Goal: Task Accomplishment & Management: Manage account settings

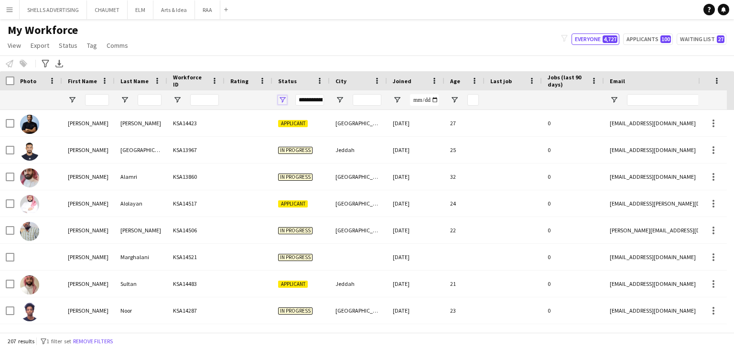
click at [282, 100] on span "Open Filter Menu" at bounding box center [282, 100] width 9 height 9
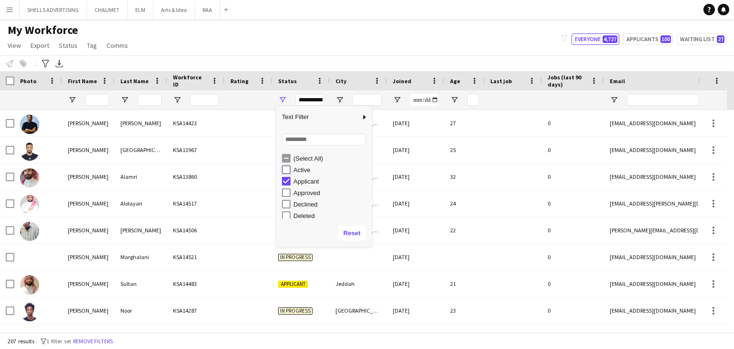
type input "**********"
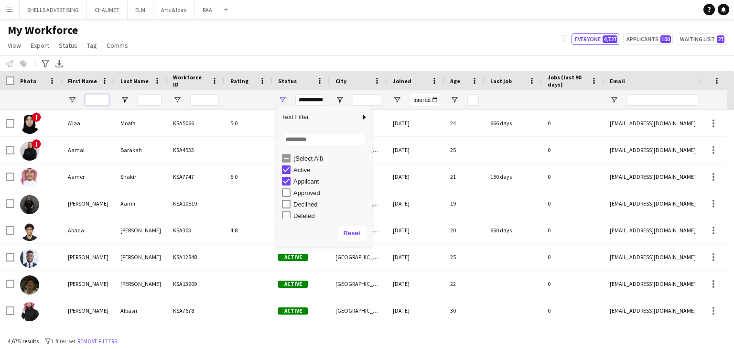
click at [101, 101] on input "First Name Filter Input" at bounding box center [97, 99] width 24 height 11
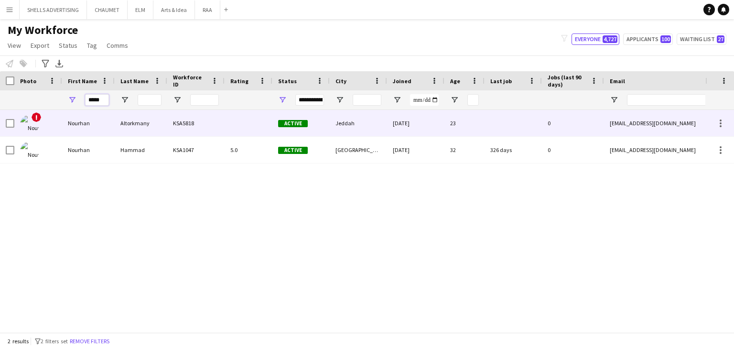
type input "*****"
click at [188, 125] on div "KSA5818" at bounding box center [195, 123] width 57 height 26
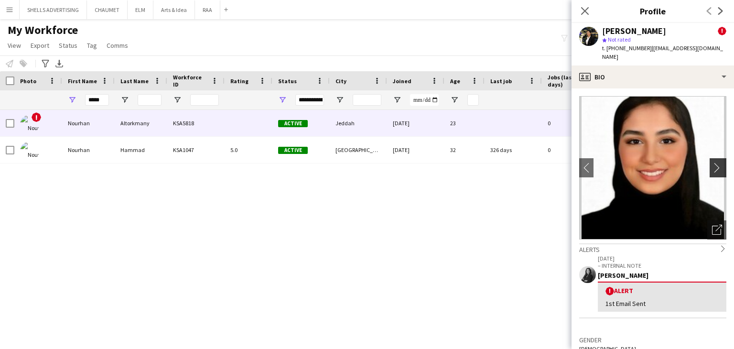
click at [712, 171] on app-icon "chevron-right" at bounding box center [719, 168] width 15 height 10
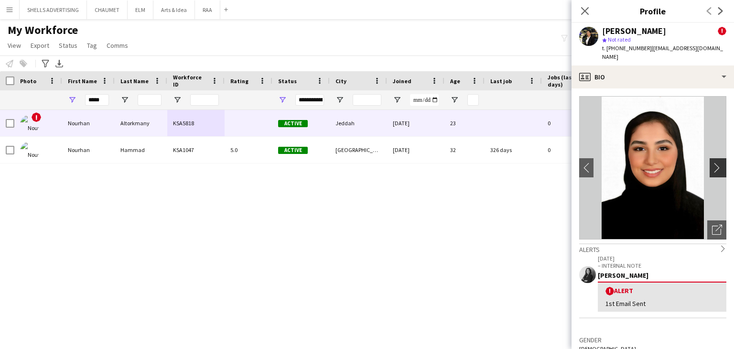
click at [712, 171] on app-icon "chevron-right" at bounding box center [719, 168] width 15 height 10
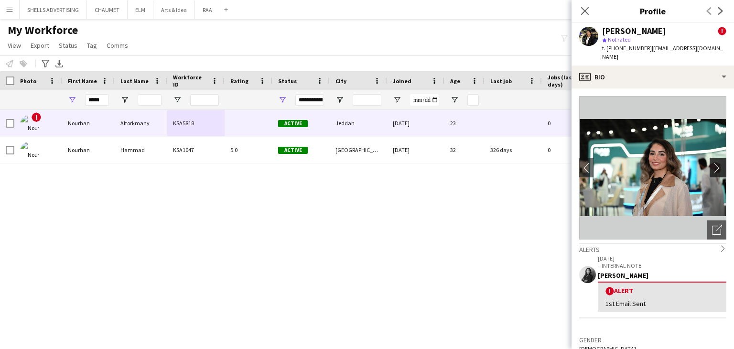
click at [712, 171] on app-icon "chevron-right" at bounding box center [719, 168] width 15 height 10
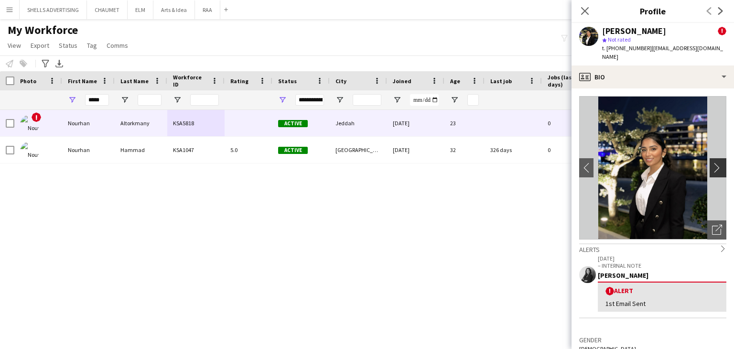
click at [712, 171] on app-icon "chevron-right" at bounding box center [719, 168] width 15 height 10
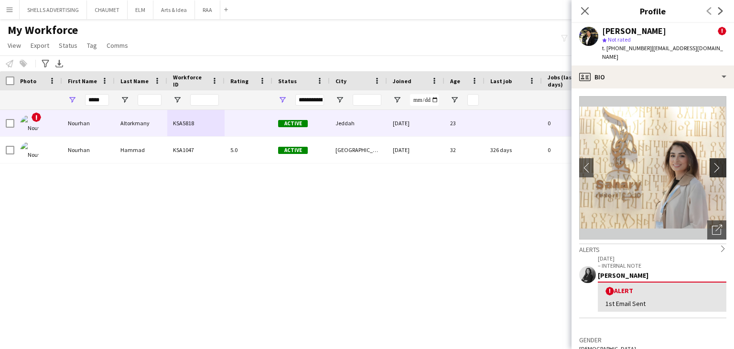
click at [712, 171] on app-icon "chevron-right" at bounding box center [719, 168] width 15 height 10
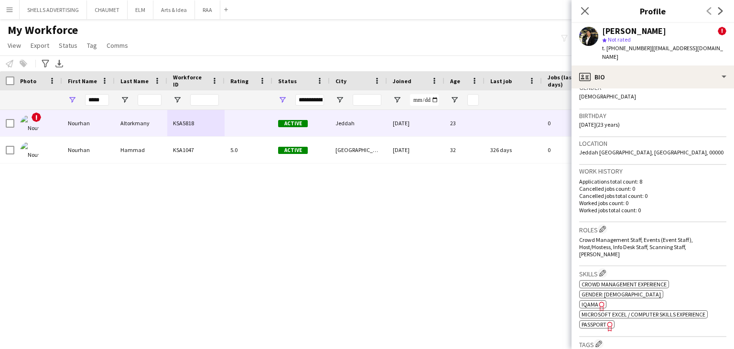
scroll to position [287, 0]
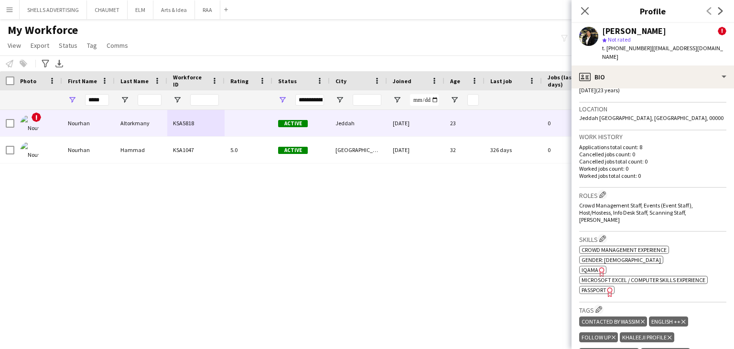
click at [597, 267] on icon "Freelancer has uploaded a photo validation of skill. Click to see" at bounding box center [602, 272] width 10 height 10
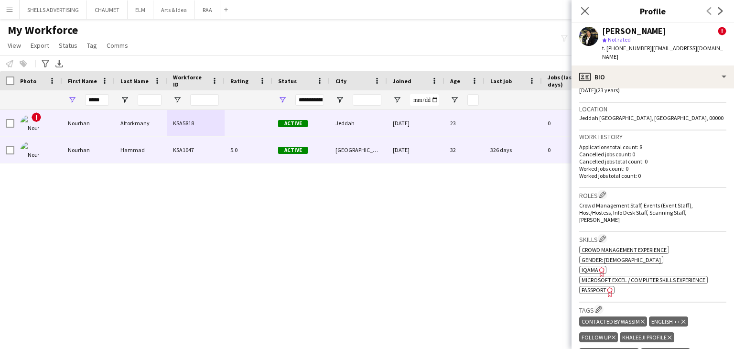
click at [349, 155] on div "Riyadh" at bounding box center [358, 150] width 57 height 26
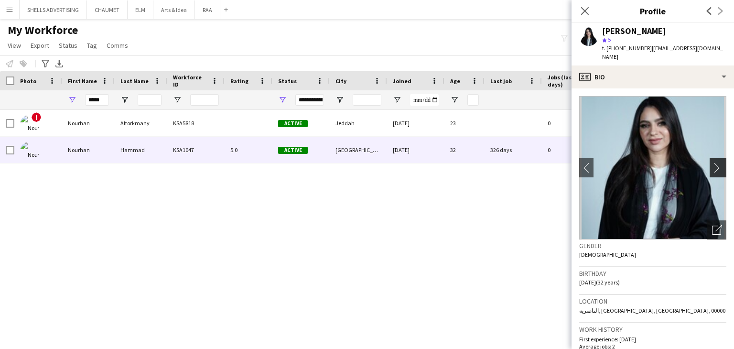
click at [715, 163] on app-icon "chevron-right" at bounding box center [719, 168] width 15 height 10
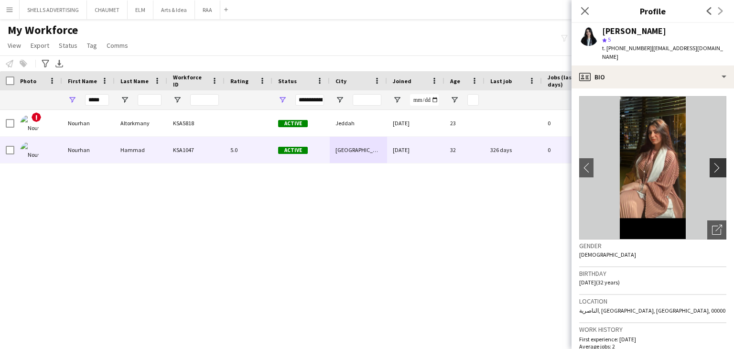
click at [715, 163] on app-icon "chevron-right" at bounding box center [719, 168] width 15 height 10
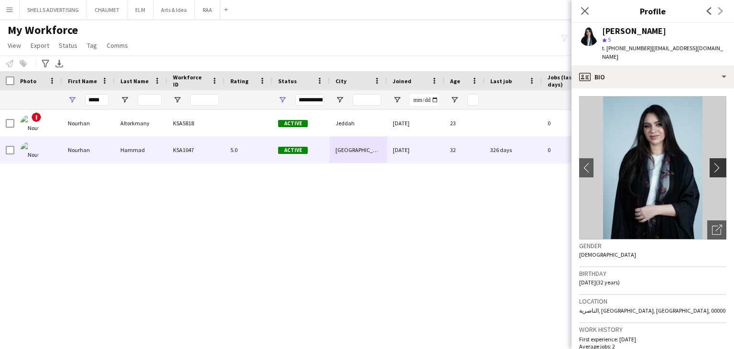
click at [715, 163] on app-icon "chevron-right" at bounding box center [719, 168] width 15 height 10
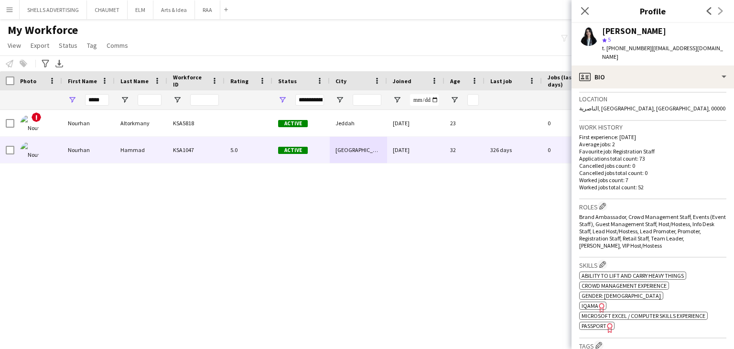
scroll to position [335, 0]
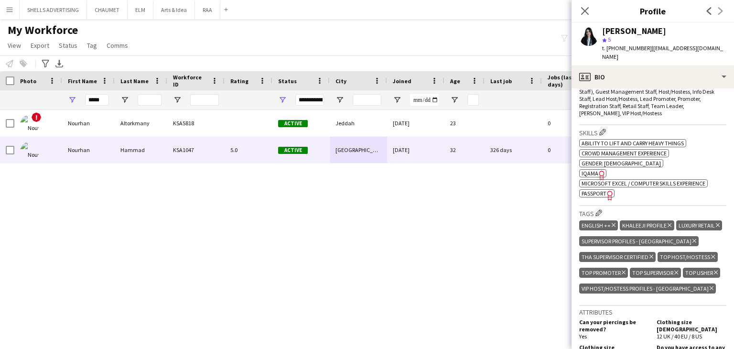
click at [597, 170] on icon "Freelancer has uploaded a photo validation of skill. Click to see" at bounding box center [602, 175] width 10 height 10
click at [605, 190] on icon "Freelancer has uploaded a photo validation of skill. Click to see" at bounding box center [610, 195] width 10 height 10
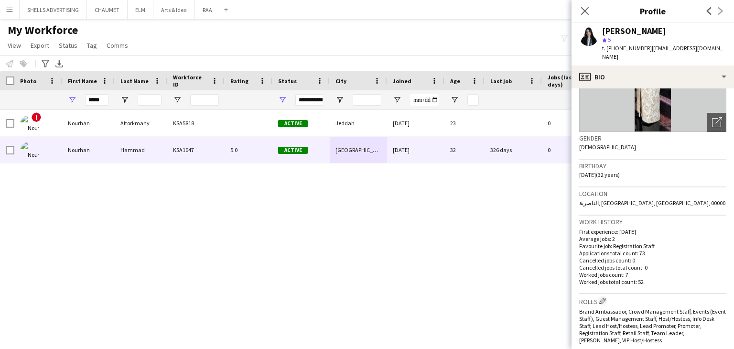
scroll to position [0, 0]
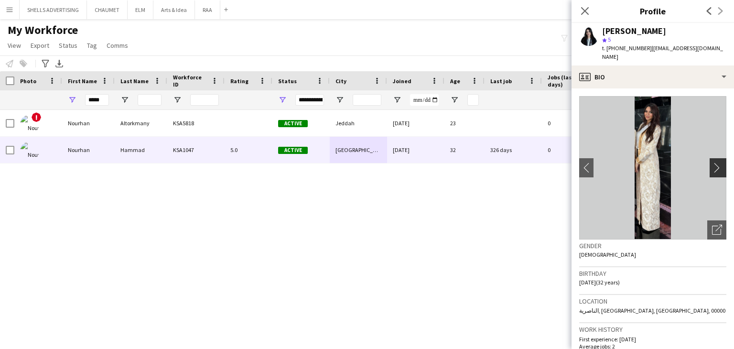
click at [716, 158] on button "chevron-right" at bounding box center [719, 167] width 19 height 19
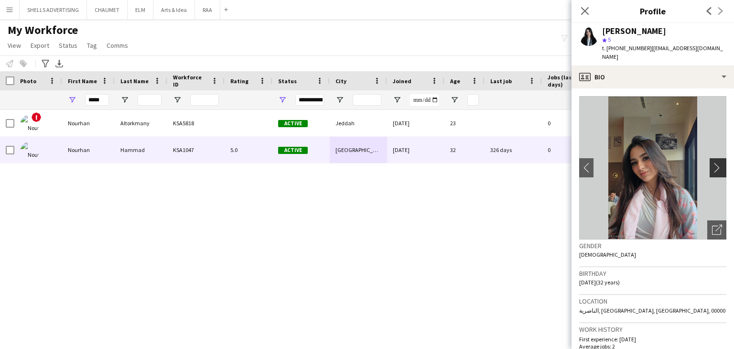
click at [714, 163] on app-icon "chevron-right" at bounding box center [719, 168] width 15 height 10
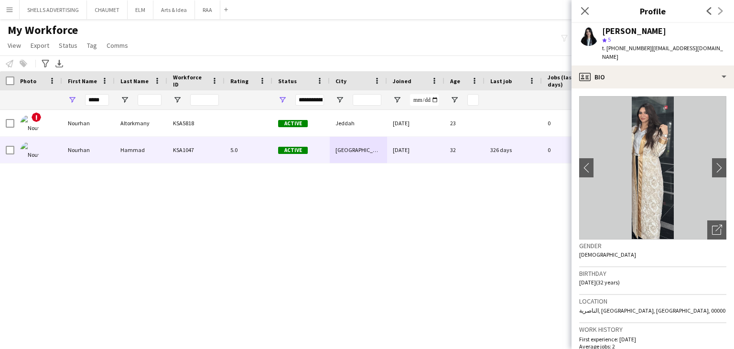
drag, startPoint x: 695, startPoint y: 167, endPoint x: 701, endPoint y: 167, distance: 5.8
click at [696, 167] on img at bounding box center [652, 167] width 147 height 143
click at [715, 163] on app-icon "chevron-right" at bounding box center [719, 168] width 15 height 10
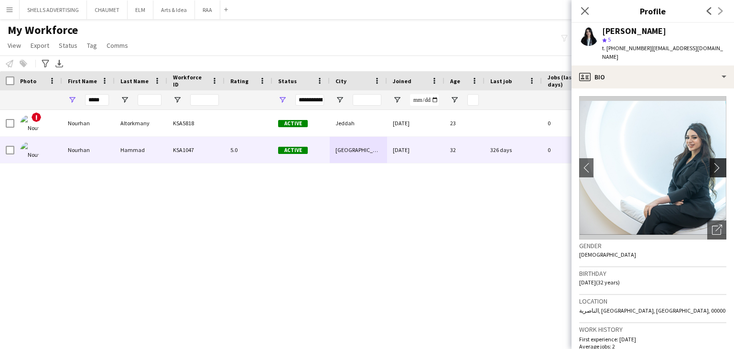
click at [715, 163] on app-icon "chevron-right" at bounding box center [719, 168] width 15 height 10
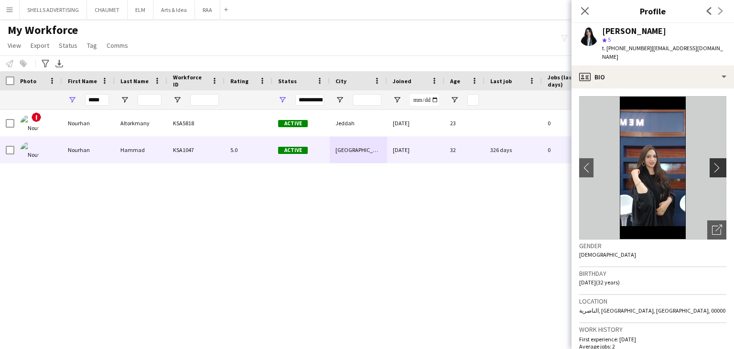
click at [715, 163] on app-icon "chevron-right" at bounding box center [719, 168] width 15 height 10
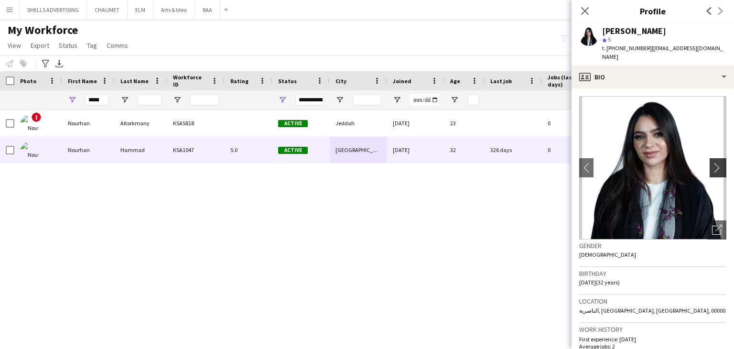
click at [715, 163] on app-icon "chevron-right" at bounding box center [719, 168] width 15 height 10
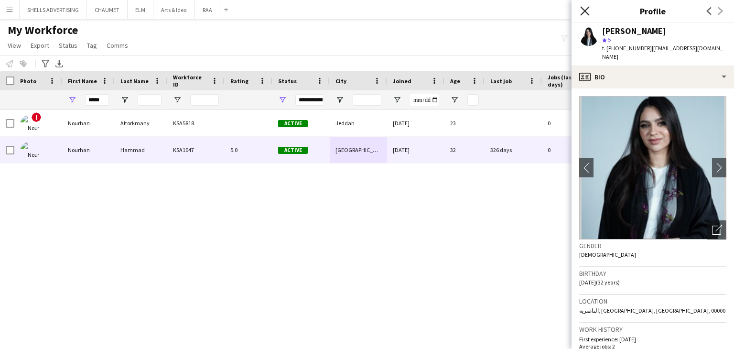
click at [583, 15] on icon "Close pop-in" at bounding box center [584, 10] width 9 height 9
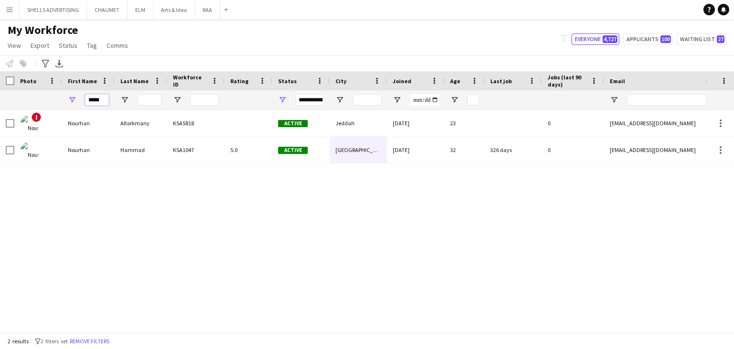
drag, startPoint x: 56, startPoint y: 96, endPoint x: 13, endPoint y: 96, distance: 43.0
click at [13, 96] on div "**********" at bounding box center [518, 99] width 1036 height 19
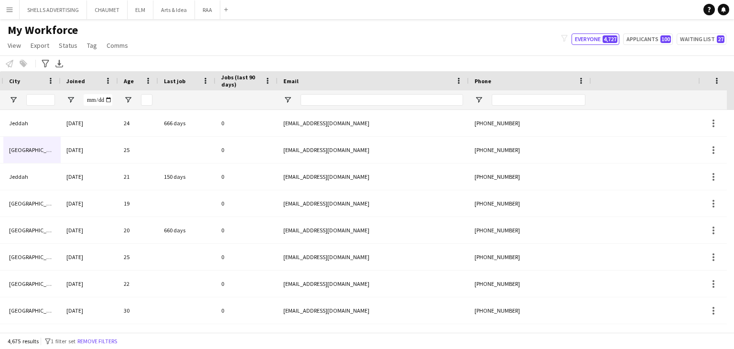
scroll to position [0, 338]
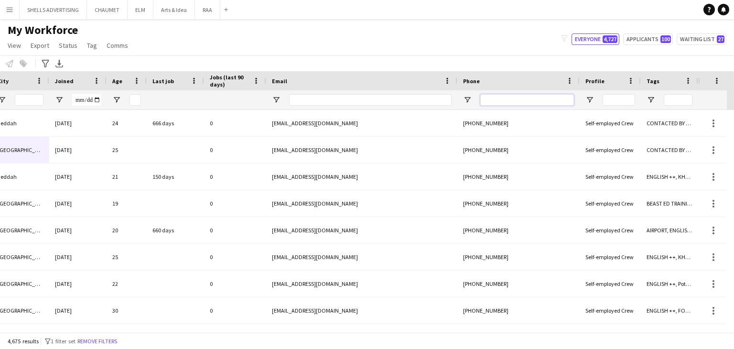
click at [550, 100] on input "Phone Filter Input" at bounding box center [527, 99] width 94 height 11
paste input "**********"
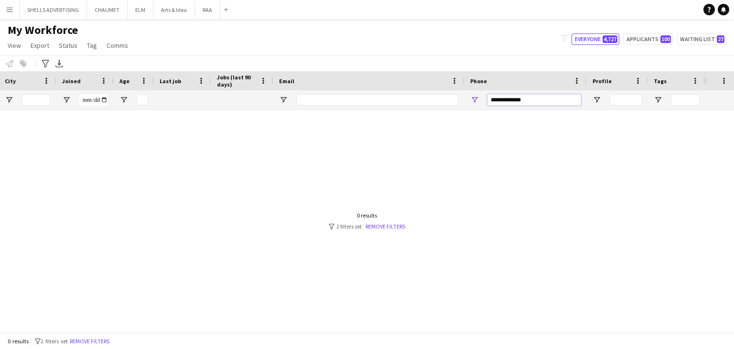
scroll to position [0, 331]
click at [489, 98] on input "**********" at bounding box center [535, 99] width 94 height 11
drag, startPoint x: 502, startPoint y: 98, endPoint x: 453, endPoint y: 98, distance: 49.7
click at [453, 98] on div "**********" at bounding box center [187, 99] width 1036 height 19
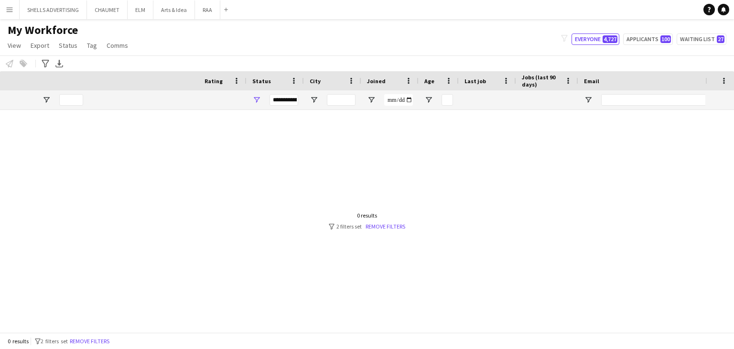
scroll to position [0, 0]
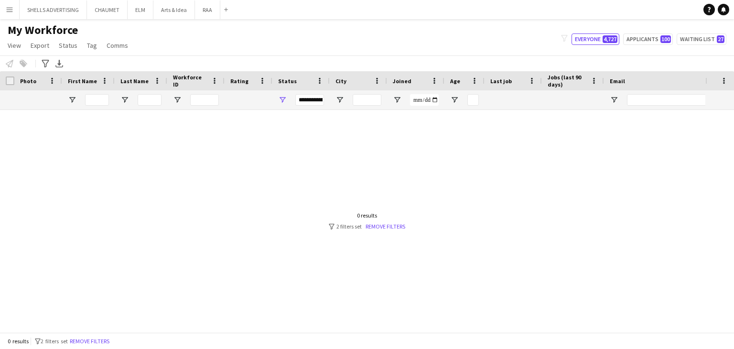
type input "**********"
click at [284, 98] on span "Open Filter Menu" at bounding box center [282, 100] width 9 height 9
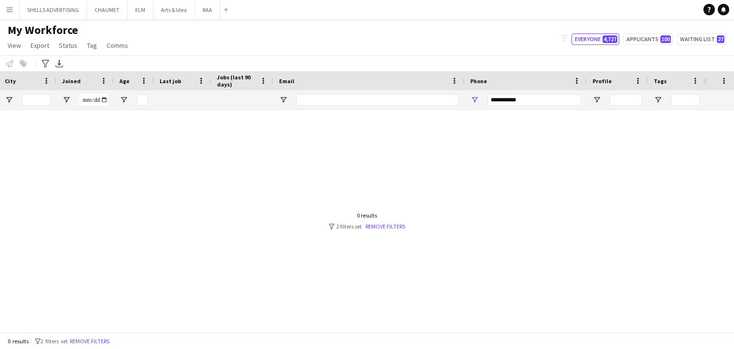
drag, startPoint x: 544, startPoint y: 106, endPoint x: 500, endPoint y: 106, distance: 44.0
click at [461, 105] on div "**********" at bounding box center [187, 99] width 1036 height 19
drag, startPoint x: 525, startPoint y: 104, endPoint x: 373, endPoint y: 109, distance: 152.5
click at [373, 109] on div "**********" at bounding box center [187, 99] width 1036 height 19
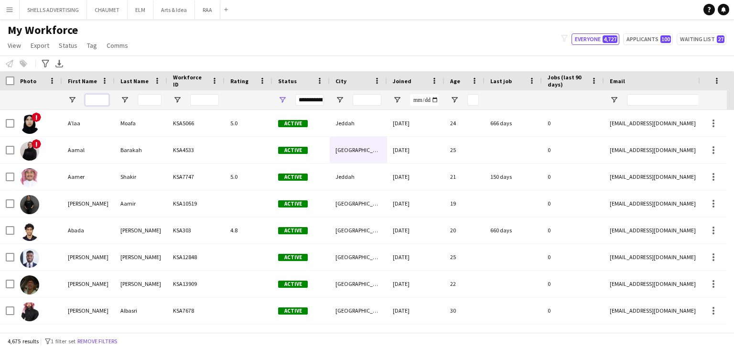
click at [99, 102] on input "First Name Filter Input" at bounding box center [97, 99] width 24 height 11
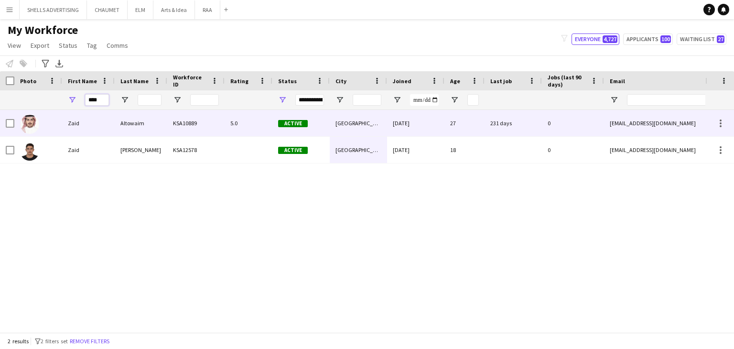
type input "****"
click at [150, 125] on div "Altowaim" at bounding box center [141, 123] width 53 height 26
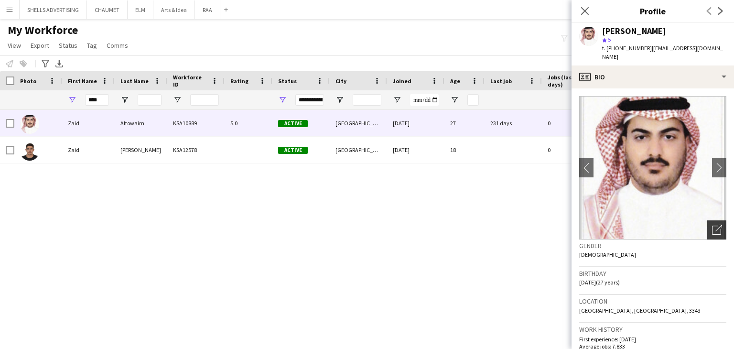
click at [712, 225] on icon "Open photos pop-in" at bounding box center [717, 230] width 10 height 10
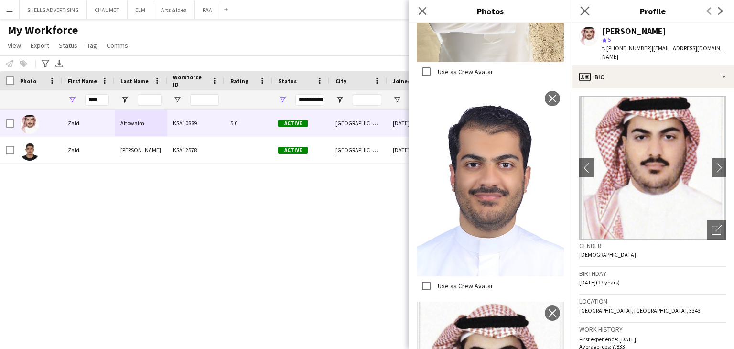
click at [591, 10] on app-icon "Close pop-in" at bounding box center [585, 11] width 14 height 14
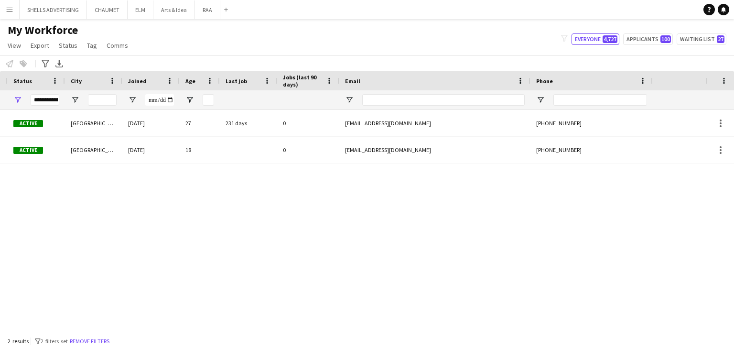
scroll to position [0, 323]
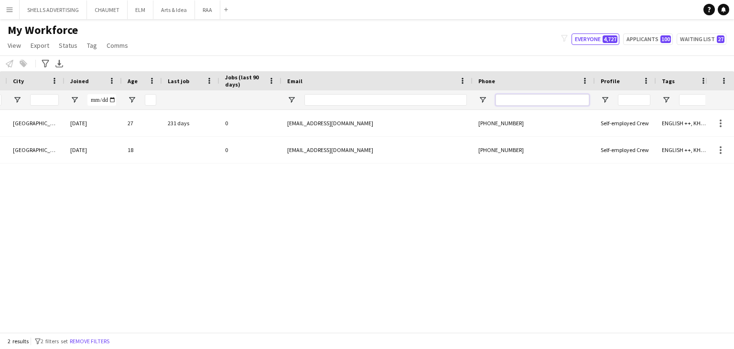
click at [551, 105] on input "Phone Filter Input" at bounding box center [543, 99] width 94 height 11
paste input "**********"
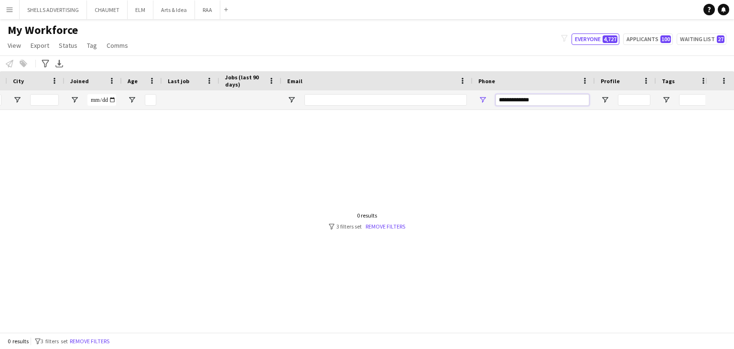
scroll to position [0, 0]
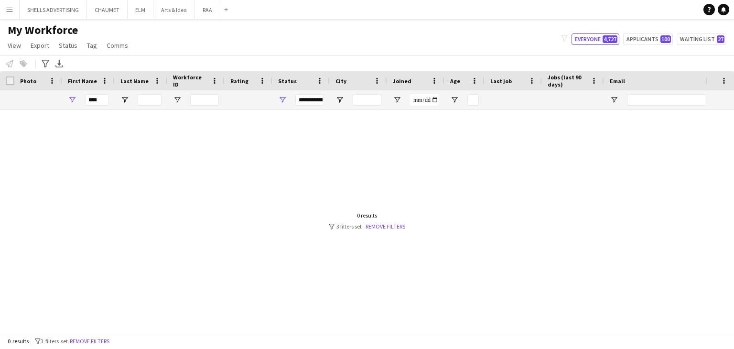
type input "**********"
click at [94, 100] on input "****" at bounding box center [97, 99] width 24 height 11
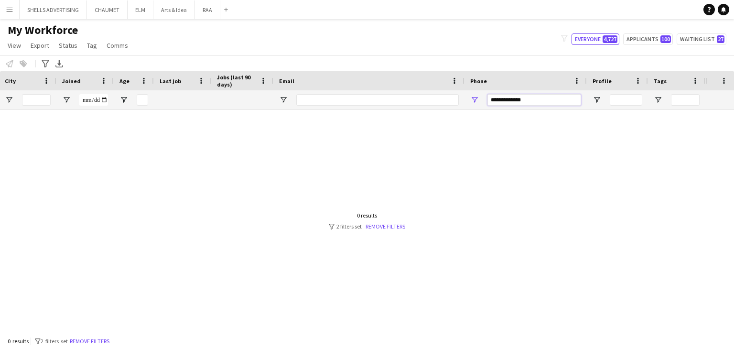
click at [491, 98] on input "**********" at bounding box center [535, 99] width 94 height 11
drag, startPoint x: 501, startPoint y: 102, endPoint x: 475, endPoint y: 101, distance: 26.8
click at [475, 101] on div "**********" at bounding box center [526, 99] width 122 height 19
type input "**********"
drag, startPoint x: 269, startPoint y: 319, endPoint x: 114, endPoint y: 309, distance: 155.2
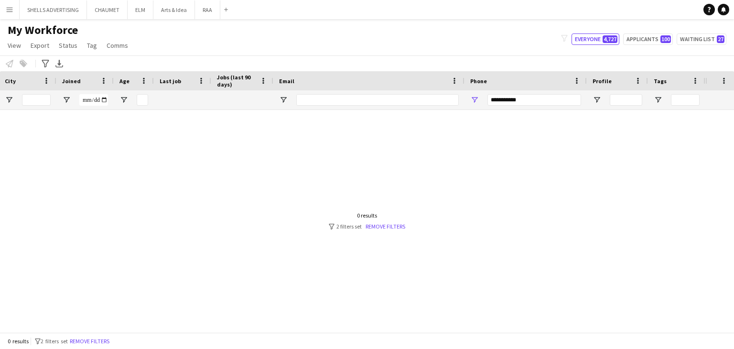
click at [110, 308] on main "My Workforce View Views Default view Basic Export View Full Name TAGS Test New …" at bounding box center [367, 177] width 734 height 317
drag, startPoint x: 553, startPoint y: 98, endPoint x: 256, endPoint y: 97, distance: 297.3
click at [256, 97] on div "**********" at bounding box center [187, 99] width 1036 height 19
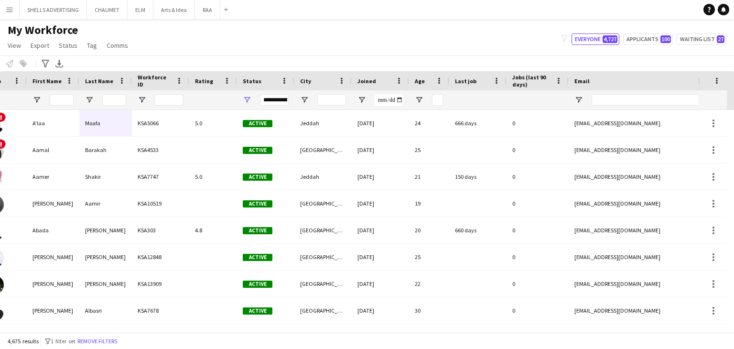
scroll to position [0, 5]
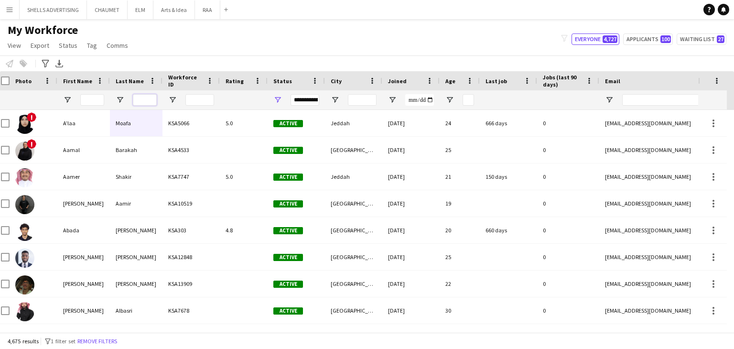
click at [144, 102] on input "Last Name Filter Input" at bounding box center [145, 99] width 24 height 11
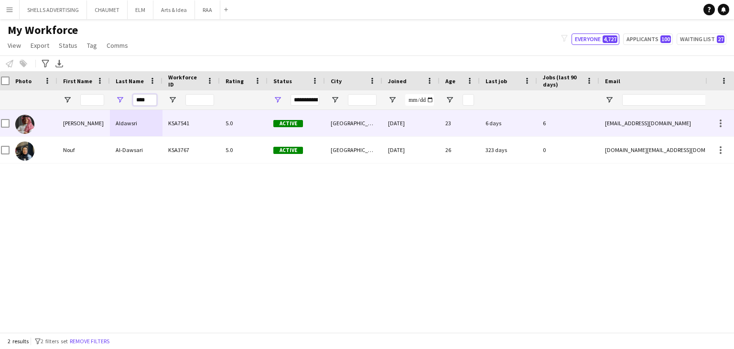
type input "****"
click at [159, 126] on div "Aldawsri" at bounding box center [136, 123] width 53 height 26
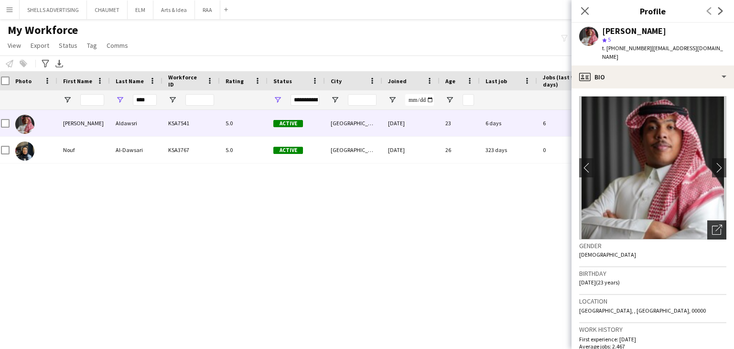
click at [716, 225] on icon at bounding box center [719, 228] width 7 height 7
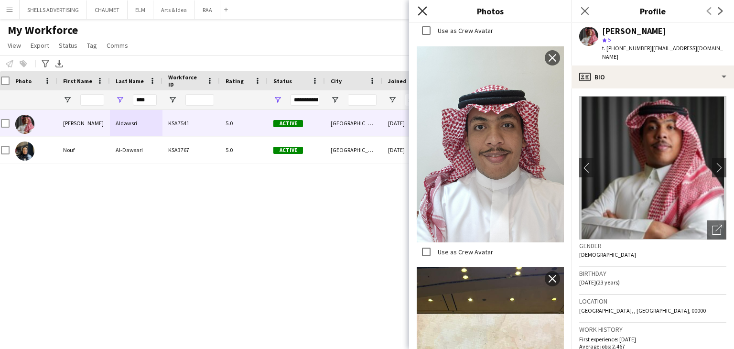
click at [420, 11] on icon "Close pop-in" at bounding box center [422, 10] width 9 height 9
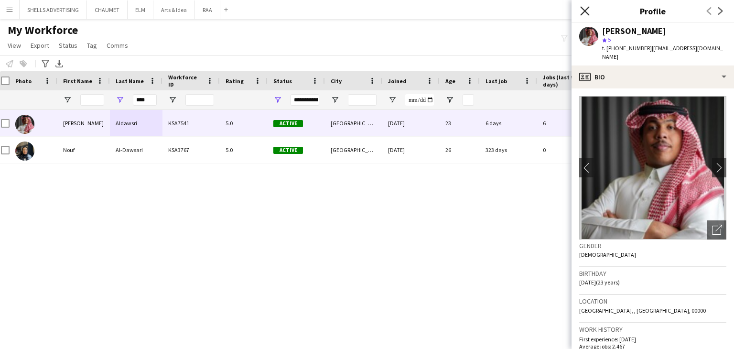
click at [585, 14] on icon "Close pop-in" at bounding box center [584, 10] width 9 height 9
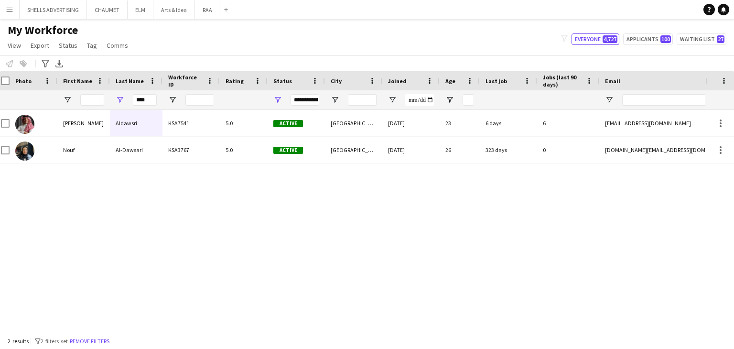
scroll to position [0, 331]
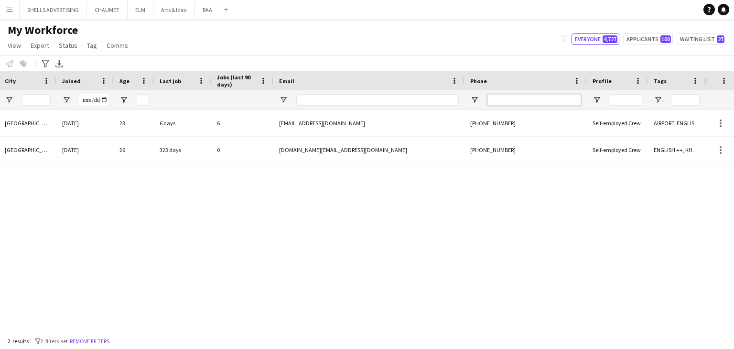
click at [525, 102] on input "Phone Filter Input" at bounding box center [535, 99] width 94 height 11
paste input "**********"
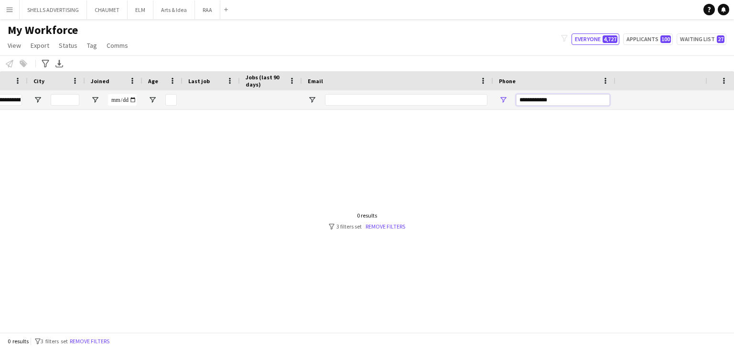
scroll to position [0, 0]
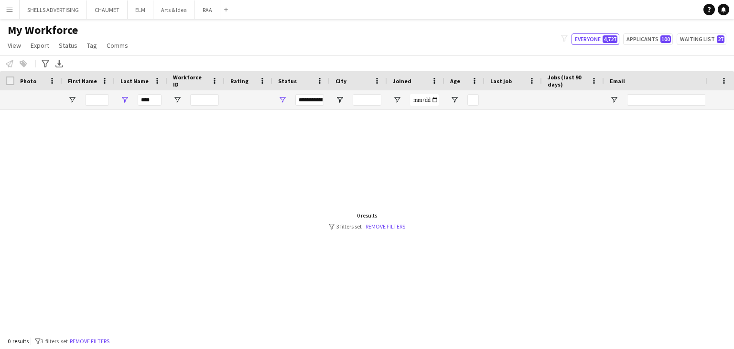
type input "**********"
click at [144, 102] on input "****" at bounding box center [150, 99] width 24 height 11
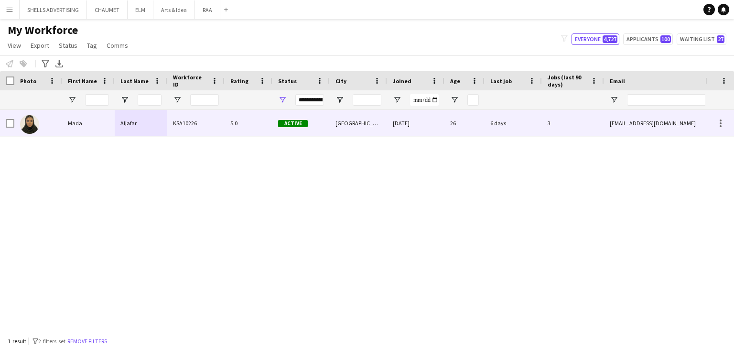
click at [199, 117] on div "KSA10226" at bounding box center [195, 123] width 57 height 26
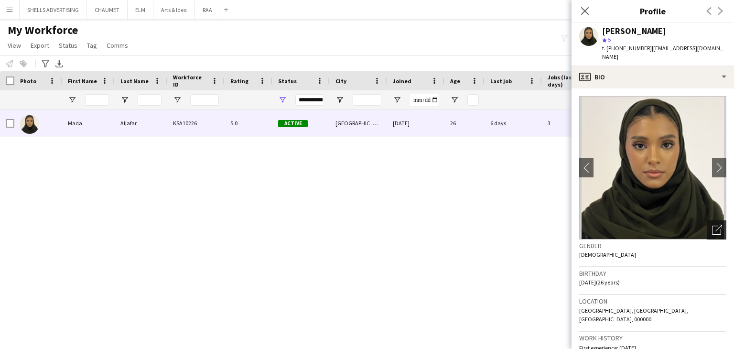
click at [712, 225] on icon "Open photos pop-in" at bounding box center [717, 230] width 10 height 10
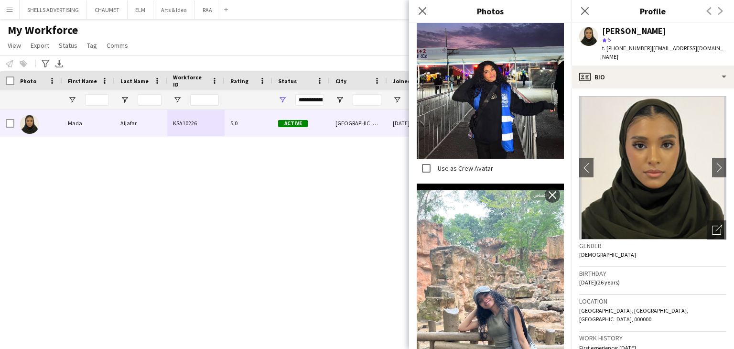
scroll to position [1496, 0]
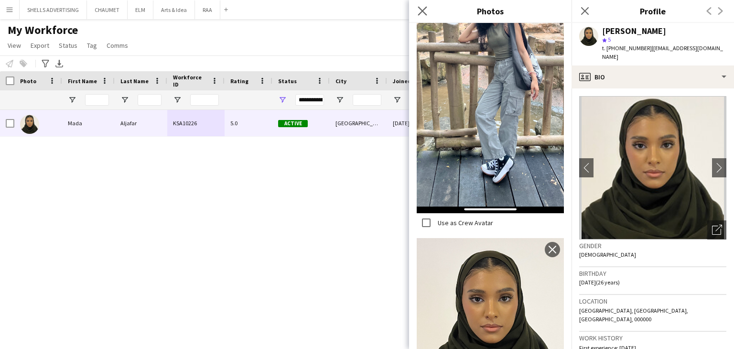
click at [417, 13] on app-icon "Close pop-in" at bounding box center [423, 11] width 14 height 14
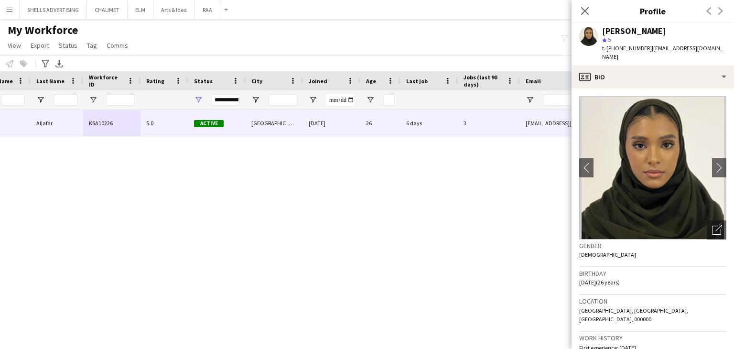
scroll to position [0, 299]
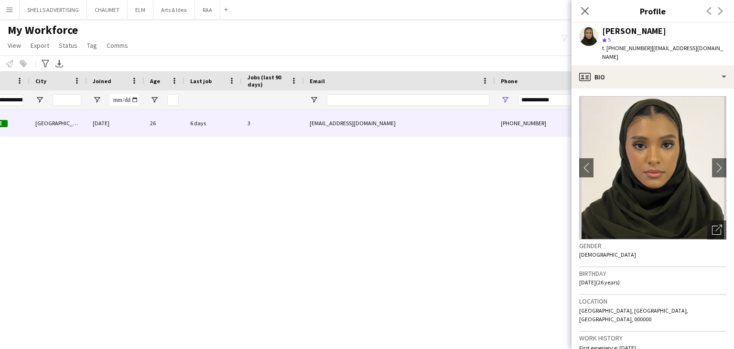
drag, startPoint x: 584, startPoint y: 8, endPoint x: 584, endPoint y: 22, distance: 13.9
click at [584, 7] on icon "Close pop-in" at bounding box center [585, 11] width 8 height 8
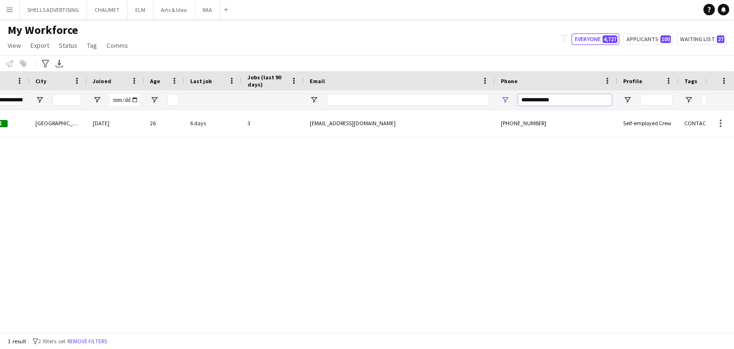
drag, startPoint x: 566, startPoint y: 99, endPoint x: 423, endPoint y: 84, distance: 144.7
click at [423, 84] on div "Workforce Details Rating Status City" at bounding box center [218, 90] width 1036 height 39
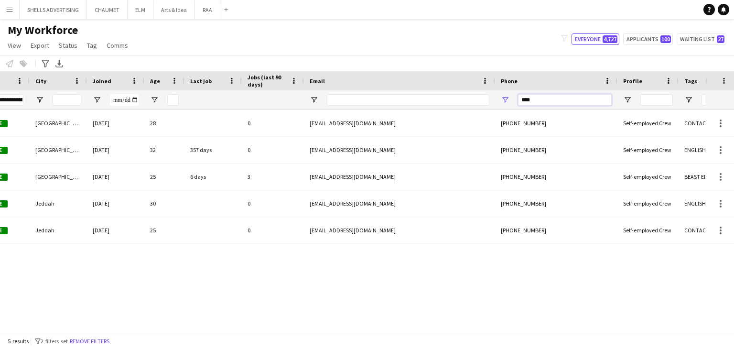
drag, startPoint x: 468, startPoint y: 92, endPoint x: 449, endPoint y: 90, distance: 19.7
click at [449, 90] on div "**********" at bounding box center [218, 99] width 1036 height 19
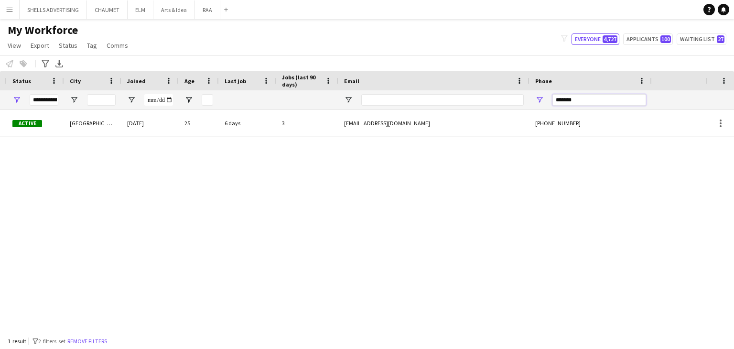
scroll to position [0, 26]
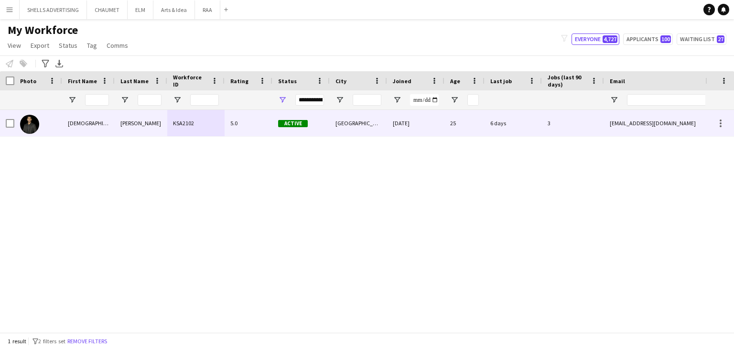
type input "*******"
click at [565, 124] on div "3" at bounding box center [573, 123] width 62 height 26
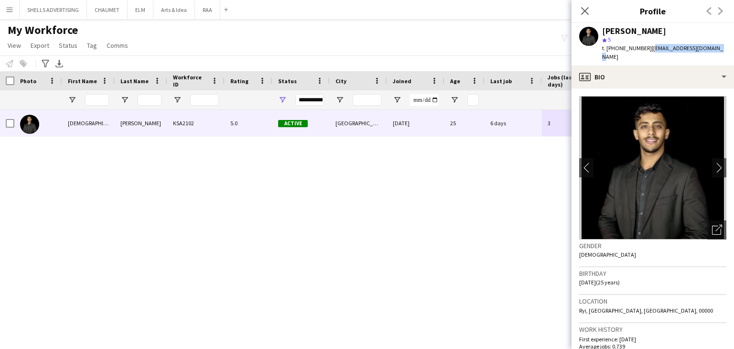
drag, startPoint x: 648, startPoint y: 49, endPoint x: 717, endPoint y: 52, distance: 68.4
click at [717, 52] on div "Shihab Mohammed star 5 t. +966581751170 | shehab-5555@hotmail.com" at bounding box center [653, 44] width 163 height 43
copy span "shehab-5555@hotmail.com"
click at [155, 105] on input "Last Name Filter Input" at bounding box center [150, 99] width 24 height 11
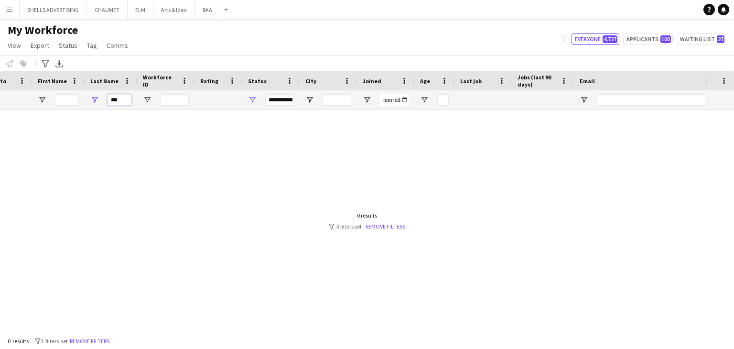
scroll to position [0, 331]
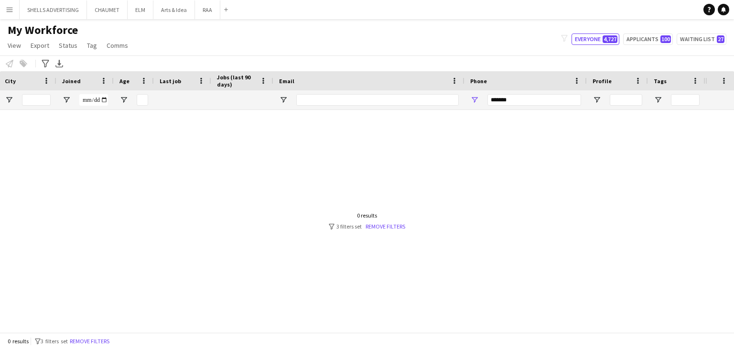
type input "***"
drag, startPoint x: 531, startPoint y: 99, endPoint x: 377, endPoint y: 96, distance: 153.9
click at [377, 96] on div "**********" at bounding box center [187, 99] width 1036 height 19
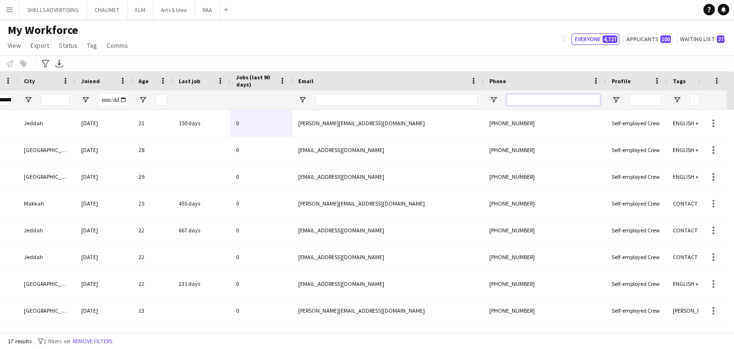
scroll to position [0, 151]
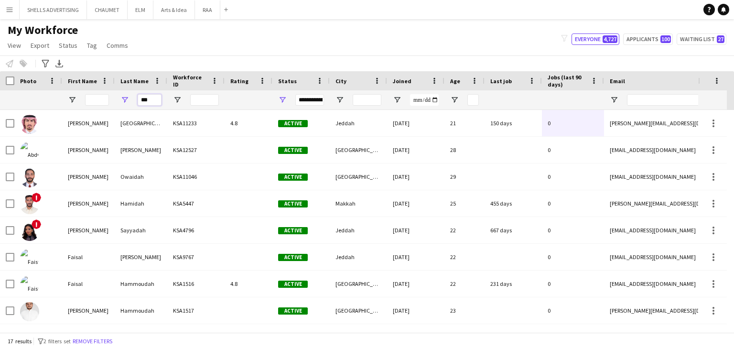
click at [153, 98] on input "***" at bounding box center [150, 99] width 24 height 11
type input "****"
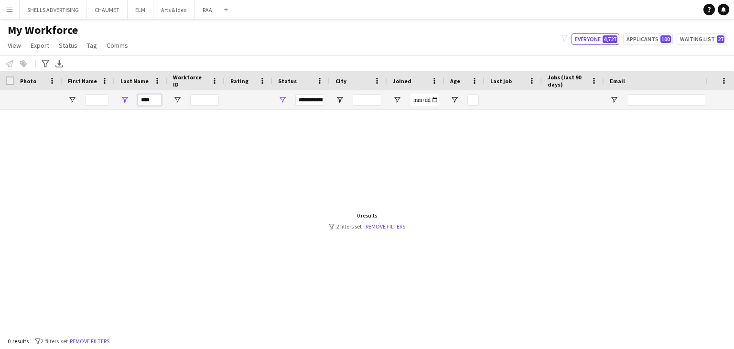
drag, startPoint x: 140, startPoint y: 100, endPoint x: 125, endPoint y: 99, distance: 14.8
click at [125, 99] on div "****" at bounding box center [141, 99] width 53 height 19
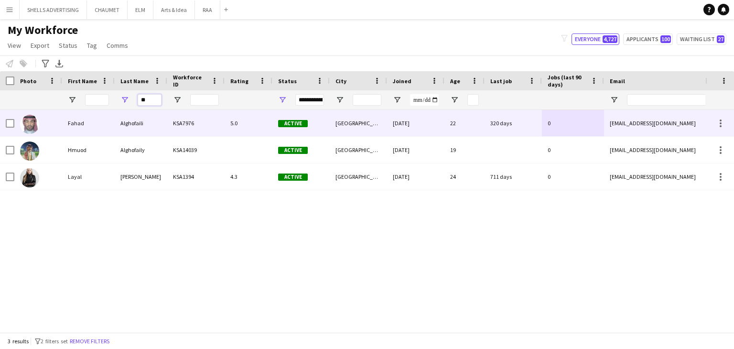
type input "*"
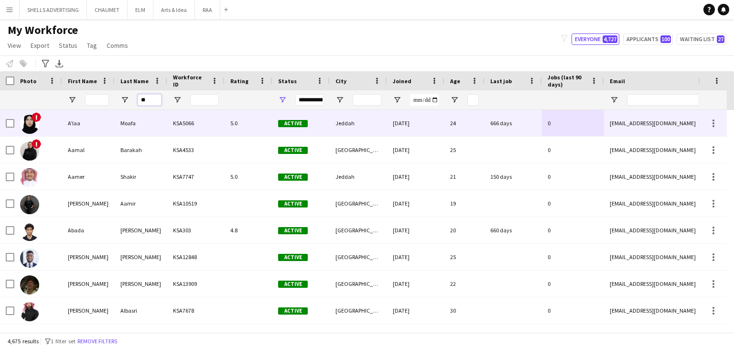
type input "*"
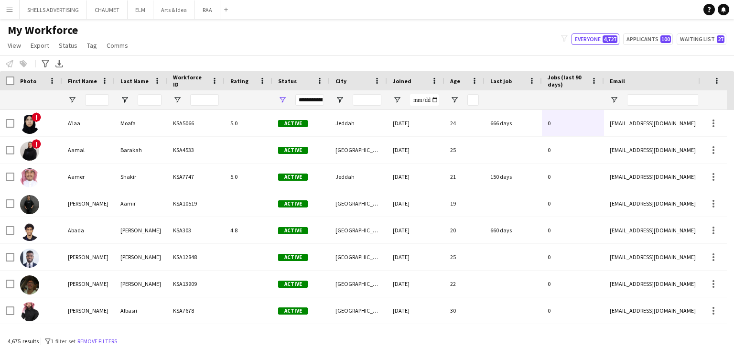
click at [25, 98] on div at bounding box center [38, 99] width 36 height 19
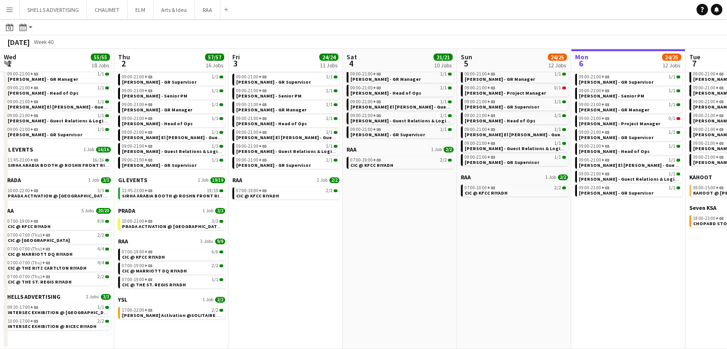
scroll to position [0, 369]
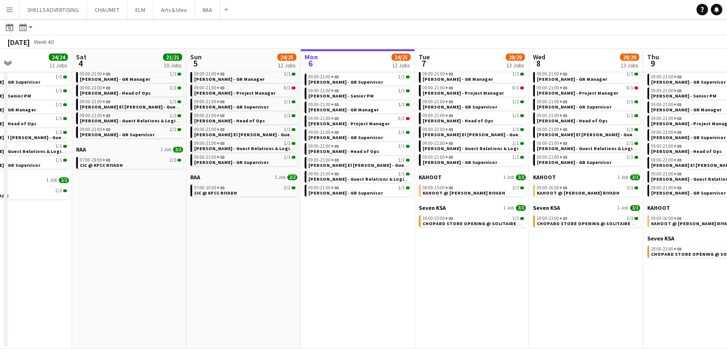
drag, startPoint x: 273, startPoint y: 293, endPoint x: 369, endPoint y: 293, distance: 95.6
click at [374, 291] on app-calendar-viewport "Wed 1 55/55 18 Jobs Thu 2 57/57 16 Jobs Fri 3 24/24 11 Jobs Sat 4 21/21 10 Jobs…" at bounding box center [363, 140] width 727 height 417
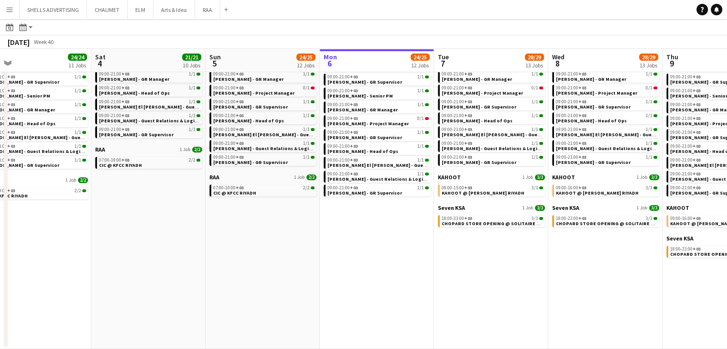
drag, startPoint x: 268, startPoint y: 294, endPoint x: 412, endPoint y: 301, distance: 144.5
click at [407, 301] on app-calendar-viewport "Wed 1 55/55 18 Jobs Thu 2 57/57 16 Jobs Fri 3 24/24 11 Jobs Sat 4 21/21 10 Jobs…" at bounding box center [363, 140] width 727 height 417
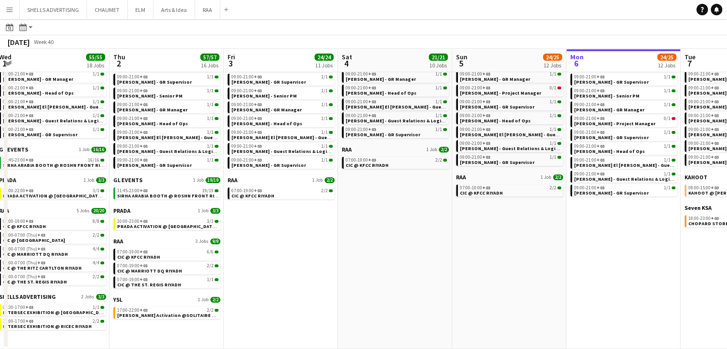
drag, startPoint x: 263, startPoint y: 308, endPoint x: 415, endPoint y: 315, distance: 151.7
click at [415, 315] on app-calendar-viewport "Mon 29 101/101 16 Jobs Tue 30 107/107 16 Jobs Wed 1 55/55 18 Jobs Thu 2 57/57 1…" at bounding box center [363, 140] width 727 height 417
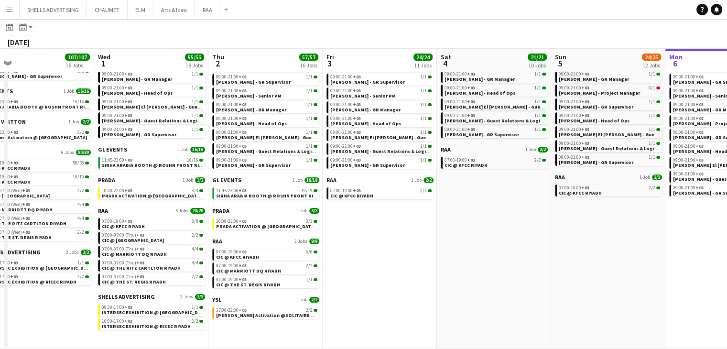
drag, startPoint x: 269, startPoint y: 316, endPoint x: 524, endPoint y: 322, distance: 254.8
click at [524, 322] on app-calendar-viewport "Sun 28 30/30 12 Jobs Mon 29 101/101 16 Jobs Tue 30 107/107 16 Jobs Wed 1 55/55 …" at bounding box center [363, 140] width 727 height 417
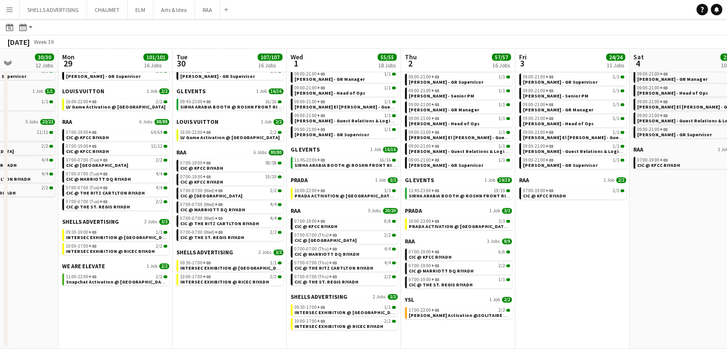
click at [335, 309] on app-all-jobs "All Jobs Date picker OCT 2025 OCT 2025 Monday M Tuesday T Wednesday W Thursday …" at bounding box center [363, 126] width 727 height 445
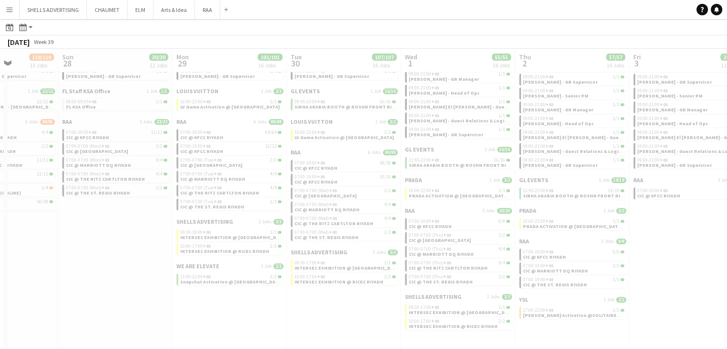
drag, startPoint x: 167, startPoint y: 298, endPoint x: 313, endPoint y: 304, distance: 145.5
click at [313, 304] on div at bounding box center [363, 154] width 727 height 445
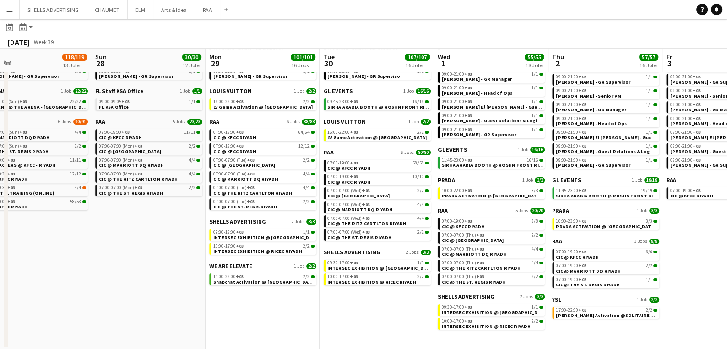
drag, startPoint x: 67, startPoint y: 285, endPoint x: 189, endPoint y: 285, distance: 122.4
click at [193, 285] on app-calendar-viewport "Thu 25 6/6 6 Jobs Fri 26 17/17 8 Jobs Sat 27 118/119 13 Jobs Sun 28 30/30 12 Jo…" at bounding box center [363, 140] width 727 height 417
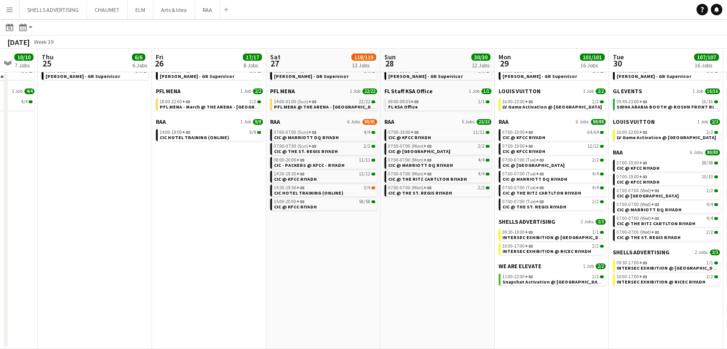
drag, startPoint x: 242, startPoint y: 286, endPoint x: 157, endPoint y: 285, distance: 85.1
click at [253, 286] on app-calendar-viewport "Tue 23 36/36 6 Jobs Wed 24 10/10 7 Jobs Thu 25 6/6 6 Jobs Fri 26 17/17 8 Jobs S…" at bounding box center [363, 140] width 727 height 417
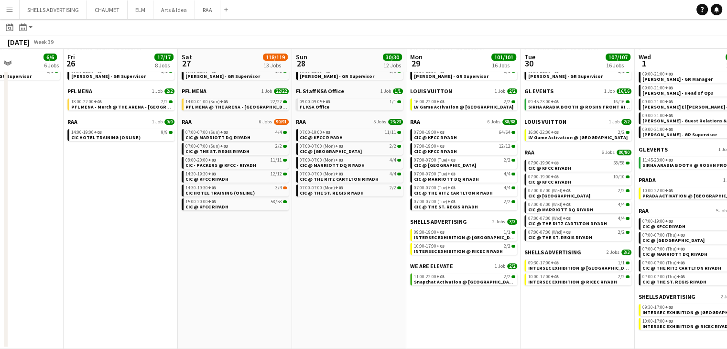
drag, startPoint x: 153, startPoint y: 282, endPoint x: 208, endPoint y: 283, distance: 55.5
click at [208, 283] on app-calendar-viewport "Tue 23 36/36 6 Jobs Wed 24 10/10 7 Jobs Thu 25 6/6 6 Jobs Fri 26 17/17 8 Jobs S…" at bounding box center [363, 140] width 727 height 417
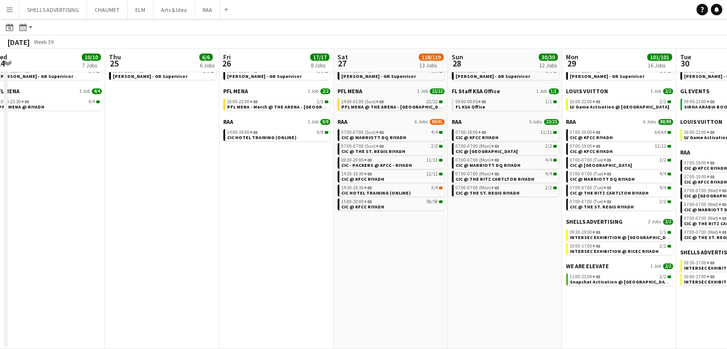
drag, startPoint x: 191, startPoint y: 283, endPoint x: 209, endPoint y: 283, distance: 18.2
click at [209, 283] on app-calendar-viewport "Mon 22 32/32 5 Jobs Tue 23 36/36 6 Jobs Wed 24 10/10 7 Jobs Thu 25 6/6 6 Jobs F…" at bounding box center [363, 140] width 727 height 417
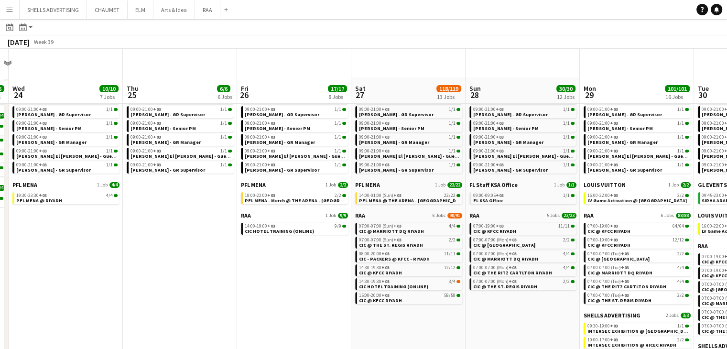
scroll to position [19, 0]
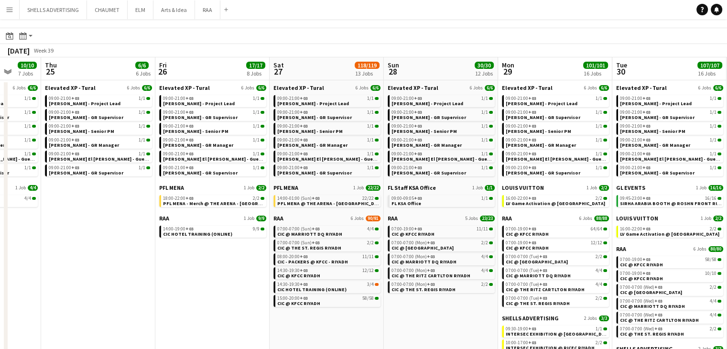
click at [322, 289] on app-all-jobs "All Jobs Date picker OCT 2025 OCT 2025 Monday M Tuesday T Wednesday W Thursday …" at bounding box center [363, 223] width 727 height 446
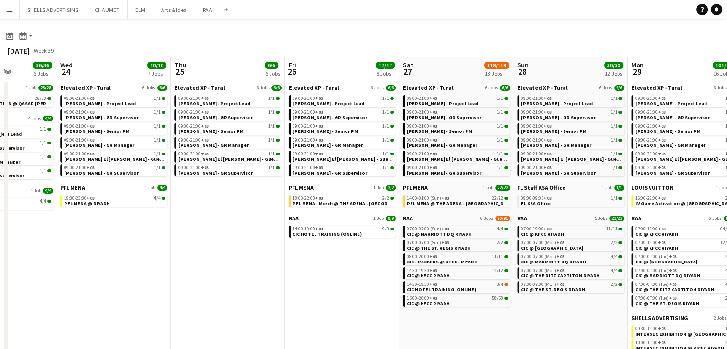
drag, startPoint x: 226, startPoint y: 279, endPoint x: 257, endPoint y: 280, distance: 31.6
click at [258, 279] on app-calendar-viewport "Sun 21 31/31 4 Jobs Mon 22 32/32 5 Jobs Tue 23 36/36 6 Jobs Wed 24 10/10 7 Jobs…" at bounding box center [363, 251] width 727 height 388
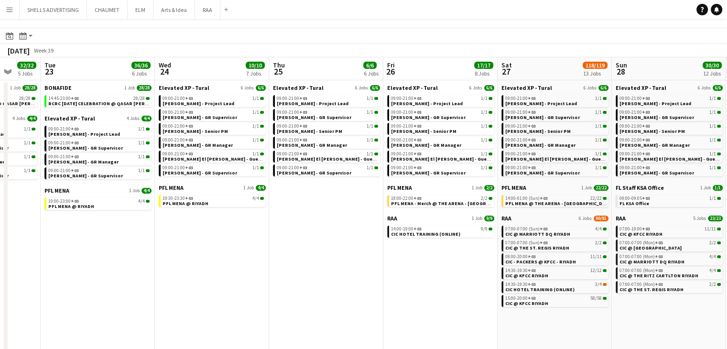
drag, startPoint x: 154, startPoint y: 275, endPoint x: 250, endPoint y: 283, distance: 95.4
click at [235, 282] on app-calendar-viewport "Sun 21 31/31 4 Jobs Mon 22 32/32 5 Jobs Tue 23 36/36 6 Jobs Wed 24 10/10 7 Jobs…" at bounding box center [363, 251] width 727 height 388
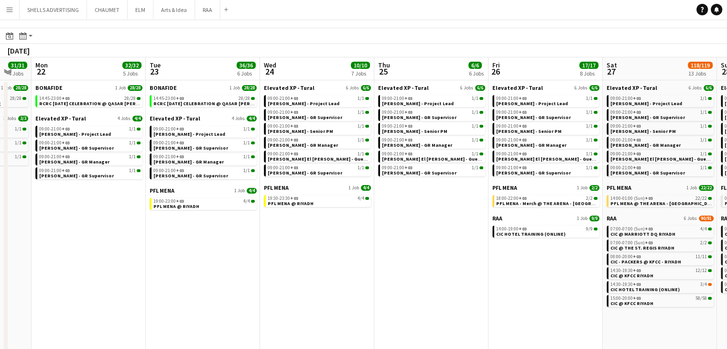
scroll to position [0, 299]
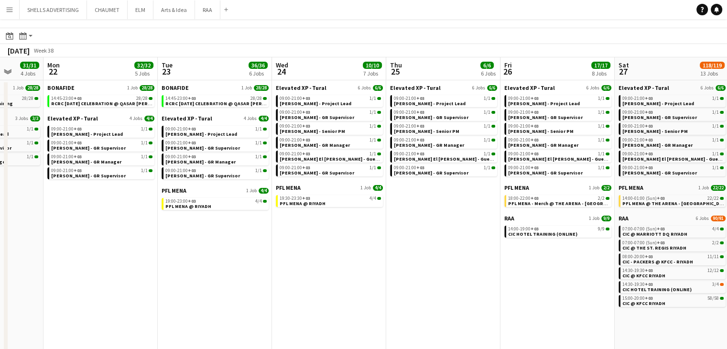
click at [238, 284] on app-calendar-viewport "Fri 19 3/3 3 Jobs Sat 20 3/3 3 Jobs Sun 21 31/31 4 Jobs Mon 22 32/32 5 Jobs Tue…" at bounding box center [363, 251] width 727 height 388
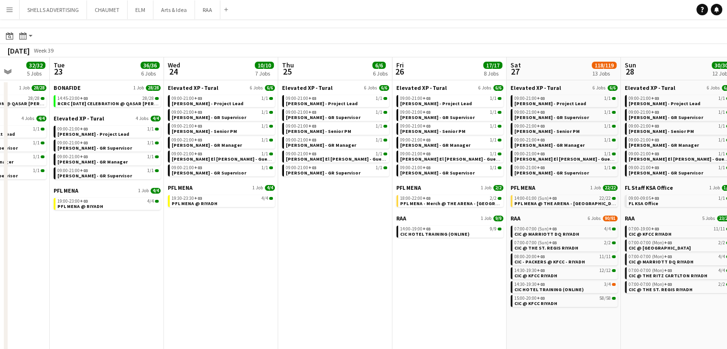
drag, startPoint x: 433, startPoint y: 290, endPoint x: 325, endPoint y: 273, distance: 109.3
click at [325, 273] on app-calendar-viewport "Fri 19 3/3 3 Jobs Sat 20 3/3 3 Jobs Sun 21 31/31 4 Jobs Mon 22 32/32 5 Jobs Tue…" at bounding box center [363, 251] width 727 height 388
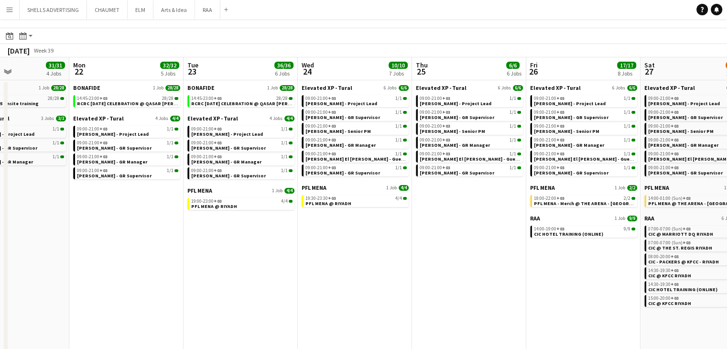
drag, startPoint x: 466, startPoint y: 295, endPoint x: 350, endPoint y: 282, distance: 116.9
click at [350, 282] on app-calendar-viewport "Fri 19 3/3 3 Jobs Sat 20 3/3 3 Jobs Sun 21 31/31 4 Jobs Mon 22 32/32 5 Jobs Tue…" at bounding box center [363, 251] width 727 height 388
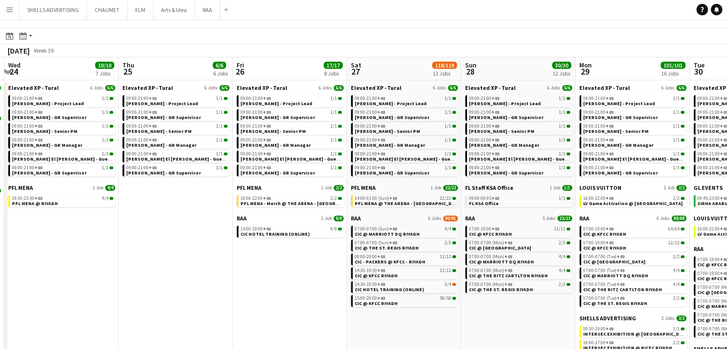
scroll to position [0, 390]
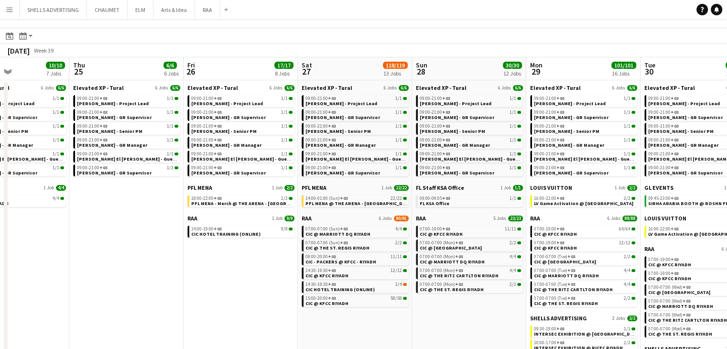
drag, startPoint x: 580, startPoint y: 324, endPoint x: 461, endPoint y: 293, distance: 123.5
click at [486, 304] on app-calendar-viewport "Sun 21 31/31 4 Jobs Mon 22 32/32 5 Jobs Tue 23 36/36 6 Jobs Wed 24 10/10 7 Jobs…" at bounding box center [363, 251] width 727 height 388
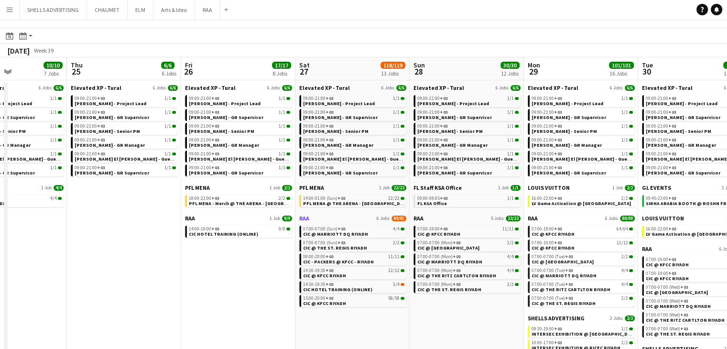
click at [317, 215] on link "RAA 6 Jobs 90/91" at bounding box center [352, 218] width 107 height 7
click at [203, 188] on span "PFL MENA" at bounding box center [197, 187] width 25 height 7
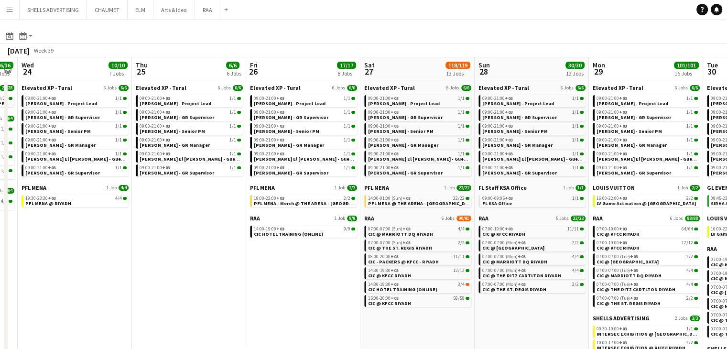
drag, startPoint x: 185, startPoint y: 276, endPoint x: 252, endPoint y: 282, distance: 67.6
click at [252, 282] on app-calendar-viewport "Sun 21 31/31 4 Jobs Mon 22 32/32 5 Jobs Tue 23 36/36 6 Jobs Wed 24 10/10 7 Jobs…" at bounding box center [363, 251] width 727 height 388
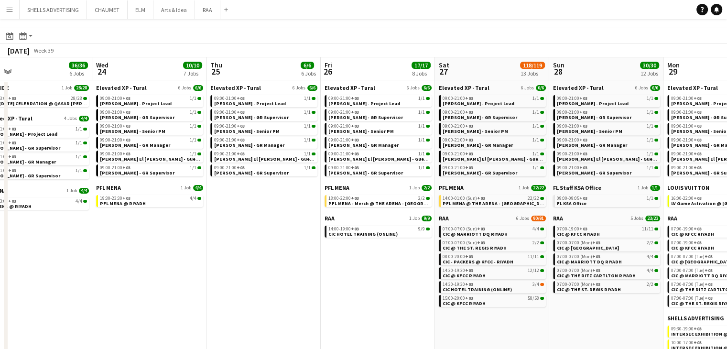
drag, startPoint x: 162, startPoint y: 270, endPoint x: 234, endPoint y: 279, distance: 72.7
click at [234, 279] on app-calendar-viewport "Sun 21 31/31 4 Jobs Mon 22 32/32 5 Jobs Tue 23 36/36 6 Jobs Wed 24 10/10 7 Jobs…" at bounding box center [363, 251] width 727 height 388
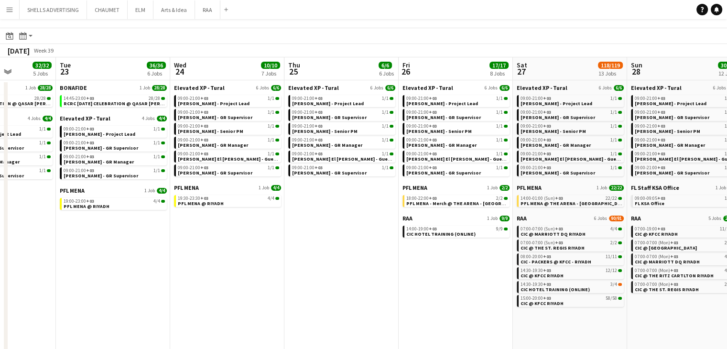
click at [272, 264] on app-calendar-viewport "Sat 20 3/3 3 Jobs Sun 21 31/31 4 Jobs Mon 22 32/32 5 Jobs Tue 23 36/36 6 Jobs W…" at bounding box center [363, 251] width 727 height 388
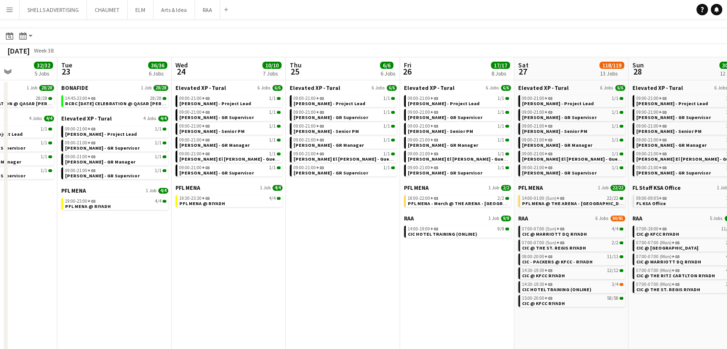
drag, startPoint x: 244, startPoint y: 269, endPoint x: 325, endPoint y: 273, distance: 81.4
click at [325, 273] on app-calendar-viewport "Sat 20 3/3 3 Jobs Sun 21 31/31 4 Jobs Mon 22 32/32 5 Jobs Tue 23 36/36 6 Jobs W…" at bounding box center [363, 251] width 727 height 388
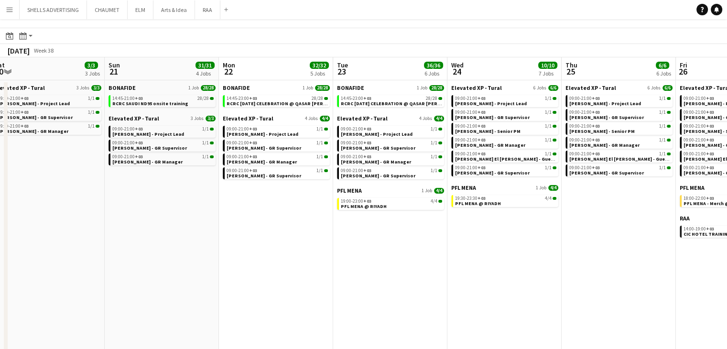
drag, startPoint x: 290, startPoint y: 268, endPoint x: 350, endPoint y: 270, distance: 59.8
click at [350, 270] on app-calendar-viewport "Thu 18 3/3 3 Jobs Fri 19 3/3 3 Jobs Sat 20 3/3 3 Jobs Sun 21 31/31 4 Jobs Mon 2…" at bounding box center [363, 251] width 727 height 388
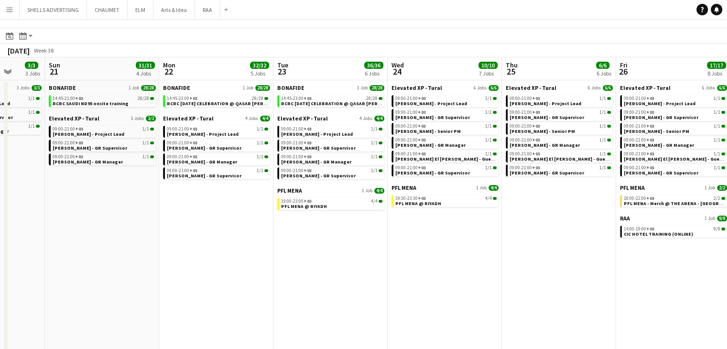
click at [427, 282] on app-all-jobs "All Jobs Date picker OCT 2025 OCT 2025 Monday M Tuesday T Wednesday W Thursday …" at bounding box center [363, 223] width 727 height 446
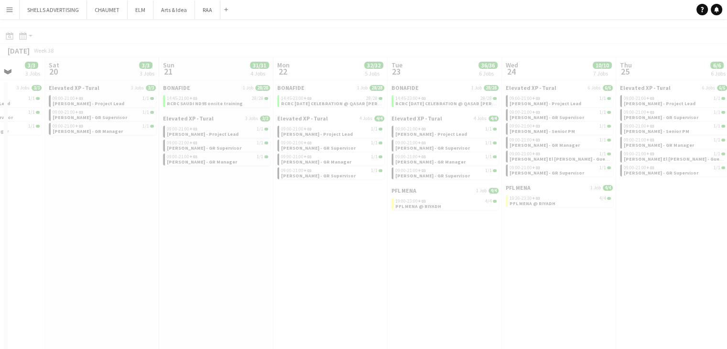
drag, startPoint x: 227, startPoint y: 276, endPoint x: 345, endPoint y: 281, distance: 118.1
click at [344, 281] on div at bounding box center [363, 251] width 727 height 446
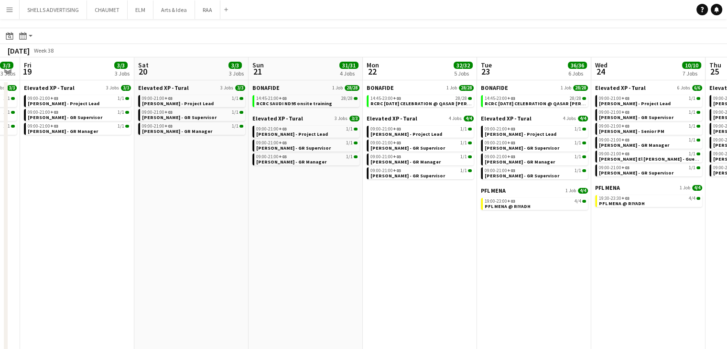
drag, startPoint x: 214, startPoint y: 269, endPoint x: 331, endPoint y: 276, distance: 117.3
click at [321, 276] on app-calendar-viewport "Wed 17 20/20 5 Jobs Thu 18 3/3 3 Jobs Fri 19 3/3 3 Jobs Sat 20 3/3 3 Jobs Sun 2…" at bounding box center [363, 251] width 727 height 388
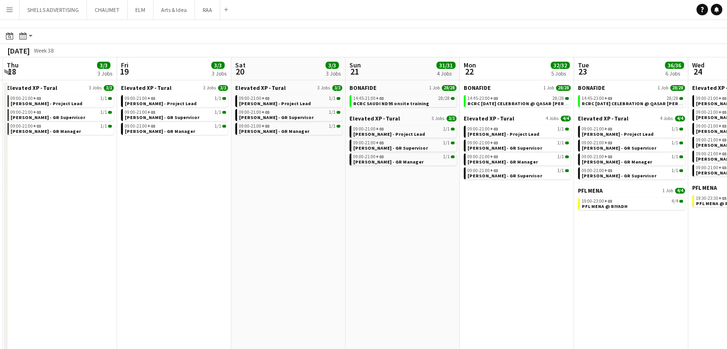
drag, startPoint x: 347, startPoint y: 277, endPoint x: 371, endPoint y: 278, distance: 24.4
click at [371, 278] on app-calendar-viewport "Tue 16 13/15 5 Jobs Wed 17 20/20 5 Jobs Thu 18 3/3 3 Jobs Fri 19 3/3 3 Jobs Sat…" at bounding box center [363, 251] width 727 height 388
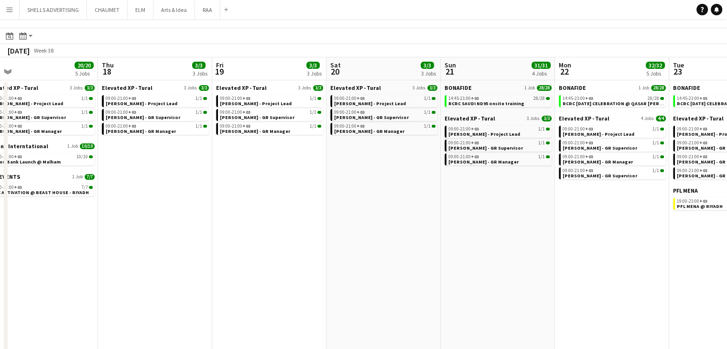
drag, startPoint x: 271, startPoint y: 272, endPoint x: 381, endPoint y: 283, distance: 111.5
click at [374, 283] on app-calendar-viewport "Mon 15 18/18 5 Jobs Tue 16 13/15 5 Jobs Wed 17 20/20 5 Jobs Thu 18 3/3 3 Jobs F…" at bounding box center [363, 251] width 727 height 388
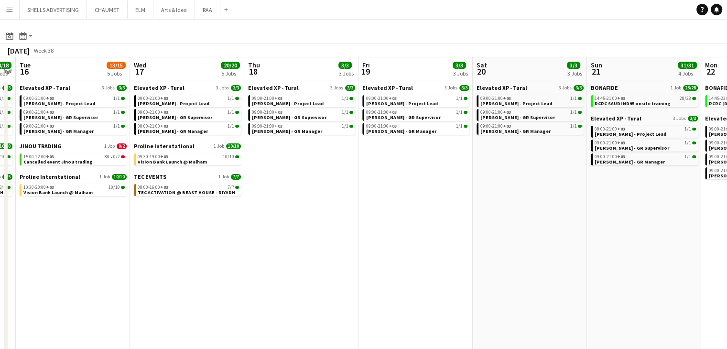
click at [331, 272] on app-all-jobs "All Jobs Date picker OCT 2025 OCT 2025 Monday M Tuesday T Wednesday W Thursday …" at bounding box center [363, 223] width 727 height 446
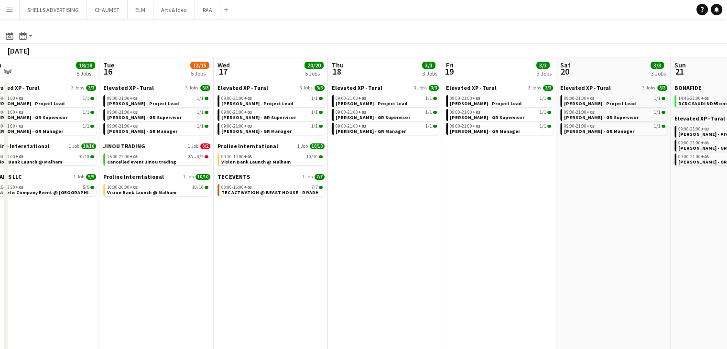
scroll to position [0, 225]
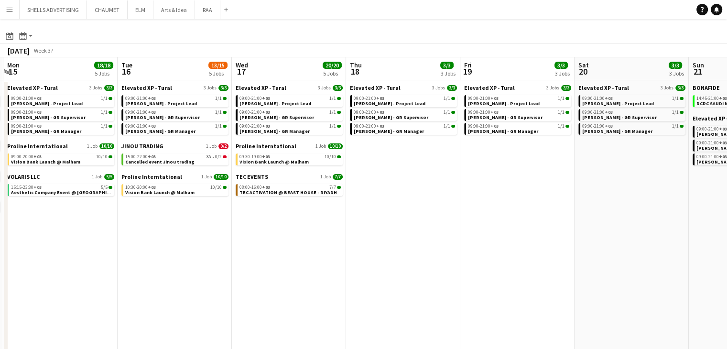
drag, startPoint x: 192, startPoint y: 260, endPoint x: 263, endPoint y: 262, distance: 71.8
click at [263, 262] on app-calendar-viewport "Sat 13 2/2 2 Jobs Sun 14 14/14 5 Jobs Mon 15 18/18 5 Jobs Tue 16 13/15 5 Jobs W…" at bounding box center [363, 251] width 727 height 388
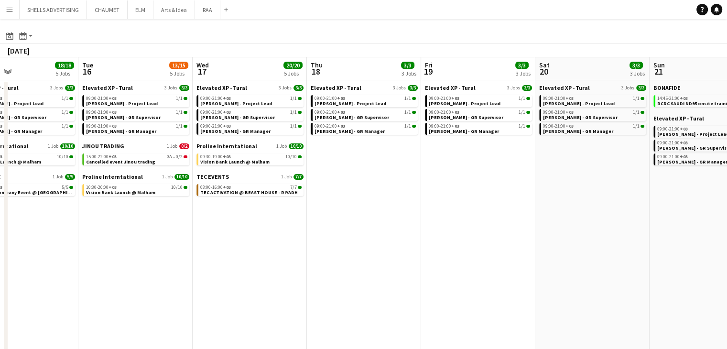
drag, startPoint x: 577, startPoint y: 272, endPoint x: 443, endPoint y: 251, distance: 135.8
click at [443, 251] on app-calendar-viewport "Sat 13 2/2 2 Jobs Sun 14 14/14 5 Jobs Mon 15 18/18 5 Jobs Tue 16 13/15 5 Jobs W…" at bounding box center [363, 251] width 727 height 388
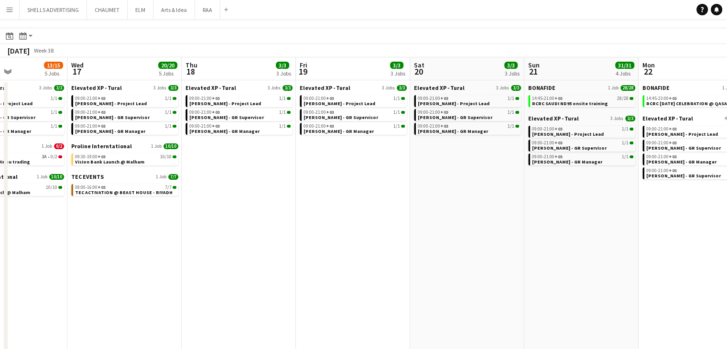
drag, startPoint x: 574, startPoint y: 264, endPoint x: 458, endPoint y: 256, distance: 116.0
click at [467, 254] on app-calendar-viewport "Sat 13 2/2 2 Jobs Sun 14 14/14 5 Jobs Mon 15 18/18 5 Jobs Tue 16 13/15 5 Jobs W…" at bounding box center [363, 251] width 727 height 388
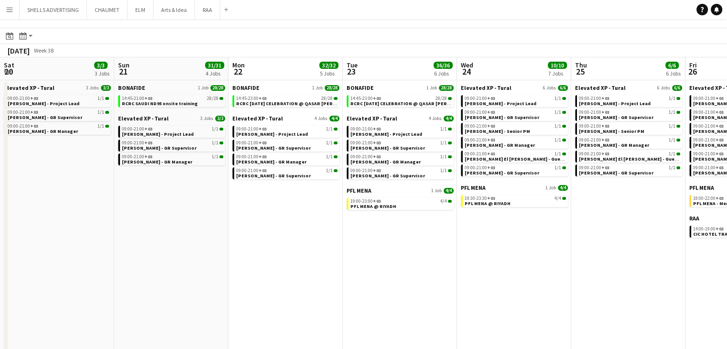
drag, startPoint x: 533, startPoint y: 266, endPoint x: 390, endPoint y: 243, distance: 144.8
click at [390, 243] on app-calendar-viewport "Tue 16 13/15 5 Jobs Wed 17 20/20 5 Jobs Thu 18 3/3 3 Jobs Fri 19 3/3 3 Jobs Sat…" at bounding box center [363, 251] width 727 height 388
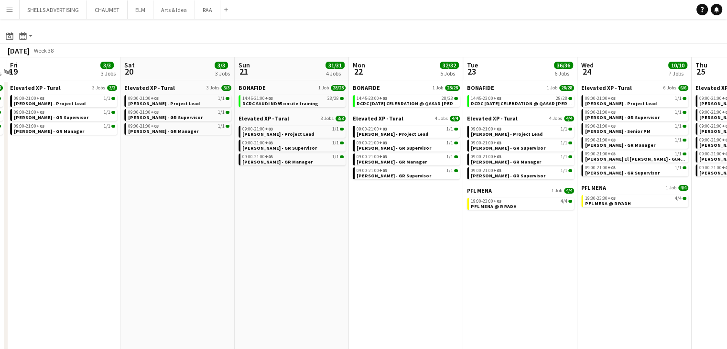
drag, startPoint x: 530, startPoint y: 272, endPoint x: 474, endPoint y: 263, distance: 56.6
click at [474, 263] on app-calendar-viewport "Tue 16 13/15 5 Jobs Wed 17 20/20 5 Jobs Thu 18 3/3 3 Jobs Fri 19 3/3 3 Jobs Sat…" at bounding box center [363, 251] width 727 height 388
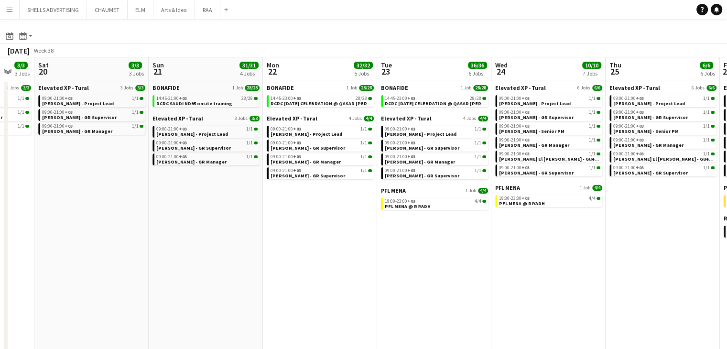
drag, startPoint x: 577, startPoint y: 285, endPoint x: 570, endPoint y: 283, distance: 7.4
click at [467, 263] on app-calendar-viewport "Tue 16 13/15 5 Jobs Wed 17 20/20 5 Jobs Thu 18 3/3 3 Jobs Fri 19 3/3 3 Jobs Sat…" at bounding box center [363, 251] width 727 height 388
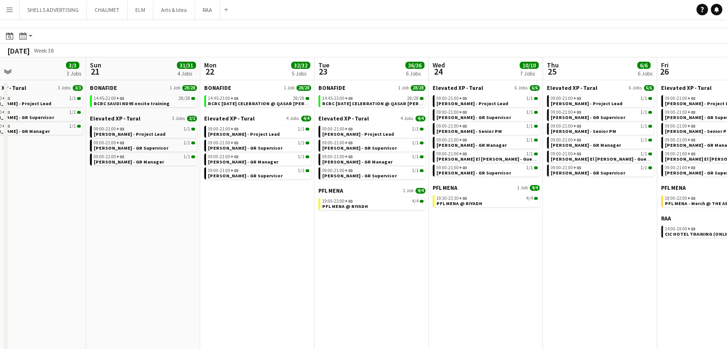
drag, startPoint x: 593, startPoint y: 282, endPoint x: 558, endPoint y: 280, distance: 34.9
click at [562, 280] on app-calendar-viewport "Wed 17 20/20 5 Jobs Thu 18 3/3 3 Jobs Fri 19 3/3 3 Jobs Sat 20 3/3 3 Jobs Sun 2…" at bounding box center [363, 251] width 727 height 388
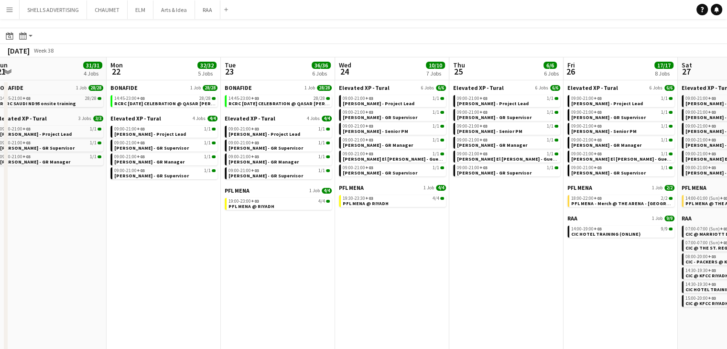
drag, startPoint x: 611, startPoint y: 288, endPoint x: 494, endPoint y: 274, distance: 117.9
click at [484, 270] on app-calendar-viewport "Wed 17 20/20 5 Jobs Thu 18 3/3 3 Jobs Fri 19 3/3 3 Jobs Sat 20 3/3 3 Jobs Sun 2…" at bounding box center [363, 251] width 727 height 388
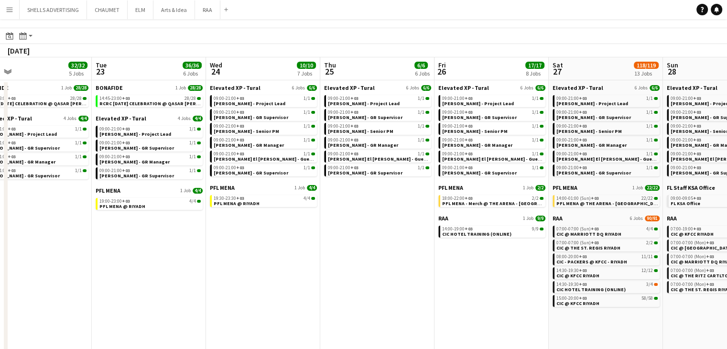
drag, startPoint x: 599, startPoint y: 293, endPoint x: 525, endPoint y: 281, distance: 75.0
click at [525, 281] on app-calendar-viewport "Fri 19 3/3 3 Jobs Sat 20 3/3 3 Jobs Sun 21 31/31 4 Jobs Mon 22 32/32 5 Jobs Tue…" at bounding box center [363, 251] width 727 height 388
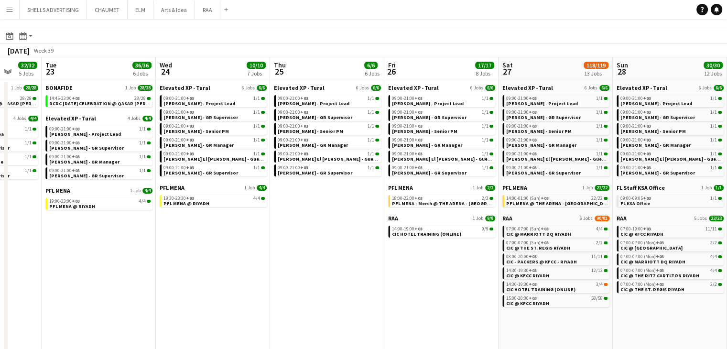
drag, startPoint x: 501, startPoint y: 280, endPoint x: 467, endPoint y: 283, distance: 34.2
click at [456, 276] on app-calendar-viewport "Fri 19 3/3 3 Jobs Sat 20 3/3 3 Jobs Sun 21 31/31 4 Jobs Mon 22 32/32 5 Jobs Tue…" at bounding box center [363, 251] width 727 height 388
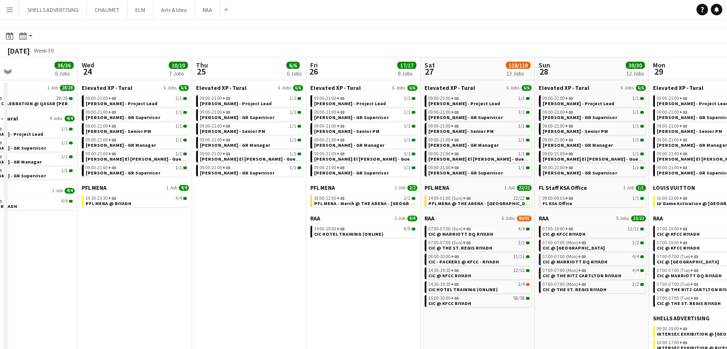
drag, startPoint x: 629, startPoint y: 324, endPoint x: 553, endPoint y: 316, distance: 75.9
click at [553, 316] on app-calendar-viewport "Sat 20 3/3 3 Jobs Sun 21 31/31 4 Jobs Mon 22 32/32 5 Jobs Tue 23 36/36 6 Jobs W…" at bounding box center [363, 251] width 727 height 388
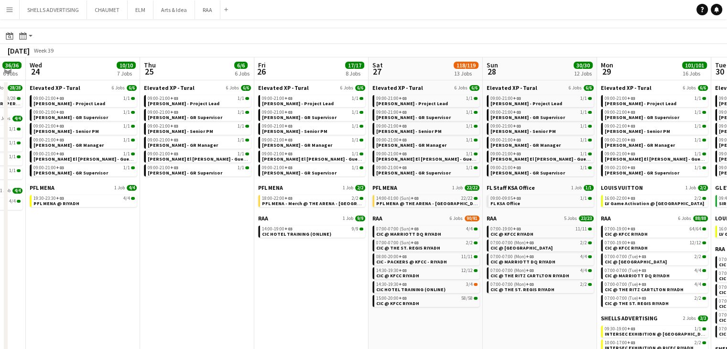
scroll to position [0, 389]
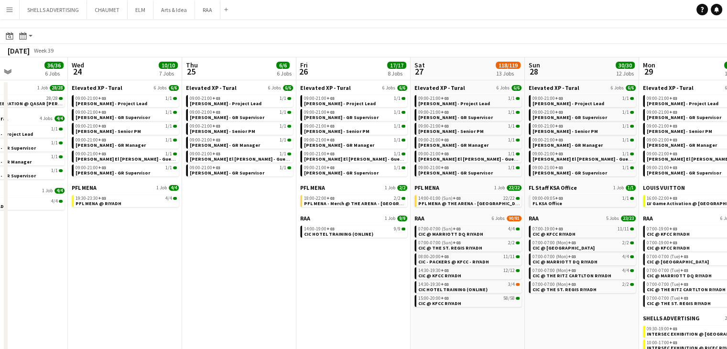
drag, startPoint x: 588, startPoint y: 319, endPoint x: 522, endPoint y: 304, distance: 67.5
click at [522, 304] on app-calendar-viewport "Sat 20 3/3 3 Jobs Sun 21 31/31 4 Jobs Mon 22 32/32 5 Jobs Tue 23 36/36 6 Jobs W…" at bounding box center [363, 251] width 727 height 388
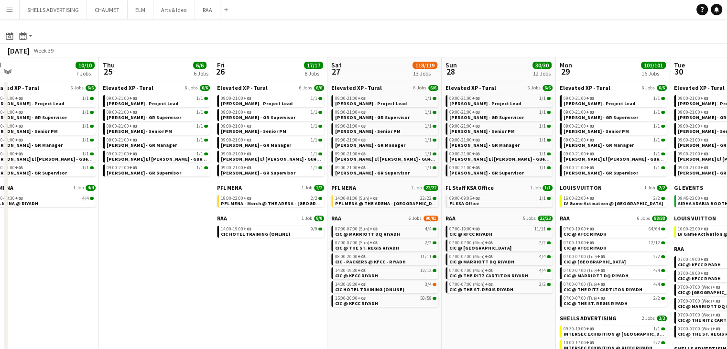
drag, startPoint x: 467, startPoint y: 333, endPoint x: 388, endPoint y: 307, distance: 82.5
click at [382, 310] on app-calendar-viewport "Sun 21 31/31 4 Jobs Mon 22 32/32 5 Jobs Tue 23 36/36 6 Jobs Wed 24 10/10 7 Jobs…" at bounding box center [363, 251] width 727 height 388
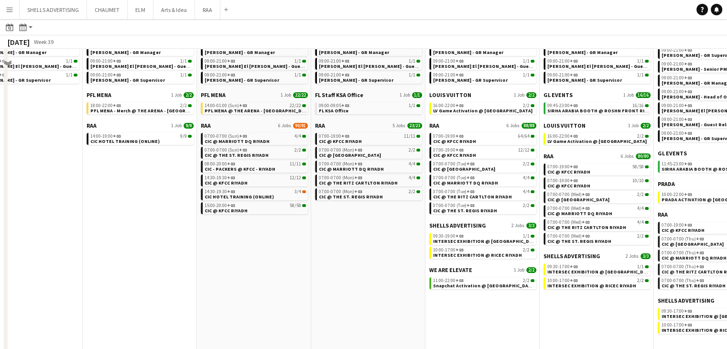
scroll to position [115, 0]
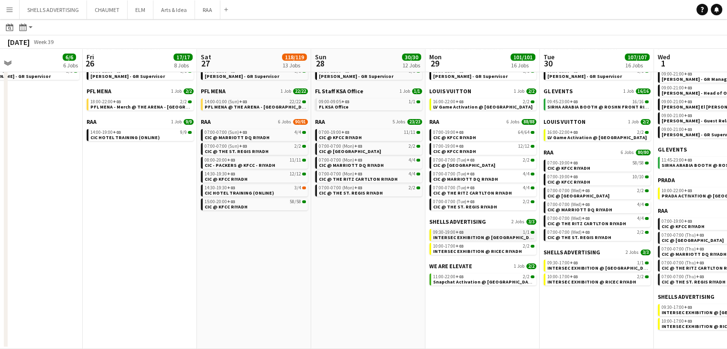
click at [467, 236] on span "INTERSEC EXHIBITION @ Radisson Blu Hotel" at bounding box center [486, 237] width 106 height 6
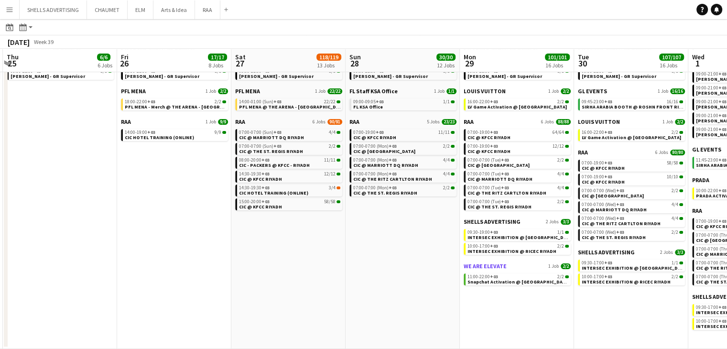
drag, startPoint x: 430, startPoint y: 281, endPoint x: 312, endPoint y: 264, distance: 119.2
click at [310, 262] on app-calendar-viewport "Mon 22 32/32 5 Jobs Tue 23 36/36 6 Jobs Wed 24 10/10 7 Jobs Thu 25 6/6 6 Jobs F…" at bounding box center [363, 140] width 727 height 417
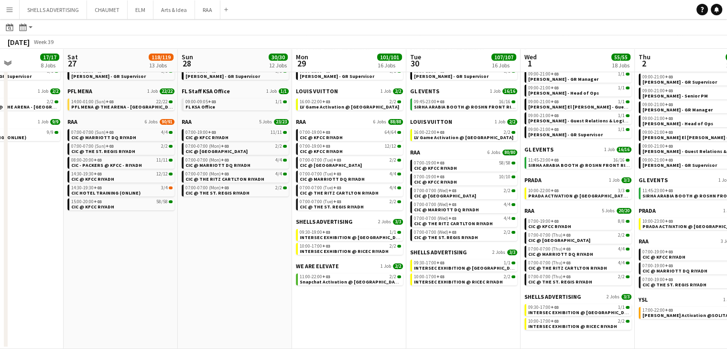
drag, startPoint x: 438, startPoint y: 288, endPoint x: 287, endPoint y: 265, distance: 152.8
click at [281, 264] on app-calendar-viewport "Wed 24 10/10 7 Jobs Thu 25 6/6 6 Jobs Fri 26 17/17 8 Jobs Sat 27 118/119 13 Job…" at bounding box center [363, 140] width 727 height 417
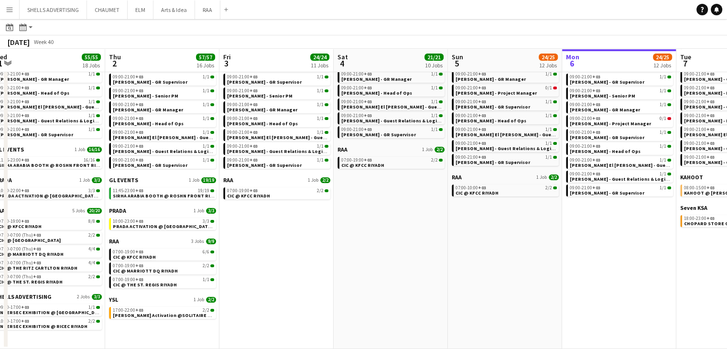
drag, startPoint x: 591, startPoint y: 245, endPoint x: 352, endPoint y: 230, distance: 239.5
click at [353, 231] on app-calendar-viewport "Sun 28 30/30 12 Jobs Mon 29 101/101 16 Jobs Tue 30 107/107 16 Jobs Wed 1 55/55 …" at bounding box center [363, 140] width 727 height 417
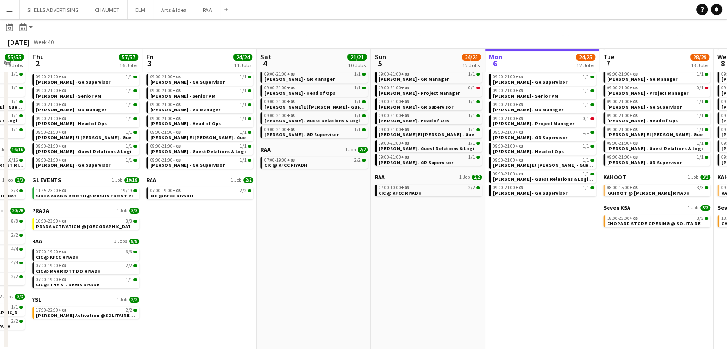
drag, startPoint x: 519, startPoint y: 250, endPoint x: 387, endPoint y: 239, distance: 132.0
click at [387, 239] on app-calendar-viewport "Sun 28 30/30 12 Jobs Mon 29 101/101 16 Jobs Tue 30 107/107 16 Jobs Wed 1 55/55 …" at bounding box center [363, 140] width 727 height 417
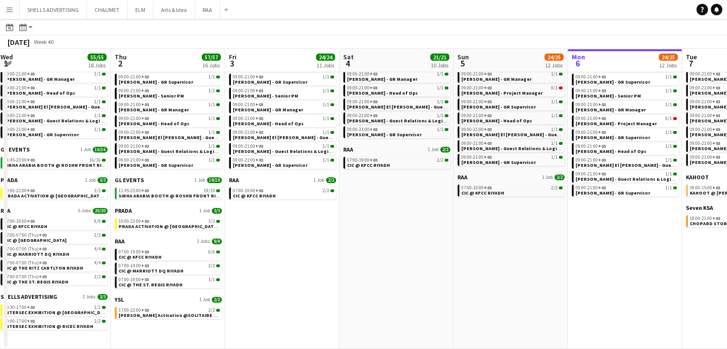
drag, startPoint x: 527, startPoint y: 278, endPoint x: 382, endPoint y: 255, distance: 146.6
click at [382, 255] on app-calendar-viewport "Sun 28 30/30 12 Jobs Mon 29 101/101 16 Jobs Tue 30 107/107 16 Jobs Wed 1 55/55 …" at bounding box center [363, 140] width 727 height 417
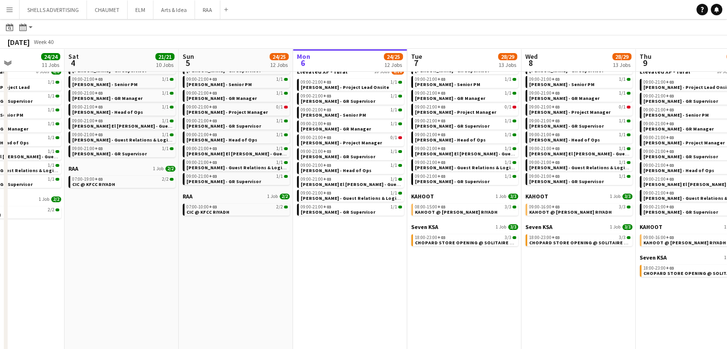
scroll to position [0, 397]
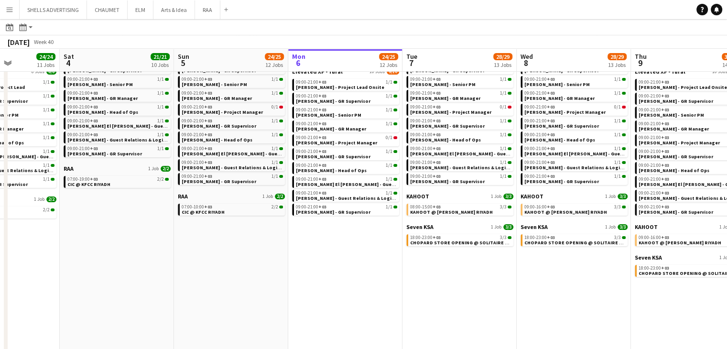
drag, startPoint x: 394, startPoint y: 268, endPoint x: 342, endPoint y: 266, distance: 52.1
click at [342, 266] on app-calendar-viewport "Tue 30 107/107 16 Jobs Wed 1 55/55 18 Jobs Thu 2 57/57 16 Jobs Fri 3 24/24 11 J…" at bounding box center [363, 159] width 727 height 417
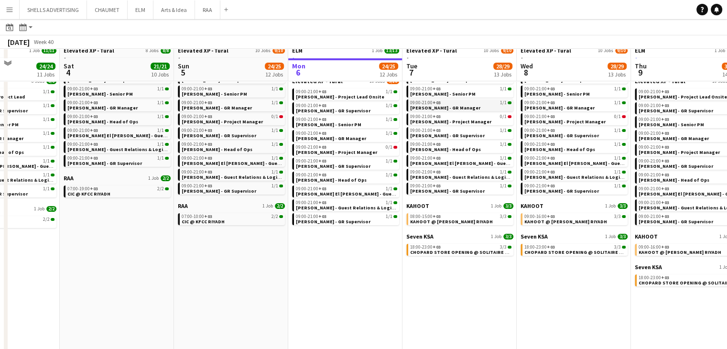
scroll to position [96, 0]
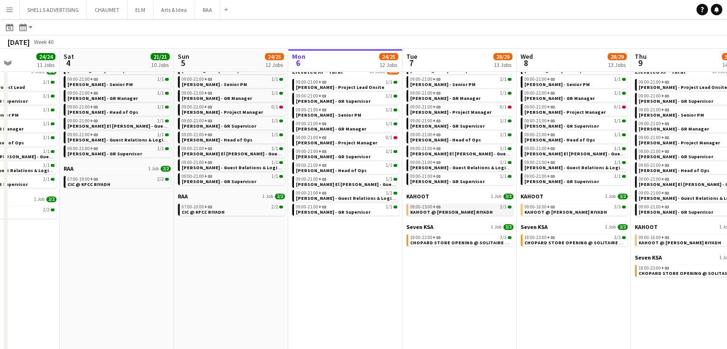
click at [459, 207] on div "08:00-15:00 +03 3/3" at bounding box center [460, 207] width 101 height 5
click at [438, 245] on span "CHOPARD STORE OPENING @ SOLITAIRE MALL - [GEOGRAPHIC_DATA]" at bounding box center [489, 242] width 158 height 6
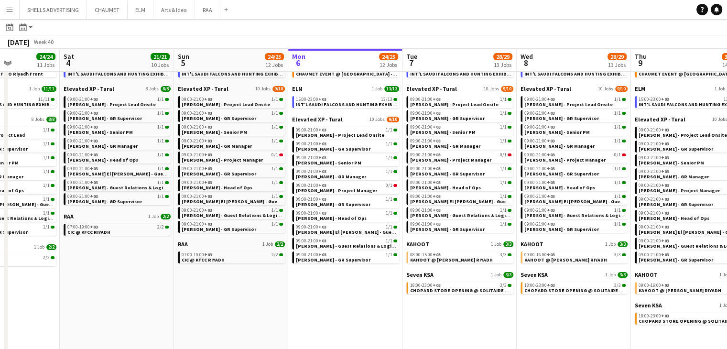
scroll to position [0, 435]
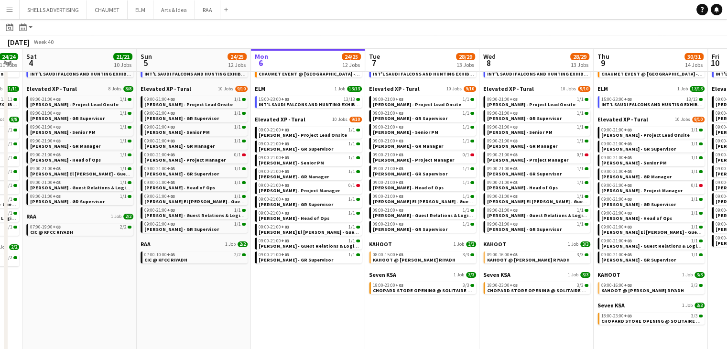
drag, startPoint x: 402, startPoint y: 311, endPoint x: 366, endPoint y: 308, distance: 36.0
click at [366, 308] on app-calendar-viewport "Tue 30 107/107 16 Jobs Wed 1 55/55 18 Jobs Thu 2 57/57 16 Jobs Fri 3 24/24 11 J…" at bounding box center [363, 207] width 727 height 417
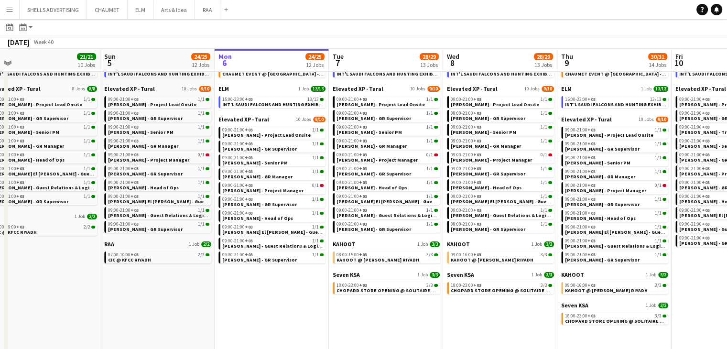
drag, startPoint x: 484, startPoint y: 324, endPoint x: 453, endPoint y: 322, distance: 30.7
click at [453, 322] on app-calendar-viewport "Wed 1 55/55 18 Jobs Thu 2 57/57 16 Jobs Fri 3 24/24 11 Jobs Sat 4 21/21 10 Jobs…" at bounding box center [363, 207] width 727 height 417
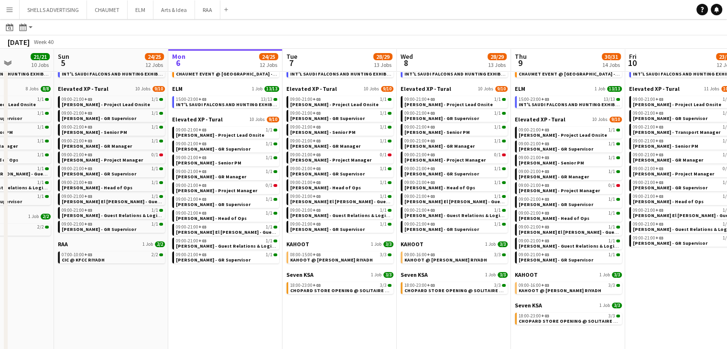
drag, startPoint x: 494, startPoint y: 336, endPoint x: 484, endPoint y: 336, distance: 10.0
click at [484, 336] on app-calendar-viewport "Wed 1 55/55 18 Jobs Thu 2 57/57 16 Jobs Fri 3 24/24 11 Jobs Sat 4 21/21 10 Jobs…" at bounding box center [363, 207] width 727 height 417
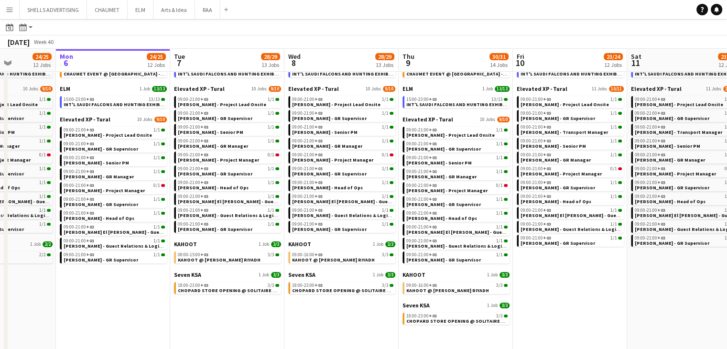
drag, startPoint x: 458, startPoint y: 322, endPoint x: 405, endPoint y: 317, distance: 53.2
click at [405, 317] on app-calendar-viewport "Thu 2 57/57 16 Jobs Fri 3 24/24 11 Jobs Sat 4 21/21 10 Jobs Sun 5 24/25 12 Jobs…" at bounding box center [363, 207] width 727 height 417
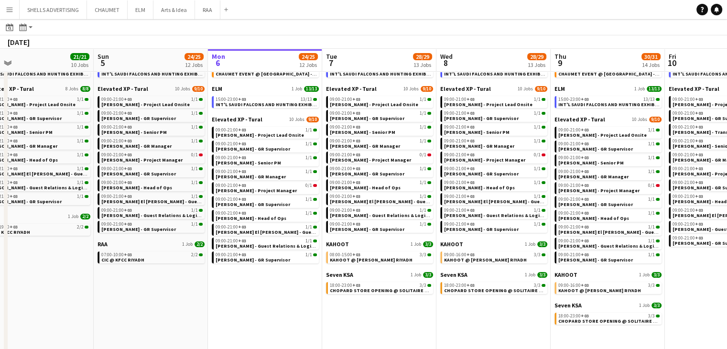
click at [494, 320] on app-calendar-viewport "Thu 2 57/57 16 Jobs Fri 3 24/24 11 Jobs Sat 4 21/21 10 Jobs Sun 5 24/25 12 Jobs…" at bounding box center [363, 207] width 727 height 417
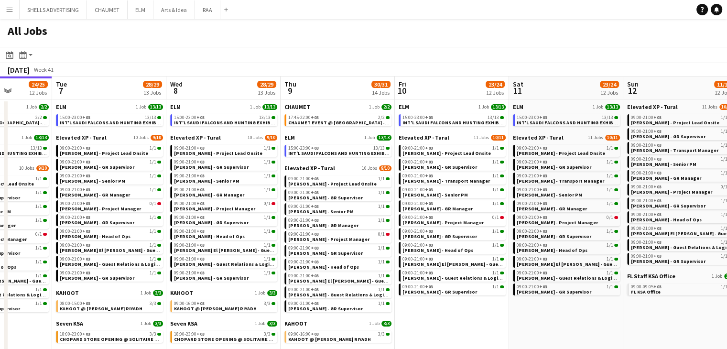
scroll to position [0, 330]
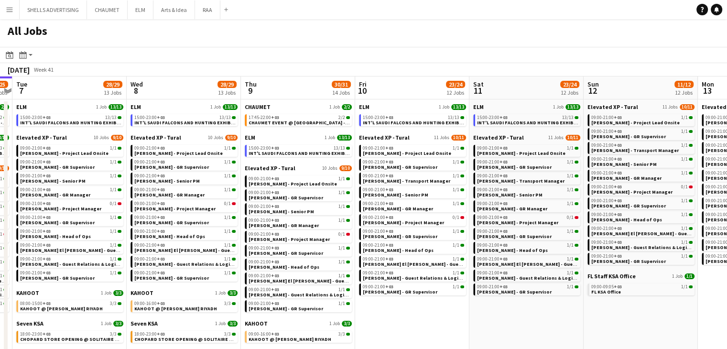
drag, startPoint x: 539, startPoint y: 337, endPoint x: 459, endPoint y: 330, distance: 80.1
click at [459, 330] on app-calendar-viewport "Sat 4 21/21 10 Jobs Sun 5 24/25 12 Jobs Mon 6 24/25 12 Jobs Tue 7 28/29 13 Jobs…" at bounding box center [363, 270] width 727 height 388
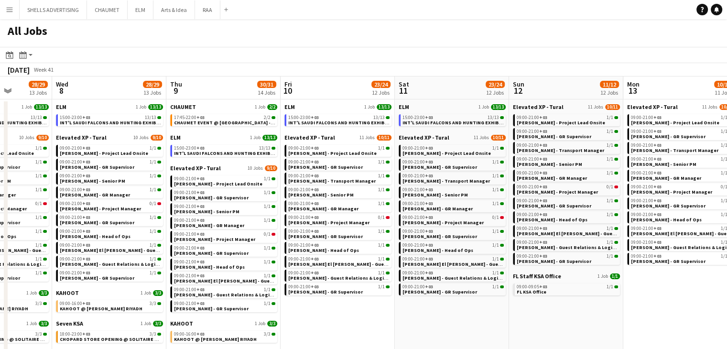
drag, startPoint x: 496, startPoint y: 333, endPoint x: 428, endPoint y: 325, distance: 68.4
click at [428, 325] on app-calendar-viewport "Sat 4 21/21 10 Jobs Sun 5 24/25 12 Jobs Mon 6 24/25 12 Jobs Tue 7 28/29 13 Jobs…" at bounding box center [363, 270] width 727 height 388
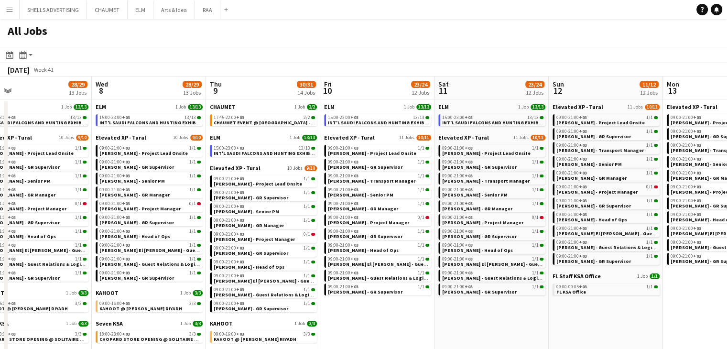
drag, startPoint x: 486, startPoint y: 327, endPoint x: 412, endPoint y: 321, distance: 74.8
click at [412, 321] on app-calendar-viewport "Sat 4 21/21 10 Jobs Sun 5 24/25 12 Jobs Mon 6 24/25 12 Jobs Tue 7 28/29 13 Jobs…" at bounding box center [363, 270] width 727 height 388
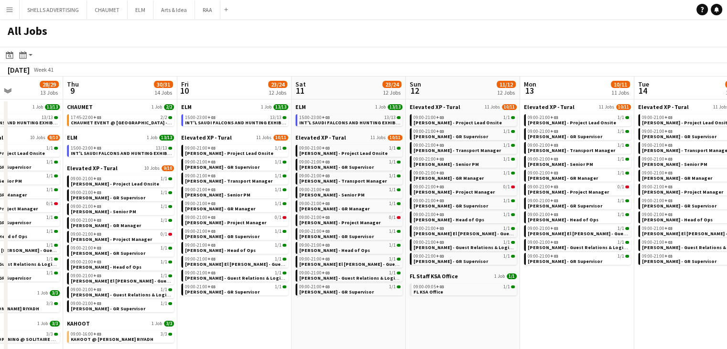
scroll to position [0, 436]
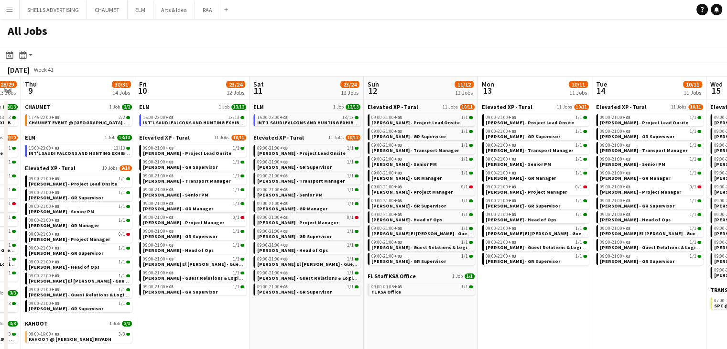
drag, startPoint x: 550, startPoint y: 330, endPoint x: 480, endPoint y: 320, distance: 71.0
click at [479, 320] on app-calendar-viewport "Sun 5 24/25 12 Jobs Mon 6 24/25 12 Jobs Tue 7 28/29 13 Jobs Wed 8 28/29 13 Jobs…" at bounding box center [363, 270] width 727 height 388
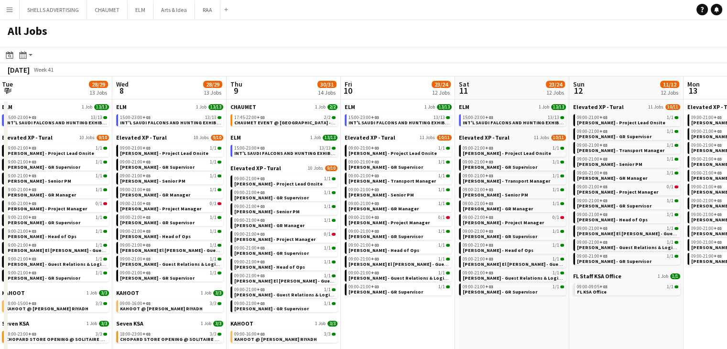
click at [453, 309] on app-all-jobs "All Jobs Date picker OCT 2025 OCT 2025 Monday M Tuesday T Wednesday W Thursday …" at bounding box center [363, 242] width 727 height 446
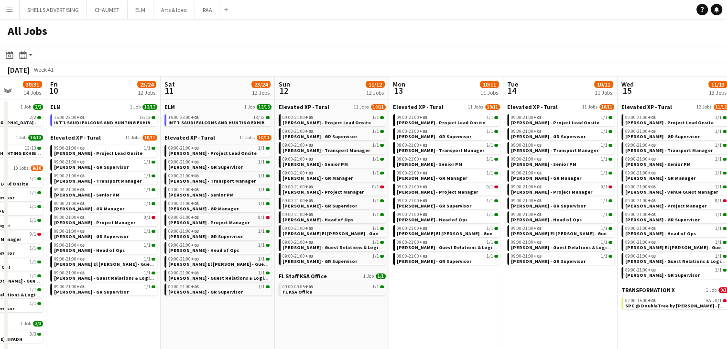
drag, startPoint x: 514, startPoint y: 320, endPoint x: 446, endPoint y: 316, distance: 68.0
click at [446, 316] on app-calendar-viewport "Tue 7 28/29 13 Jobs Wed 8 28/29 13 Jobs Thu 9 30/31 14 Jobs Fri 10 23/24 12 Job…" at bounding box center [363, 270] width 727 height 388
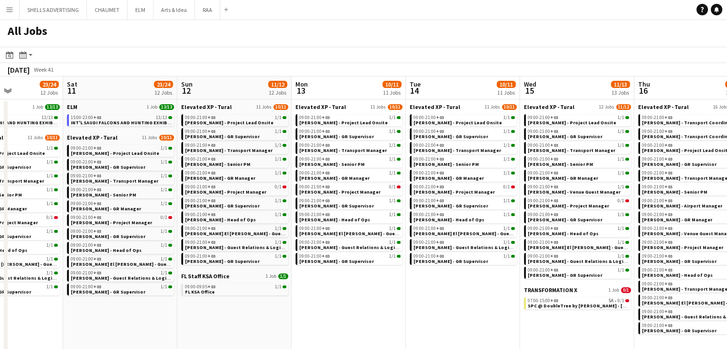
drag, startPoint x: 512, startPoint y: 317, endPoint x: 435, endPoint y: 313, distance: 77.5
click at [435, 313] on app-calendar-viewport "Tue 7 28/29 13 Jobs Wed 8 28/29 13 Jobs Thu 9 30/31 14 Jobs Fri 10 23/24 12 Job…" at bounding box center [363, 270] width 727 height 388
click at [553, 307] on span "SPC @ DoubleTree by HILTON - Riyadh" at bounding box center [598, 306] width 141 height 6
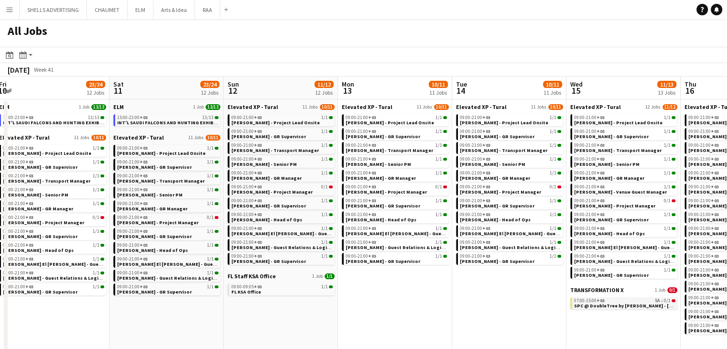
drag, startPoint x: 558, startPoint y: 327, endPoint x: 335, endPoint y: 298, distance: 225.1
click at [329, 300] on app-calendar-viewport "Tue 7 28/29 13 Jobs Wed 8 28/29 13 Jobs Thu 9 30/31 14 Jobs Fri 10 23/24 12 Job…" at bounding box center [363, 270] width 727 height 388
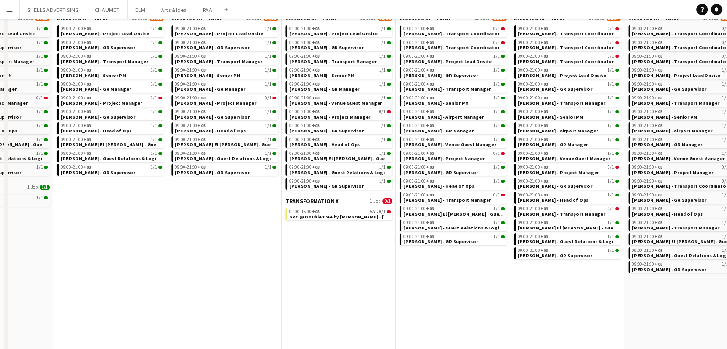
scroll to position [115, 0]
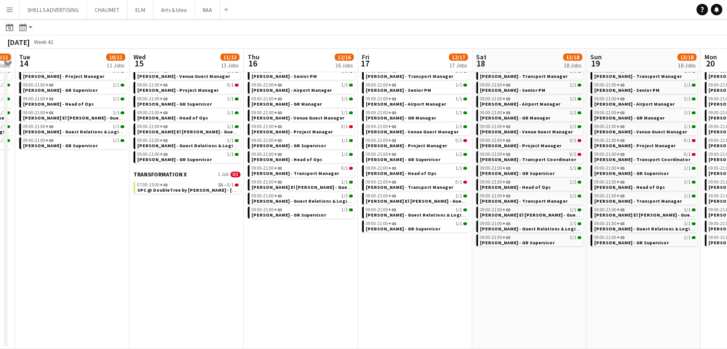
drag, startPoint x: 543, startPoint y: 276, endPoint x: 399, endPoint y: 264, distance: 144.8
click at [399, 264] on app-calendar-viewport "Fri 10 23/24 12 Jobs Sat 11 23/24 12 Jobs Sun 12 11/12 12 Jobs Mon 13 10/11 11 …" at bounding box center [363, 140] width 727 height 417
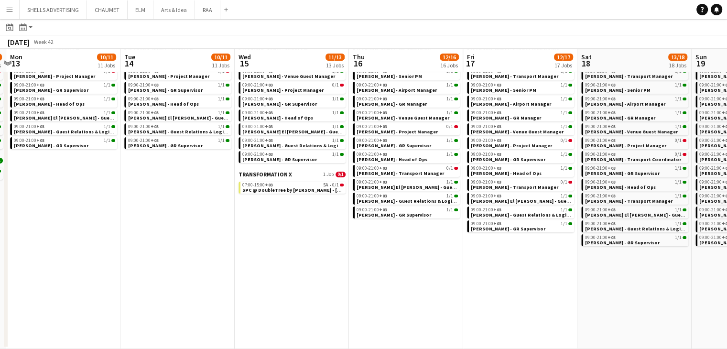
click at [386, 269] on app-all-jobs "All Jobs Date picker OCT 2025 OCT 2025 Monday M Tuesday T Wednesday W Thursday …" at bounding box center [363, 126] width 727 height 445
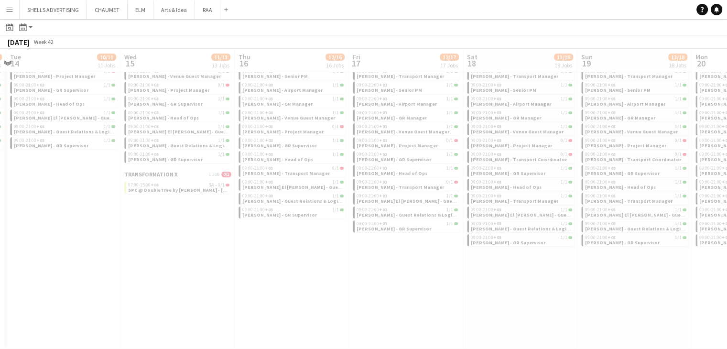
drag, startPoint x: 565, startPoint y: 285, endPoint x: 402, endPoint y: 279, distance: 163.6
click at [402, 279] on div at bounding box center [363, 154] width 727 height 445
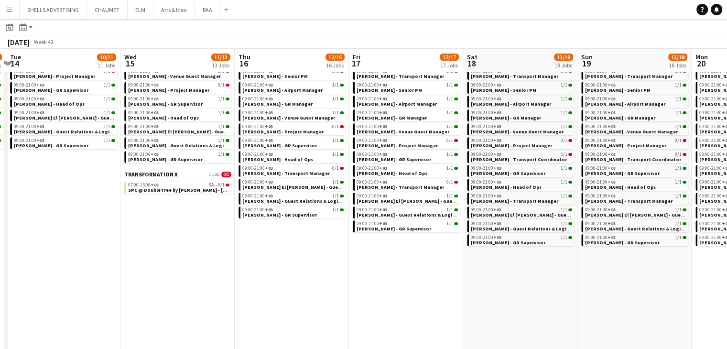
scroll to position [0, 357]
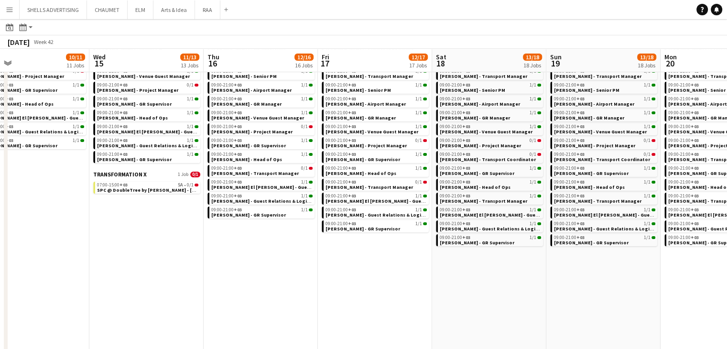
drag, startPoint x: 574, startPoint y: 281, endPoint x: 446, endPoint y: 276, distance: 127.2
click at [447, 276] on app-calendar-viewport "Sat 11 23/24 12 Jobs Sun 12 11/12 12 Jobs Mon 13 10/11 11 Jobs Tue 14 10/11 11 …" at bounding box center [363, 195] width 727 height 527
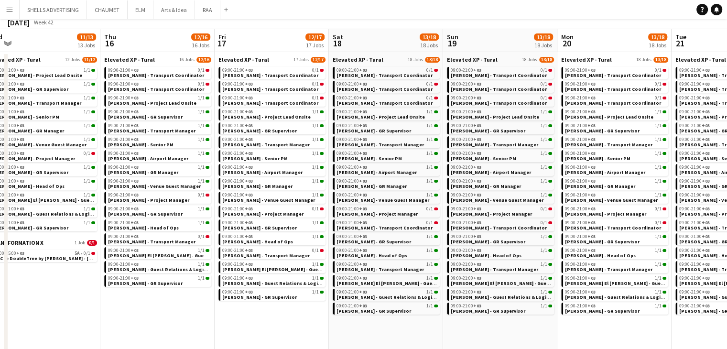
scroll to position [191, 0]
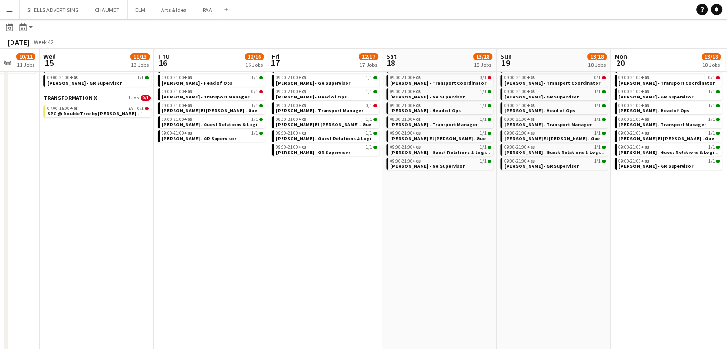
drag, startPoint x: 635, startPoint y: 289, endPoint x: 537, endPoint y: 284, distance: 97.6
click at [447, 282] on app-calendar-viewport "Sun 12 11/12 12 Jobs Mon 13 10/11 11 Jobs Tue 14 10/11 11 Jobs Wed 15 11/13 13 …" at bounding box center [363, 119] width 727 height 527
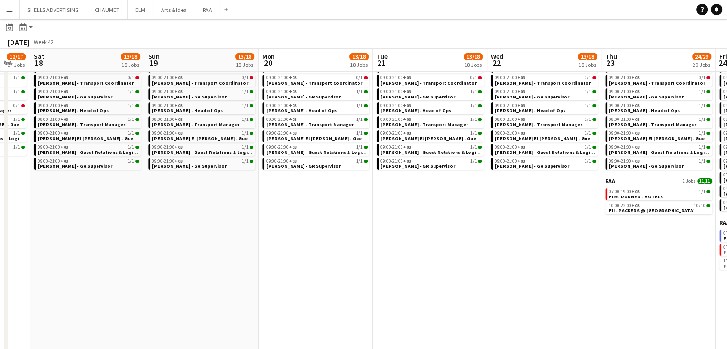
click at [420, 269] on app-all-jobs "All Jobs Date picker OCT 2025 OCT 2025 Monday M Tuesday T Wednesday W Thursday …" at bounding box center [363, 105] width 727 height 555
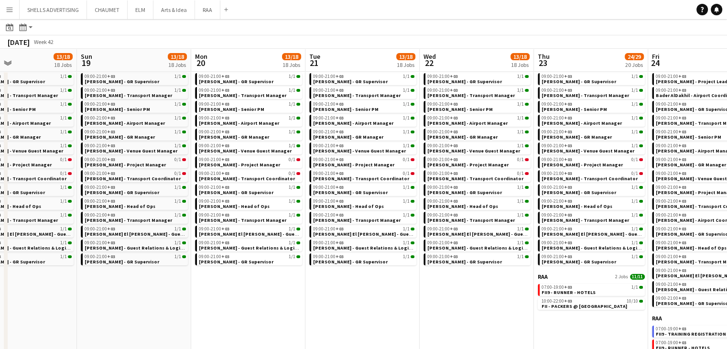
scroll to position [0, 371]
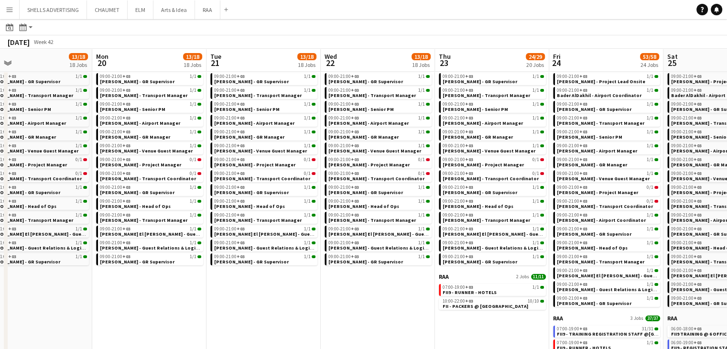
drag, startPoint x: 474, startPoint y: 283, endPoint x: 385, endPoint y: 281, distance: 88.5
click at [386, 281] on app-calendar-viewport "Thu 16 12/16 16 Jobs Fri 17 12/17 17 Jobs Sat 18 13/18 18 Jobs Sun 19 13/18 18 …" at bounding box center [363, 274] width 727 height 647
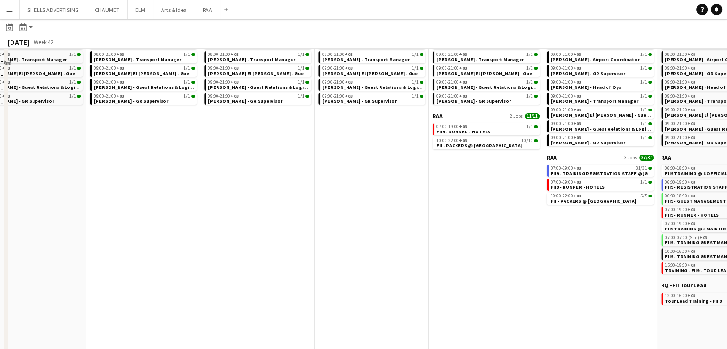
scroll to position [287, 0]
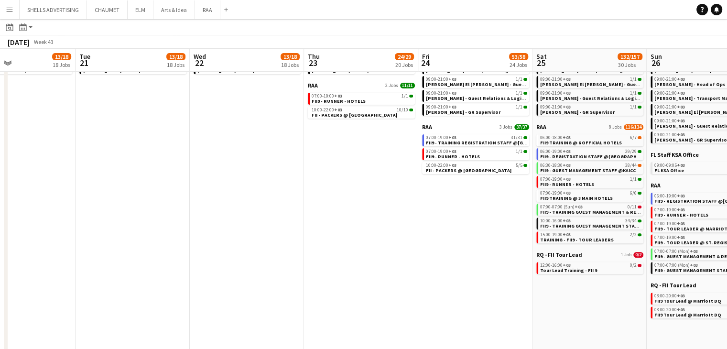
drag, startPoint x: 418, startPoint y: 268, endPoint x: 406, endPoint y: 265, distance: 12.2
click at [406, 265] on app-calendar-viewport "Fri 17 12/17 17 Jobs Sat 18 13/18 18 Jobs Sun 19 13/18 18 Jobs Mon 20 13/18 18 …" at bounding box center [363, 83] width 727 height 647
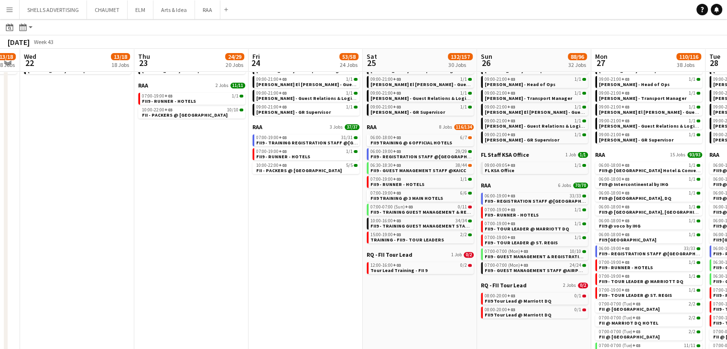
scroll to position [0, 424]
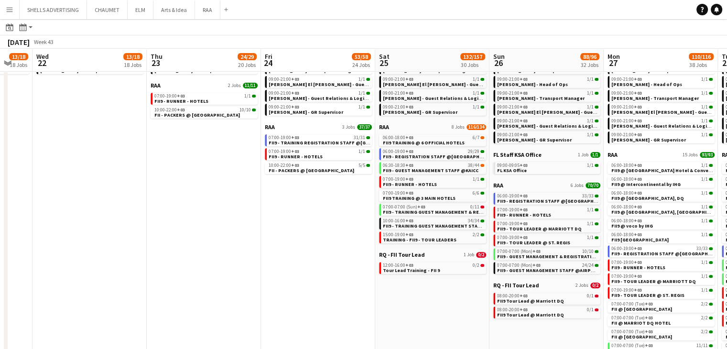
drag, startPoint x: 576, startPoint y: 313, endPoint x: 429, endPoint y: 303, distance: 147.6
click at [421, 302] on app-calendar-viewport "Sat 18 13/18 18 Jobs Sun 19 13/18 18 Jobs Mon 20 13/18 18 Jobs Tue 21 13/18 18 …" at bounding box center [363, 83] width 727 height 647
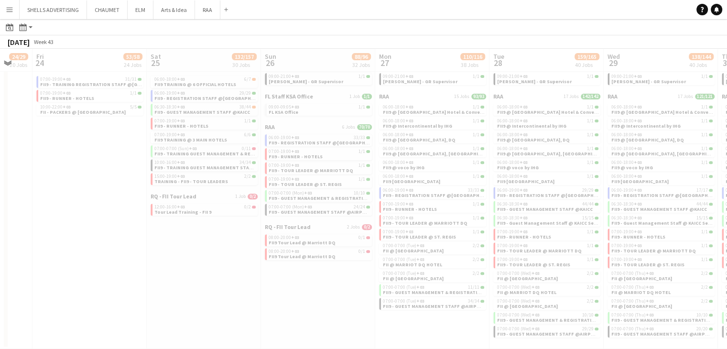
scroll to position [0, 229]
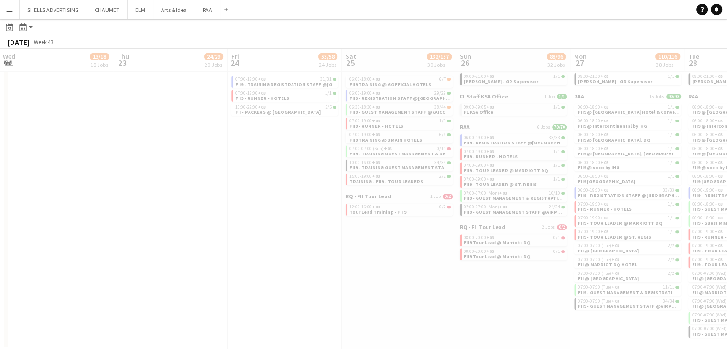
drag, startPoint x: 493, startPoint y: 308, endPoint x: 430, endPoint y: 304, distance: 62.8
click at [389, 299] on app-all-jobs "All Jobs Date picker OCT 2025 OCT 2025 Monday M Tuesday T Wednesday W Thursday …" at bounding box center [363, 11] width 727 height 675
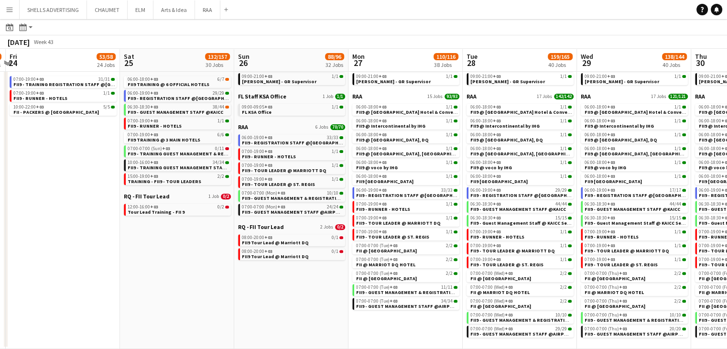
drag, startPoint x: 478, startPoint y: 300, endPoint x: 272, endPoint y: 297, distance: 205.6
click at [256, 286] on app-calendar-viewport "Mon 20 13/18 18 Jobs Tue 21 13/18 18 Jobs Wed 22 13/18 18 Jobs Thu 23 24/29 20 …" at bounding box center [363, 25] width 727 height 647
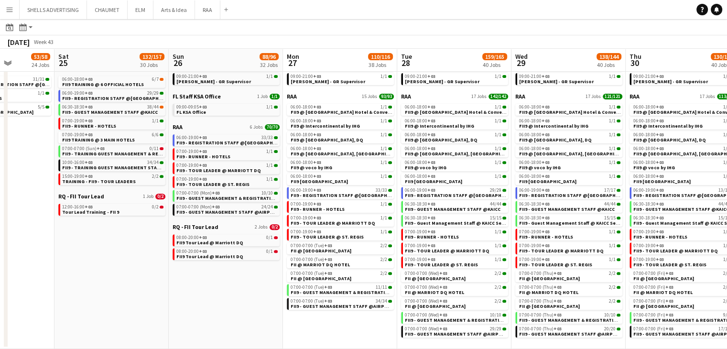
drag, startPoint x: 179, startPoint y: 242, endPoint x: 153, endPoint y: 247, distance: 26.3
click at [126, 239] on app-calendar-viewport "Wed 22 13/18 18 Jobs Thu 23 24/29 20 Jobs Fri 24 53/58 24 Jobs Sat 25 132/157 3…" at bounding box center [363, 25] width 727 height 647
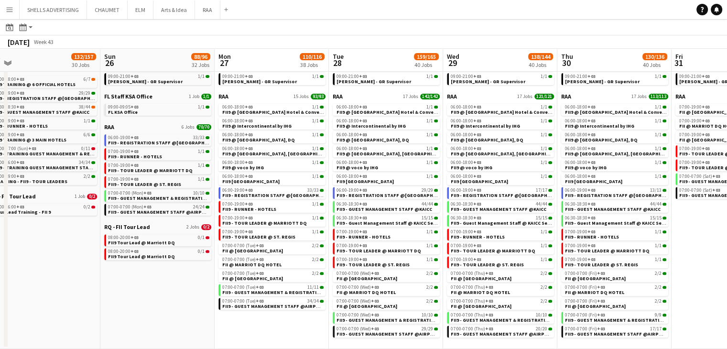
scroll to position [0, 396]
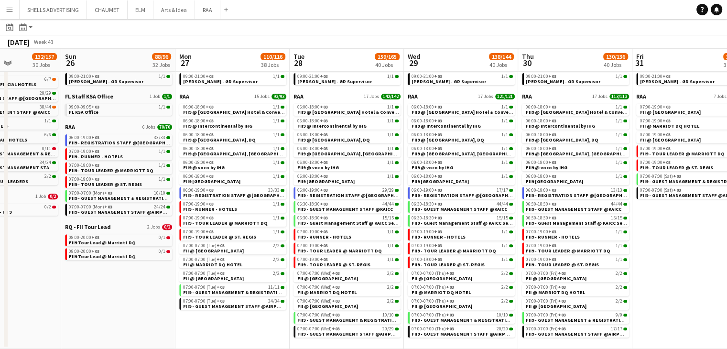
drag, startPoint x: 126, startPoint y: 249, endPoint x: 18, endPoint y: 231, distance: 109.5
click at [18, 231] on app-calendar-viewport "Wed 22 13/18 18 Jobs Thu 23 24/29 20 Jobs Fri 24 53/58 24 Jobs Sat 25 132/157 3…" at bounding box center [363, 25] width 727 height 647
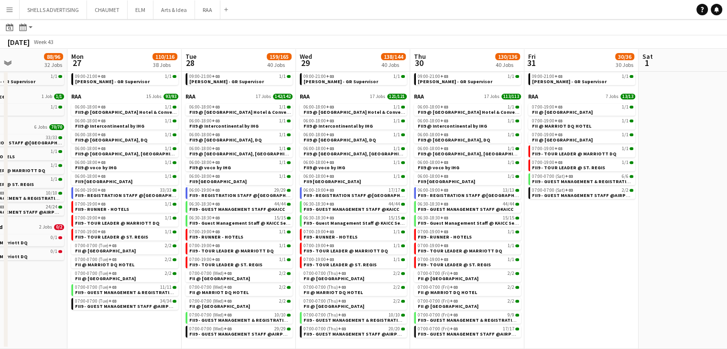
drag, startPoint x: 699, startPoint y: 211, endPoint x: 611, endPoint y: 216, distance: 88.1
click at [591, 213] on app-calendar-viewport "Thu 23 24/29 20 Jobs Fri 24 53/58 24 Jobs Sat 25 132/157 30 Jobs Sun 26 88/96 3…" at bounding box center [363, 25] width 727 height 647
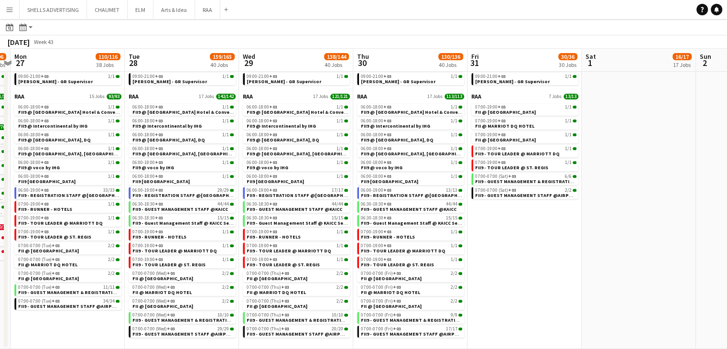
scroll to position [0, 341]
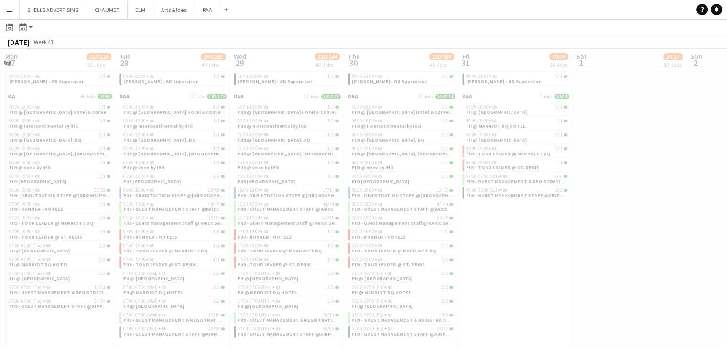
drag, startPoint x: 681, startPoint y: 227, endPoint x: 545, endPoint y: 227, distance: 135.8
click at [543, 226] on app-all-jobs "All Jobs Date picker OCT 2025 OCT 2025 Monday M Tuesday T Wednesday W Thursday …" at bounding box center [363, 11] width 727 height 675
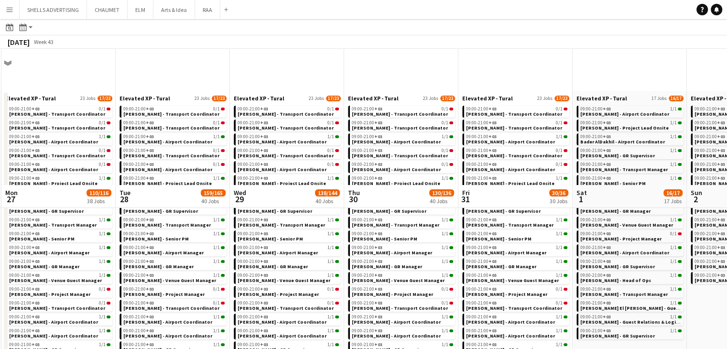
scroll to position [0, 0]
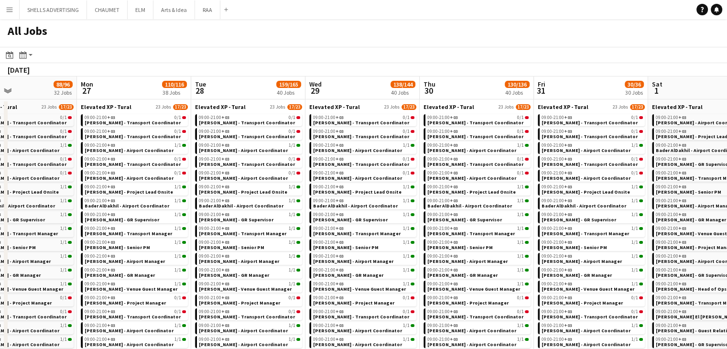
drag, startPoint x: 711, startPoint y: 312, endPoint x: 557, endPoint y: 304, distance: 154.1
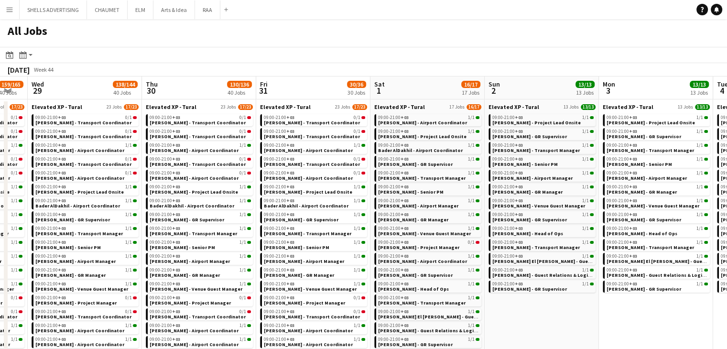
drag, startPoint x: 519, startPoint y: 302, endPoint x: 483, endPoint y: 300, distance: 36.4
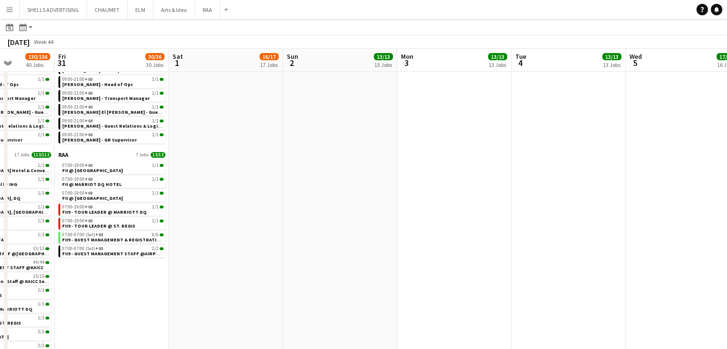
drag, startPoint x: 567, startPoint y: 257, endPoint x: 380, endPoint y: 245, distance: 187.8
click at [380, 245] on app-calendar-viewport "Tue 28 159/165 40 Jobs Wed 29 138/144 40 Jobs Thu 30 130/136 40 Jobs Fri 31 30/…" at bounding box center [363, 83] width 727 height 647
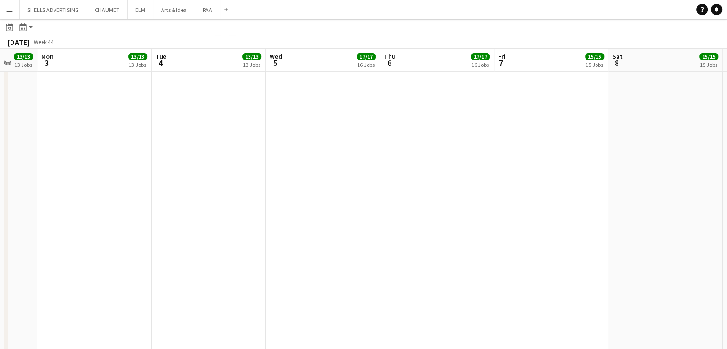
drag, startPoint x: 501, startPoint y: 241, endPoint x: 422, endPoint y: 232, distance: 79.4
click at [414, 234] on app-calendar-viewport "Thu 30 130/136 40 Jobs Fri 31 30/36 30 Jobs Sat 1 16/17 17 Jobs Sun 2 13/13 13 …" at bounding box center [363, 83] width 727 height 647
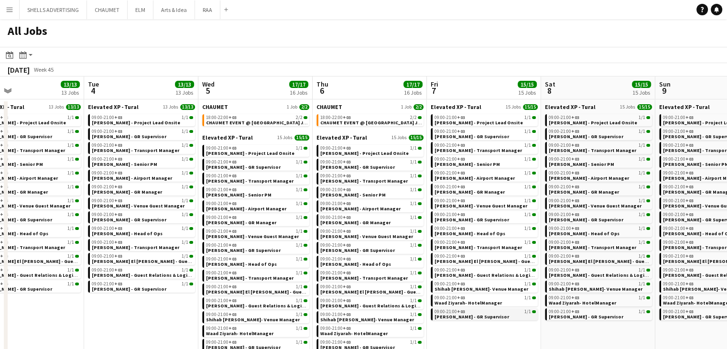
drag, startPoint x: 500, startPoint y: 319, endPoint x: 491, endPoint y: 316, distance: 9.4
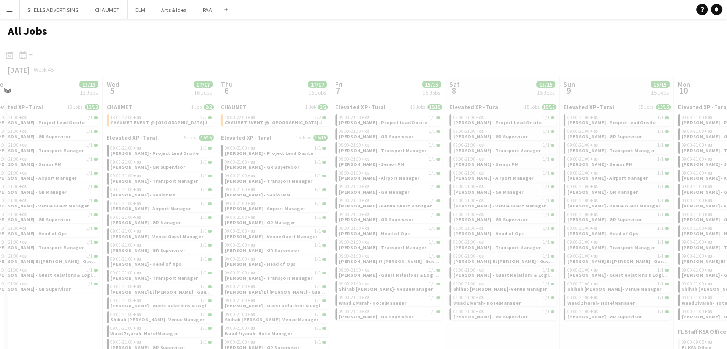
drag, startPoint x: 560, startPoint y: 324, endPoint x: 477, endPoint y: 304, distance: 85.5
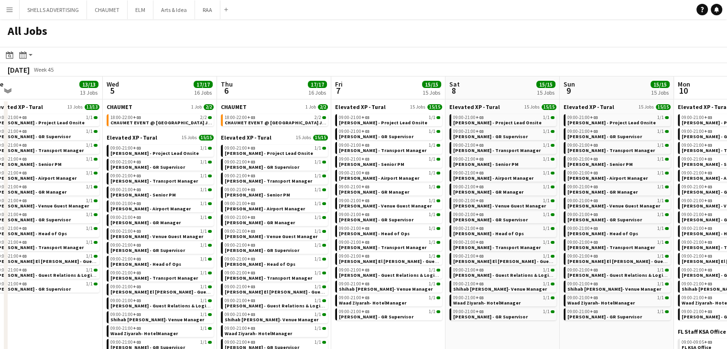
drag
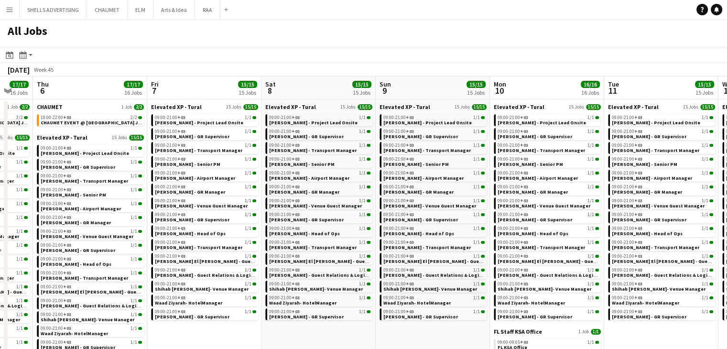
click at [91, 124] on span "CHAUMET EVENT @ KHAYYAT MALL JEDDAH" at bounding box center [96, 123] width 113 height 6
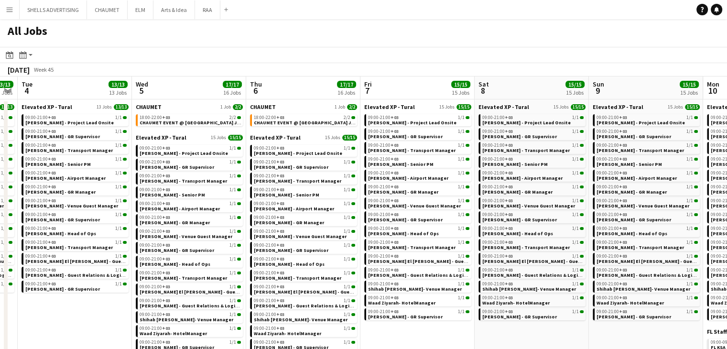
drag, startPoint x: 173, startPoint y: 320, endPoint x: 387, endPoint y: 324, distance: 213.7
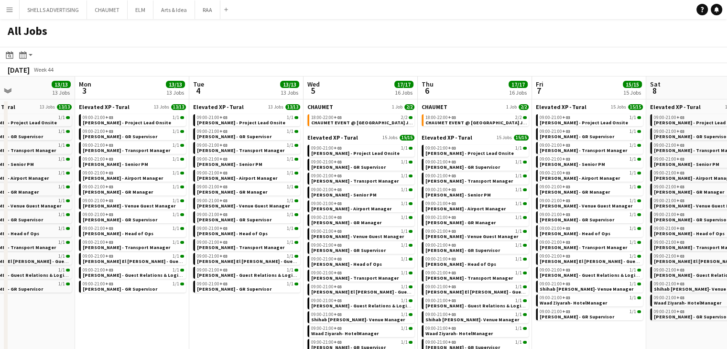
drag, startPoint x: 196, startPoint y: 320, endPoint x: 212, endPoint y: 320, distance: 16.3
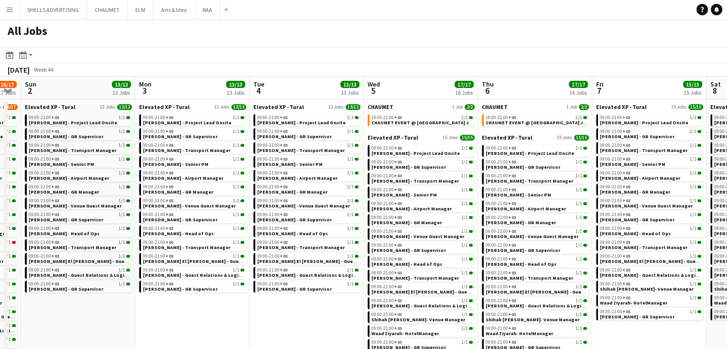
drag, startPoint x: 143, startPoint y: 320, endPoint x: 313, endPoint y: 326, distance: 169.8
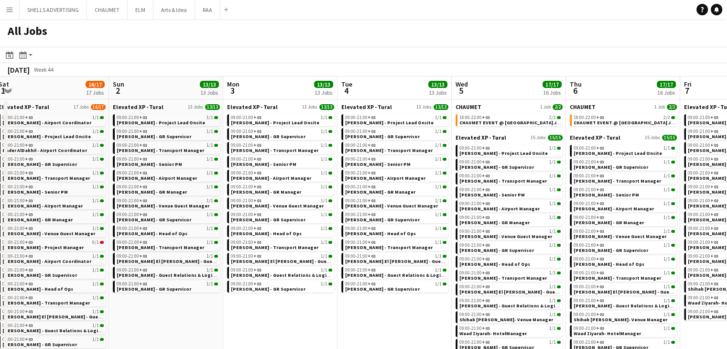
drag, startPoint x: 337, startPoint y: 324, endPoint x: 354, endPoint y: 323, distance: 16.3
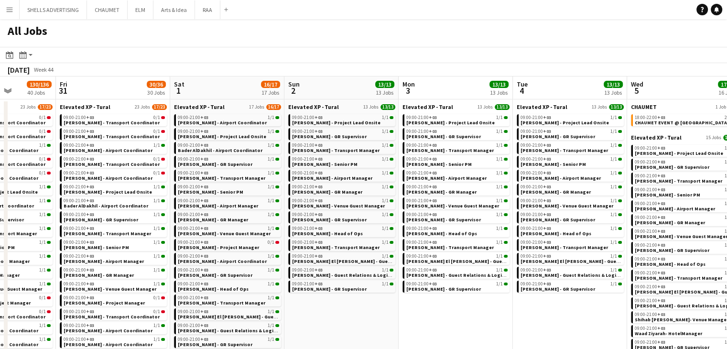
scroll to position [0, 285]
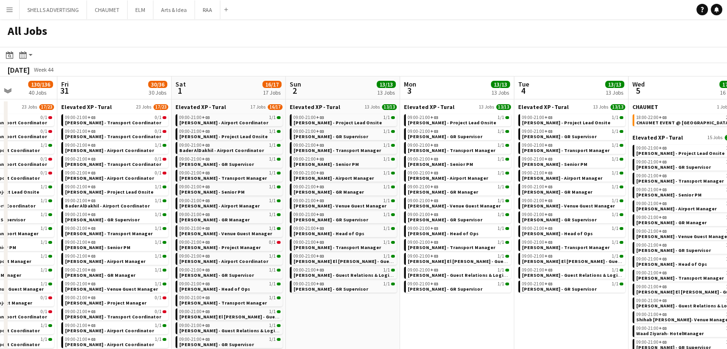
drag, startPoint x: 294, startPoint y: 314, endPoint x: 334, endPoint y: 309, distance: 40.0
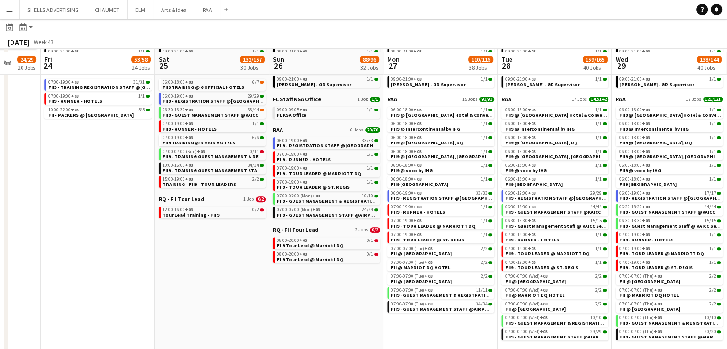
scroll to position [345, 0]
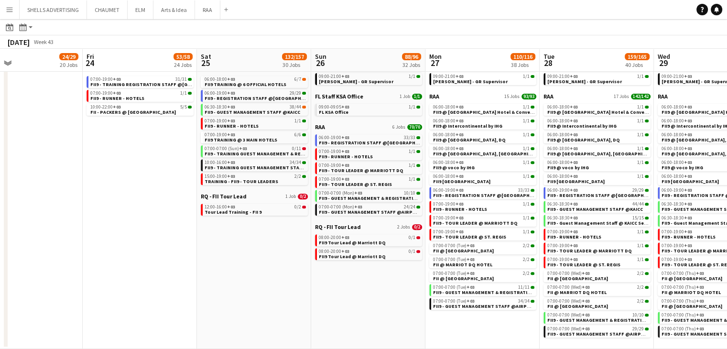
drag, startPoint x: 132, startPoint y: 252, endPoint x: 403, endPoint y: 278, distance: 272.7
click at [405, 278] on app-calendar-viewport "Tue 21 13/18 18 Jobs Wed 22 13/18 18 Jobs Thu 23 24/29 20 Jobs Fri 24 53/58 24 …" at bounding box center [363, 25] width 727 height 647
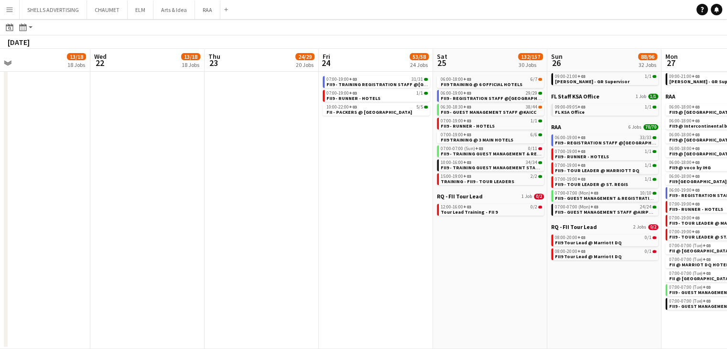
drag, startPoint x: 245, startPoint y: 287, endPoint x: 426, endPoint y: 299, distance: 181.6
click at [436, 299] on app-calendar-viewport "Sun 19 13/18 18 Jobs Mon 20 13/18 18 Jobs Tue 21 13/18 18 Jobs Wed 22 13/18 18 …" at bounding box center [363, 25] width 727 height 647
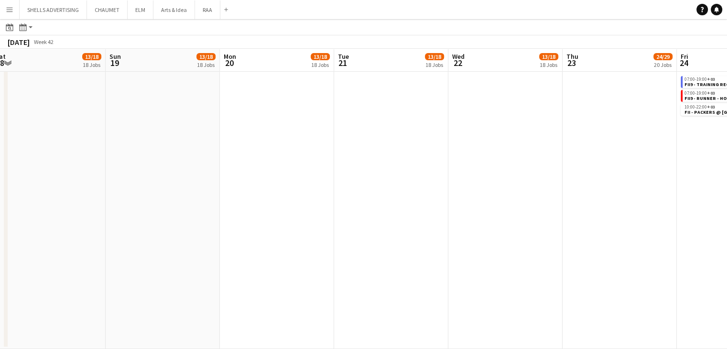
drag, startPoint x: 207, startPoint y: 285, endPoint x: 375, endPoint y: 286, distance: 167.3
click at [375, 286] on app-calendar-viewport "Thu 16 12/16 16 Jobs Fri 17 12/17 17 Jobs Sat 18 13/18 18 Jobs Sun 19 13/18 18 …" at bounding box center [363, 25] width 727 height 647
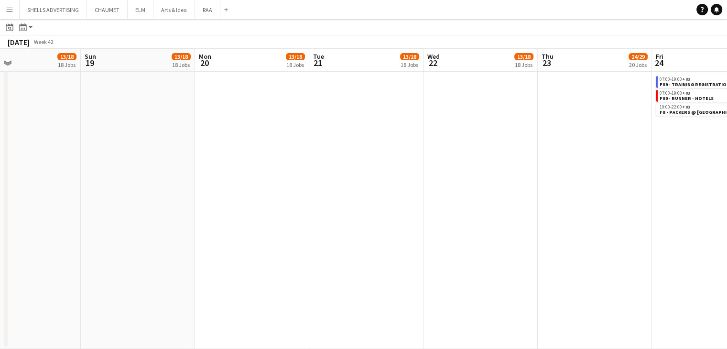
drag, startPoint x: 236, startPoint y: 283, endPoint x: 432, endPoint y: 285, distance: 196.0
click at [429, 285] on app-calendar-viewport "Thu 16 12/16 16 Jobs Fri 17 12/17 17 Jobs Sat 18 13/18 18 Jobs Sun 19 13/18 18 …" at bounding box center [363, 25] width 727 height 647
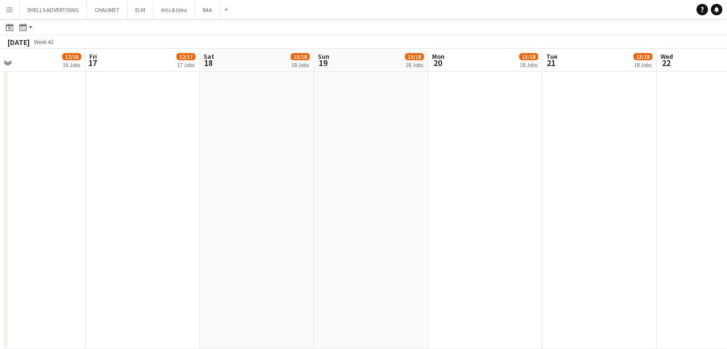
drag, startPoint x: 338, startPoint y: 288, endPoint x: 429, endPoint y: 285, distance: 90.9
click at [479, 287] on app-calendar-viewport "Tue 14 10/11 11 Jobs Wed 15 11/13 13 Jobs Thu 16 12/16 16 Jobs Fri 17 12/17 17 …" at bounding box center [363, 25] width 727 height 647
drag, startPoint x: 187, startPoint y: 275, endPoint x: 454, endPoint y: 283, distance: 267.3
click at [447, 283] on app-calendar-viewport "Sun 12 11/12 12 Jobs Mon 13 10/11 11 Jobs Tue 14 10/11 11 Jobs Wed 15 11/13 13 …" at bounding box center [363, 25] width 727 height 647
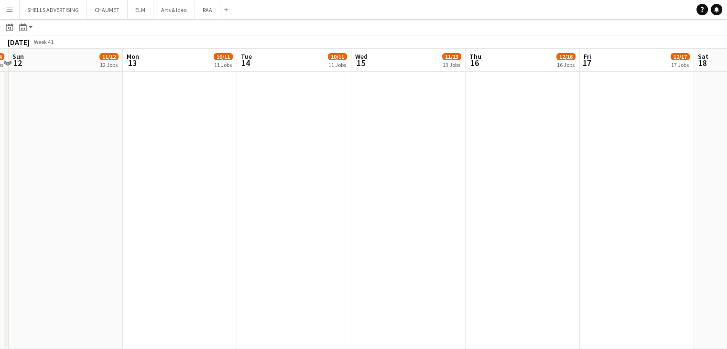
drag, startPoint x: 231, startPoint y: 272, endPoint x: 365, endPoint y: 269, distance: 133.9
click at [474, 282] on app-calendar-viewport "Fri 10 23/24 12 Jobs Sat 11 23/24 12 Jobs Sun 12 11/12 12 Jobs Mon 13 10/11 11 …" at bounding box center [363, 25] width 727 height 647
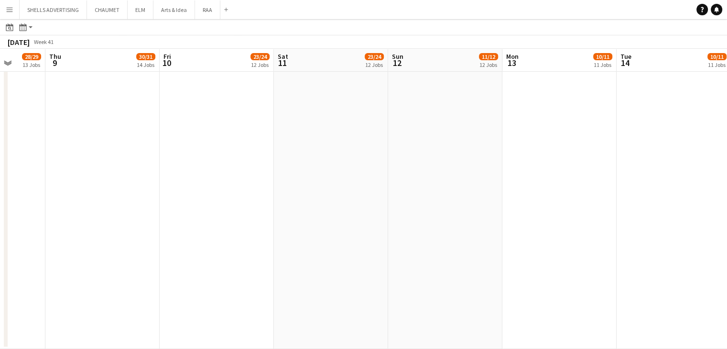
drag, startPoint x: 216, startPoint y: 259, endPoint x: 362, endPoint y: 257, distance: 145.8
click at [362, 257] on app-calendar-viewport "Mon 6 24/25 12 Jobs Tue 7 28/29 13 Jobs Wed 8 28/29 13 Jobs Thu 9 30/31 14 Jobs…" at bounding box center [363, 25] width 727 height 647
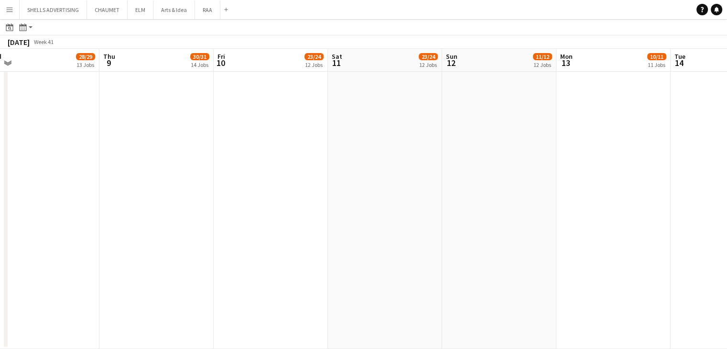
drag, startPoint x: 362, startPoint y: 257, endPoint x: 436, endPoint y: 257, distance: 74.1
click at [425, 257] on app-calendar-viewport "Mon 6 24/25 12 Jobs Tue 7 28/29 13 Jobs Wed 8 28/29 13 Jobs Thu 9 30/31 14 Jobs…" at bounding box center [363, 25] width 727 height 647
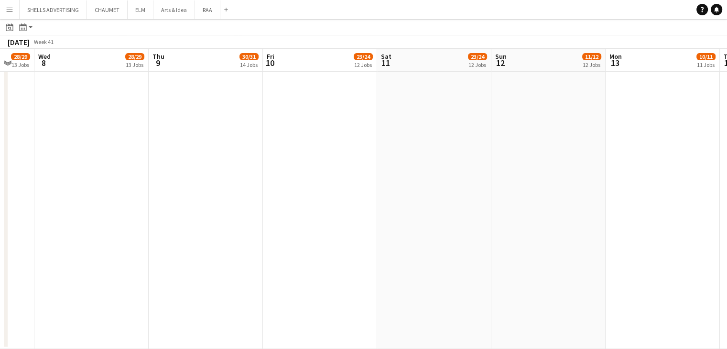
drag, startPoint x: 336, startPoint y: 241, endPoint x: 463, endPoint y: 242, distance: 126.7
click at [455, 242] on app-calendar-viewport "Mon 6 24/25 12 Jobs Tue 7 28/29 13 Jobs Wed 8 28/29 13 Jobs Thu 9 30/31 14 Jobs…" at bounding box center [363, 25] width 727 height 647
drag, startPoint x: 272, startPoint y: 241, endPoint x: 303, endPoint y: 241, distance: 30.6
click at [292, 241] on app-calendar-viewport "Sun 5 24/25 12 Jobs Mon 6 24/25 12 Jobs Tue 7 28/29 13 Jobs Wed 8 28/29 13 Jobs…" at bounding box center [363, 25] width 727 height 647
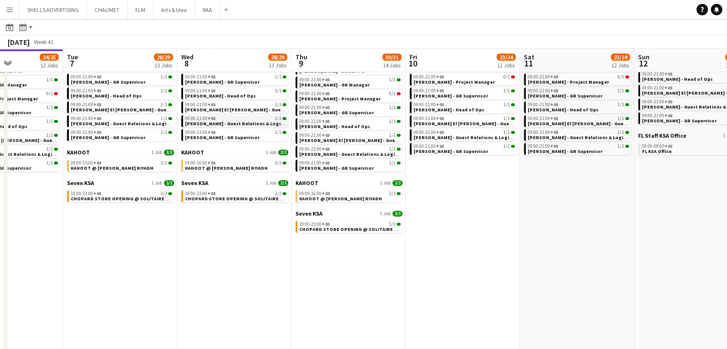
scroll to position [143, 0]
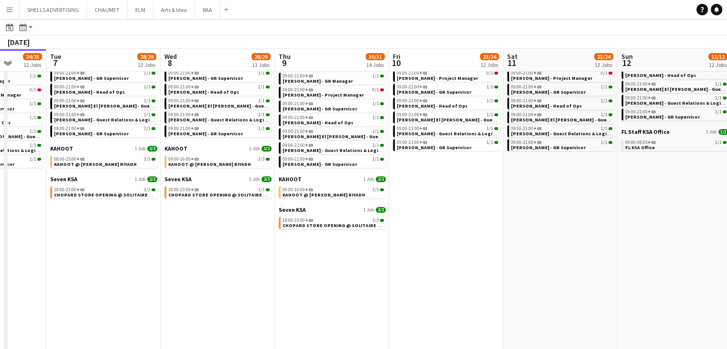
click at [209, 272] on app-calendar-viewport "Sat 4 21/21 10 Jobs Sun 5 24/25 12 Jobs Mon 6 24/25 12 Jobs Tue 7 28/29 13 Jobs…" at bounding box center [363, 226] width 727 height 647
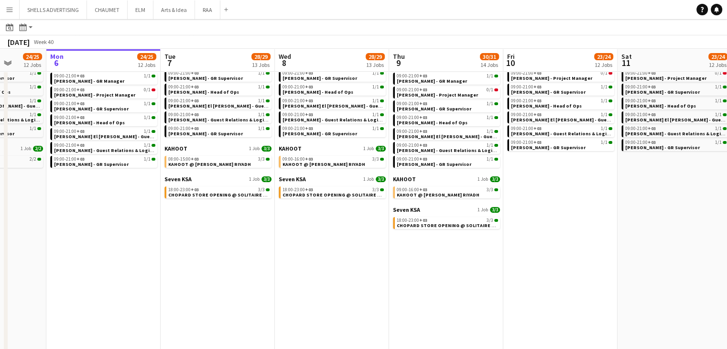
scroll to position [0, 280]
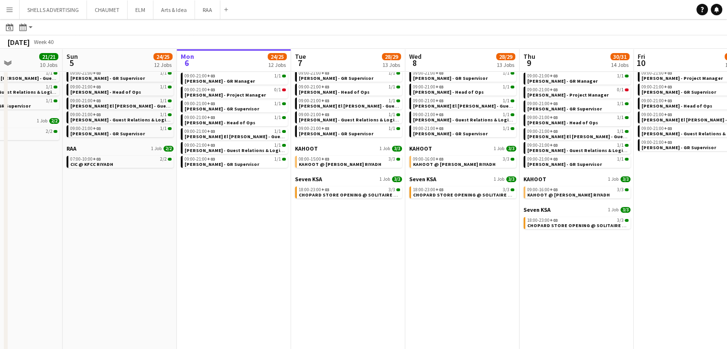
drag, startPoint x: 156, startPoint y: 267, endPoint x: 236, endPoint y: 267, distance: 79.8
click at [236, 267] on app-calendar-viewport "Thu 2 57/57 16 Jobs Fri 3 24/24 11 Jobs Sat 4 21/21 10 Jobs Sun 5 24/25 12 Jobs…" at bounding box center [363, 226] width 727 height 647
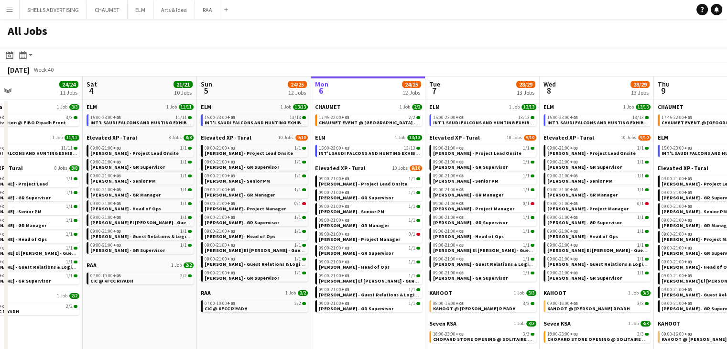
scroll to position [0, 269]
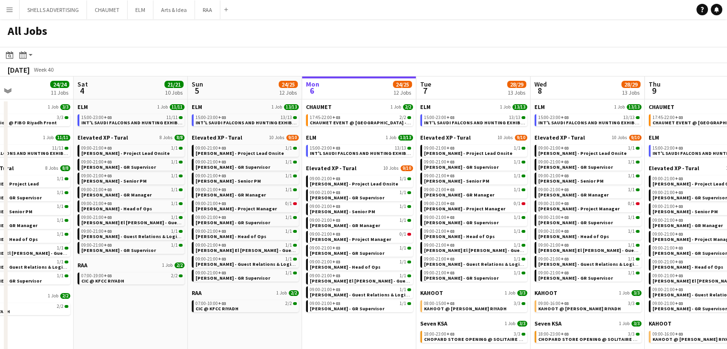
drag, startPoint x: 105, startPoint y: 321, endPoint x: 168, endPoint y: 312, distance: 64.2
click at [363, 125] on div "CHAUMET 1 Job 2/2 17:45-22:00 +03 2/2 CHAUMET EVENT @ SOLITAIRE MALL - RIYADH" at bounding box center [359, 118] width 107 height 31
click at [362, 124] on span "CHAUMET EVENT @ SOLITAIRE MALL - RIYADH" at bounding box center [383, 123] width 146 height 6
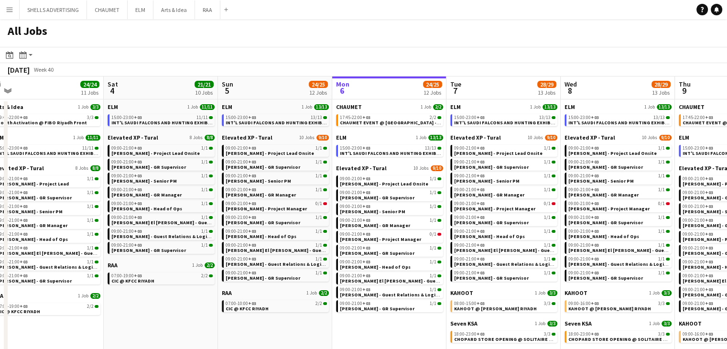
scroll to position [0, 212]
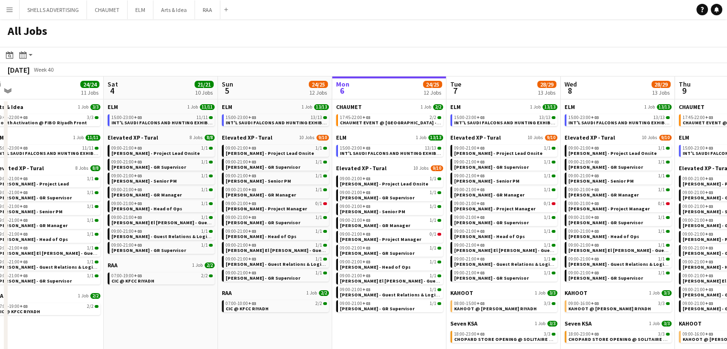
scroll to position [0, 283]
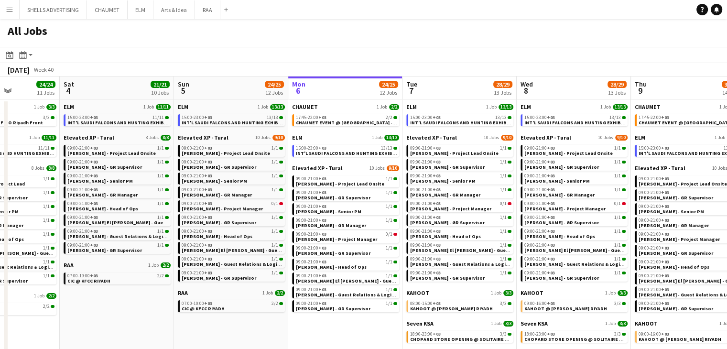
drag, startPoint x: 350, startPoint y: 316, endPoint x: 333, endPoint y: 314, distance: 17.8
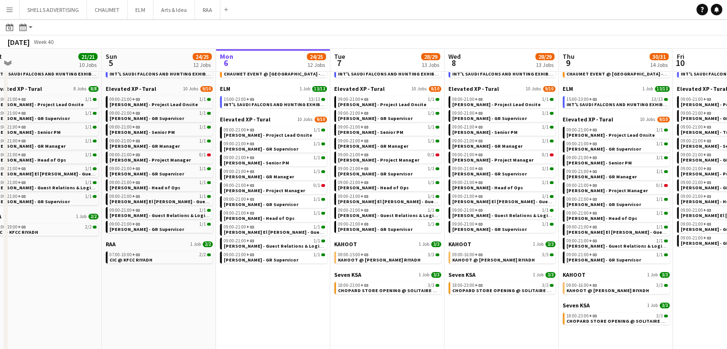
scroll to position [0, 357]
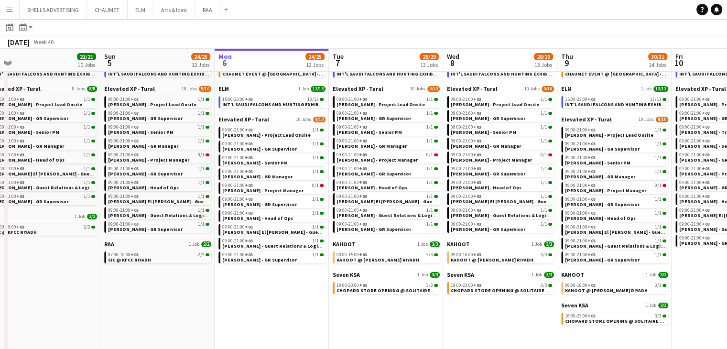
drag, startPoint x: 446, startPoint y: 304, endPoint x: 436, endPoint y: 303, distance: 9.6
click at [436, 303] on app-calendar-viewport "Wed 1 55/55 18 Jobs Thu 2 57/57 16 Jobs Fri 3 24/24 11 Jobs Sat 4 21/21 10 Jobs…" at bounding box center [363, 322] width 727 height 647
click at [378, 256] on div "08:00-15:00 +03 3/3" at bounding box center [387, 254] width 101 height 5
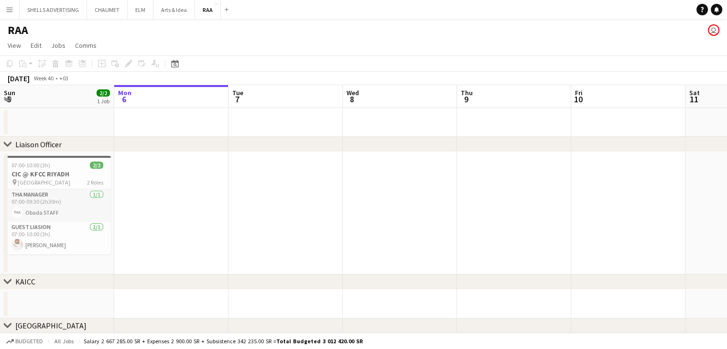
click at [54, 114] on app-date-cell at bounding box center [57, 122] width 114 height 29
click at [60, 172] on h3 "CIC @ KFCC RIYADH" at bounding box center [57, 174] width 107 height 9
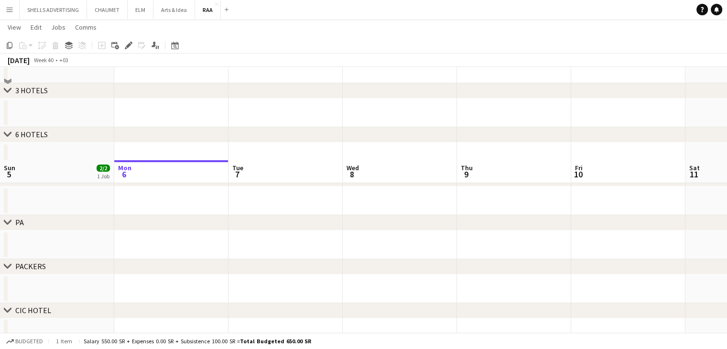
scroll to position [134, 0]
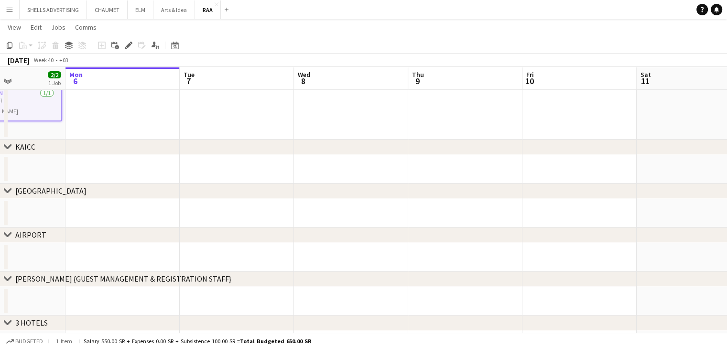
drag, startPoint x: 128, startPoint y: 155, endPoint x: 333, endPoint y: 161, distance: 205.1
click at [326, 160] on app-calendar-viewport "Fri 3 2/2 1 Job Sat 4 2/2 1 Job Sun 5 2/2 1 Job Mon 6 Tue 7 Wed 8 Thu 9 Fri 10 …" at bounding box center [363, 285] width 727 height 764
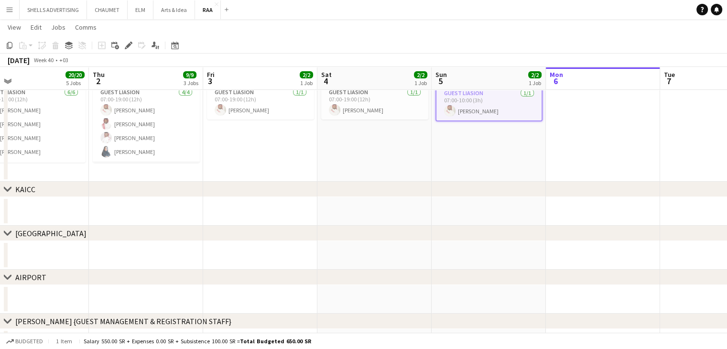
drag, startPoint x: 128, startPoint y: 204, endPoint x: 360, endPoint y: 205, distance: 232.3
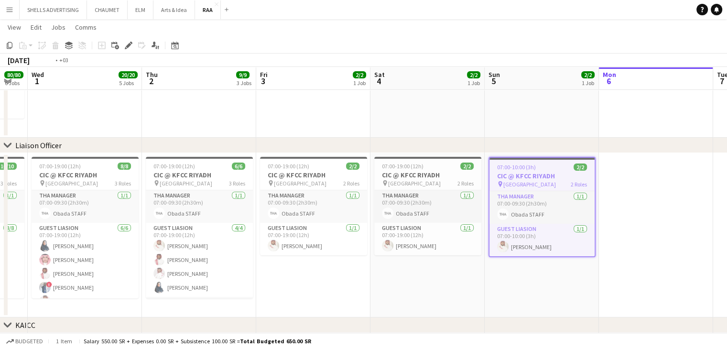
drag, startPoint x: 109, startPoint y: 127, endPoint x: 390, endPoint y: 127, distance: 281.1
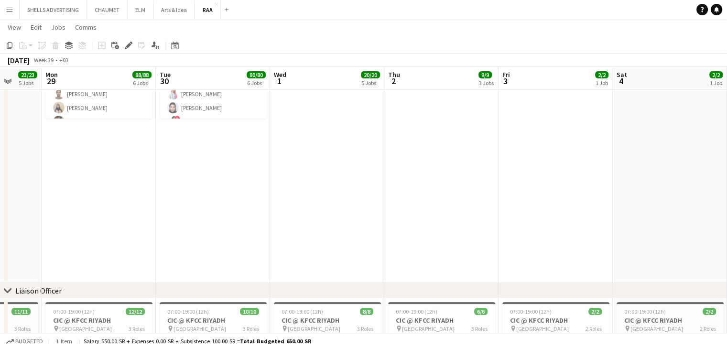
drag, startPoint x: 252, startPoint y: 140, endPoint x: 489, endPoint y: 141, distance: 236.1
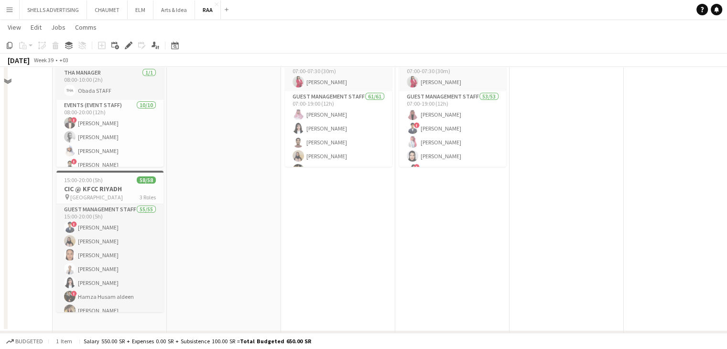
scroll to position [0, 0]
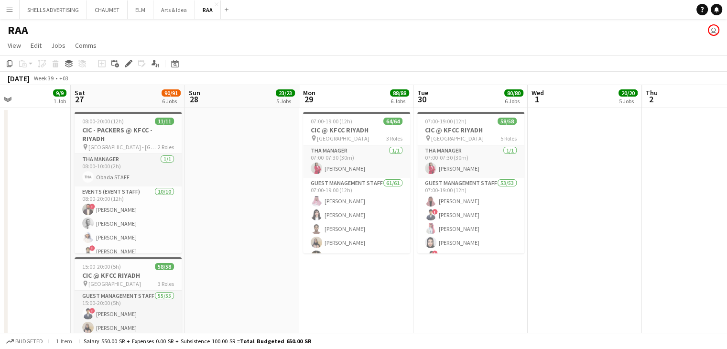
drag, startPoint x: 36, startPoint y: 195, endPoint x: 173, endPoint y: 198, distance: 136.8
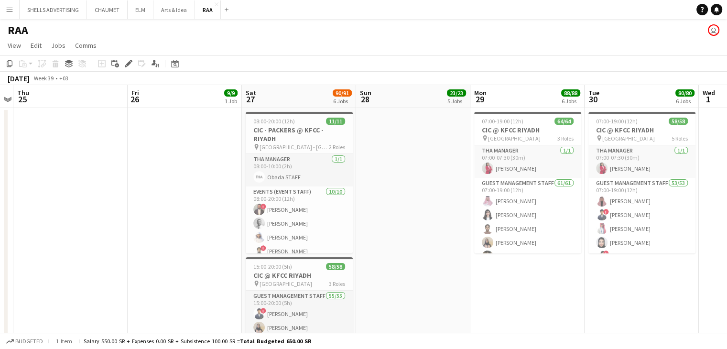
scroll to position [0, 214]
drag, startPoint x: 135, startPoint y: 203, endPoint x: 189, endPoint y: 203, distance: 54.0
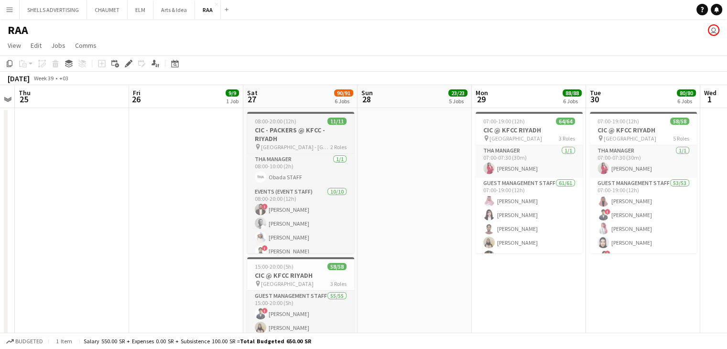
click at [288, 135] on h3 "CIC - PACKERS @ KFCC - RIYADH" at bounding box center [300, 134] width 107 height 17
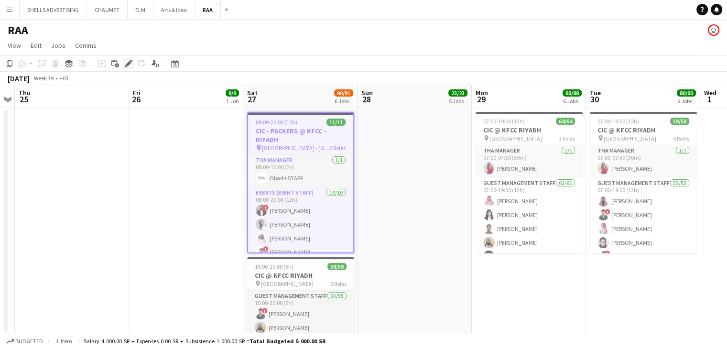
click at [125, 69] on div "Edit" at bounding box center [128, 63] width 11 height 11
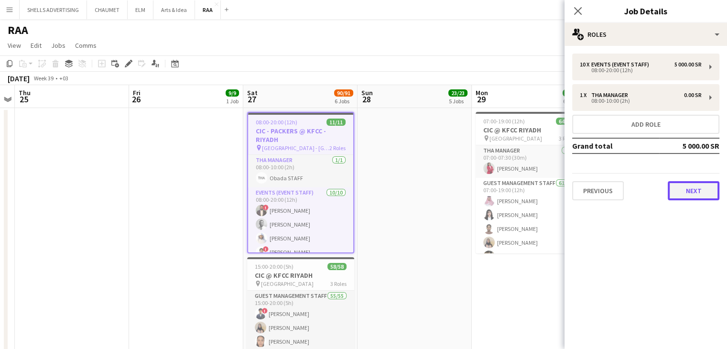
click at [689, 181] on button "Next" at bounding box center [694, 190] width 52 height 19
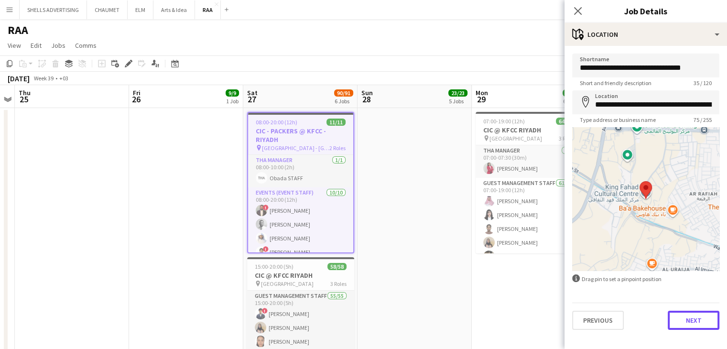
drag, startPoint x: 700, startPoint y: 318, endPoint x: 686, endPoint y: 302, distance: 21.0
click at [699, 318] on button "Next" at bounding box center [694, 320] width 52 height 19
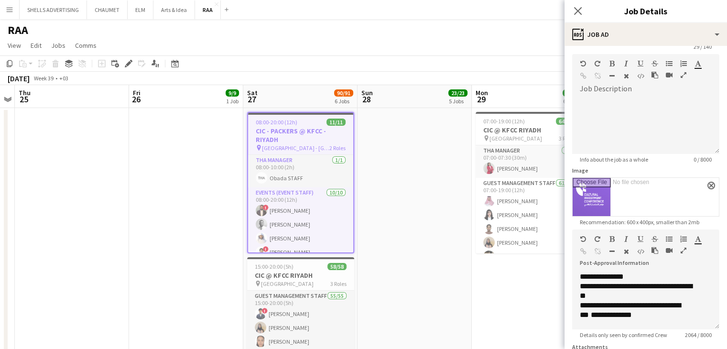
scroll to position [140, 0]
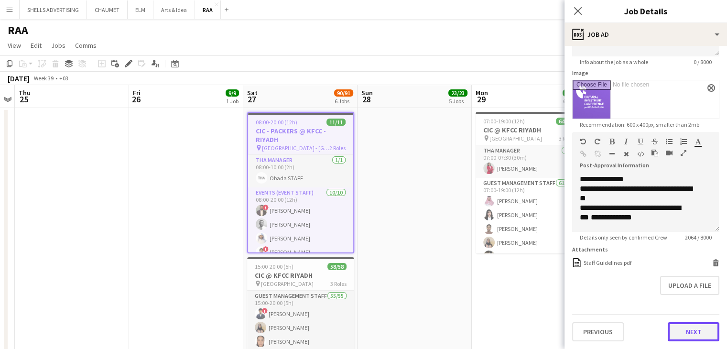
click at [690, 338] on button "Next" at bounding box center [694, 331] width 52 height 19
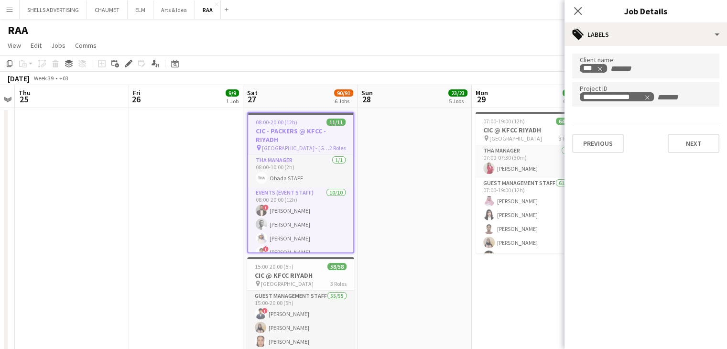
drag, startPoint x: 585, startPoint y: 97, endPoint x: 394, endPoint y: 109, distance: 191.6
click at [394, 109] on app-date-cell at bounding box center [415, 263] width 114 height 310
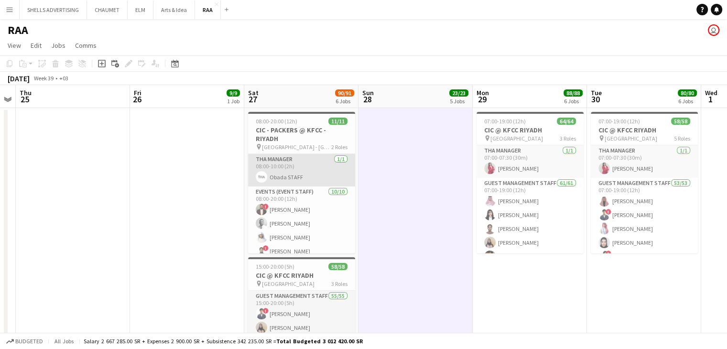
click at [321, 157] on app-card-role "THA Manager 1/1 08:00-10:00 (2h) Obada STAFF" at bounding box center [301, 170] width 107 height 33
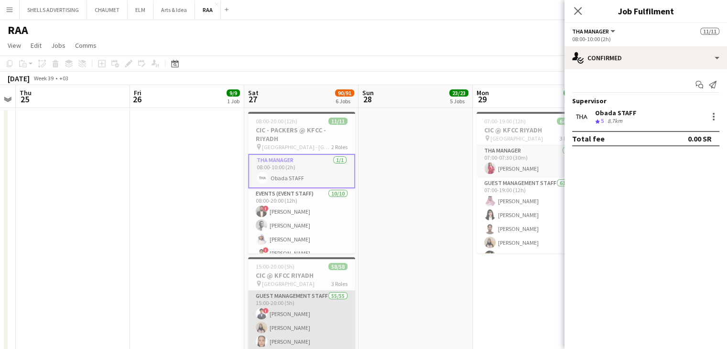
scroll to position [0, 213]
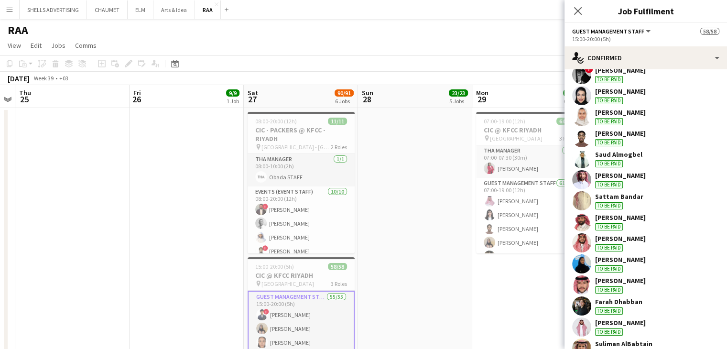
scroll to position [930, 0]
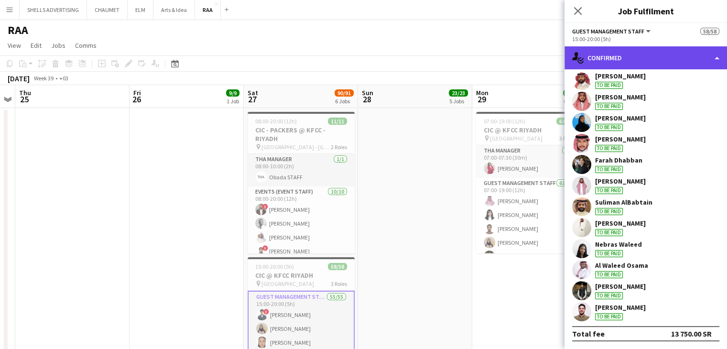
click at [622, 56] on div "single-neutral-actions-check-2 Confirmed" at bounding box center [646, 57] width 163 height 23
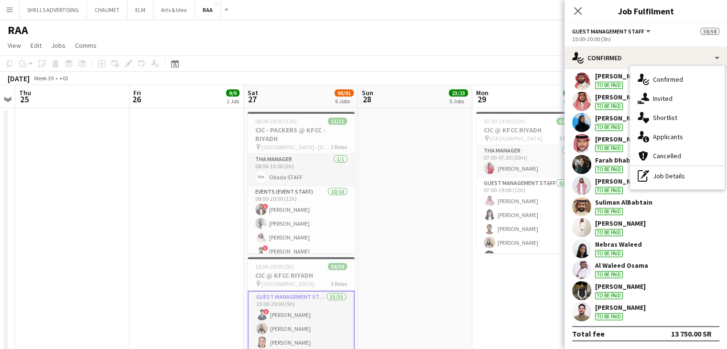
click at [504, 29] on div "RAA user" at bounding box center [363, 28] width 727 height 18
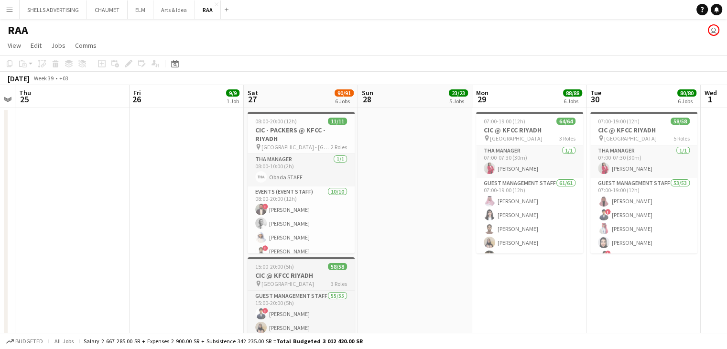
click at [296, 264] on div "15:00-20:00 (5h) 58/58" at bounding box center [301, 266] width 107 height 7
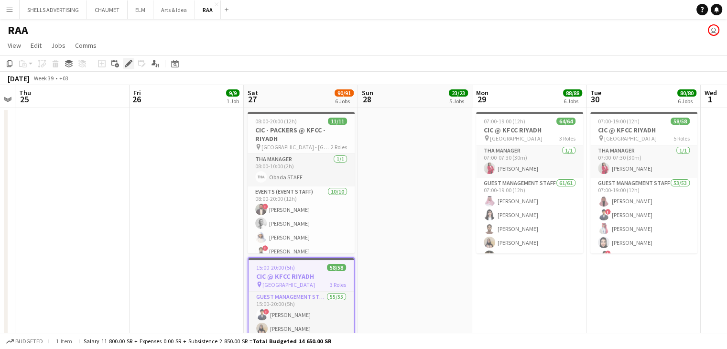
click at [130, 64] on icon at bounding box center [128, 63] width 5 height 5
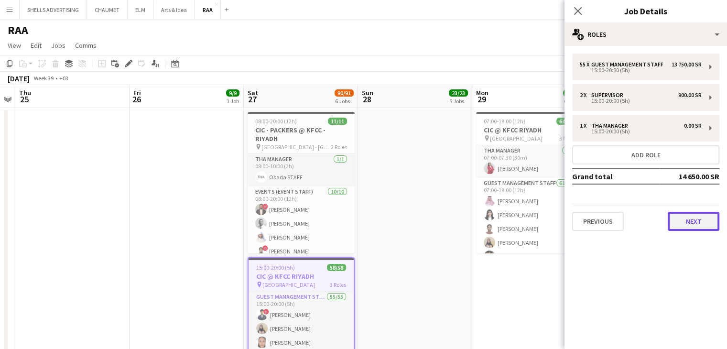
click at [703, 220] on button "Next" at bounding box center [694, 221] width 52 height 19
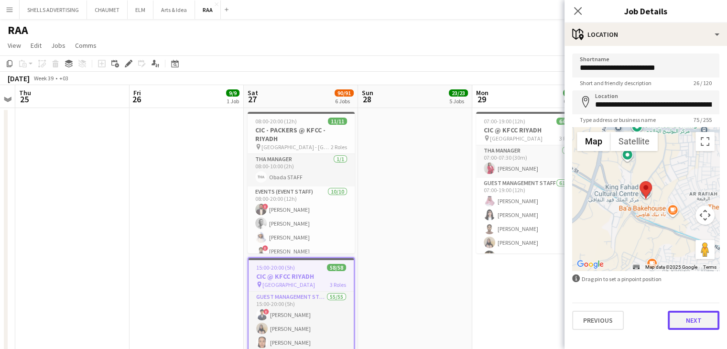
click at [697, 313] on button "Next" at bounding box center [694, 320] width 52 height 19
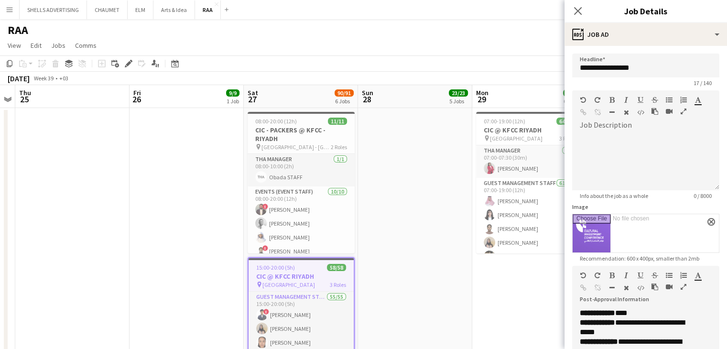
scroll to position [140, 0]
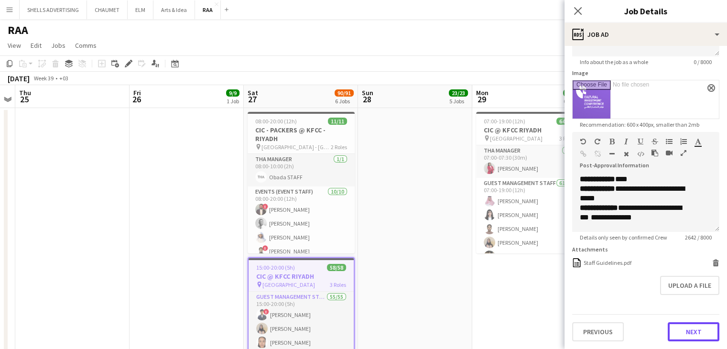
click at [688, 330] on button "Next" at bounding box center [694, 331] width 52 height 19
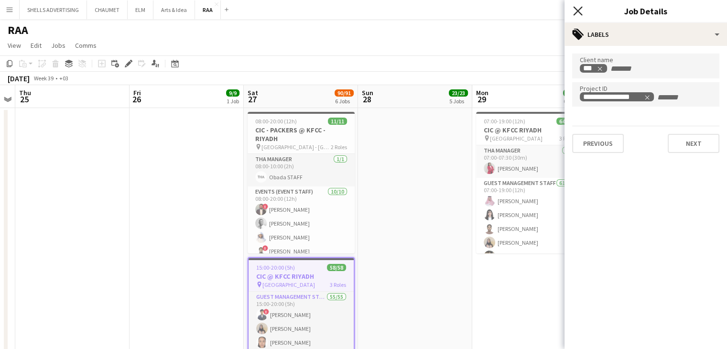
click at [577, 11] on icon at bounding box center [577, 10] width 9 height 9
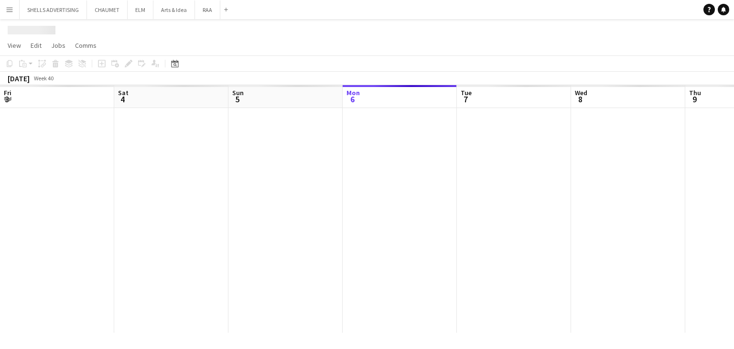
scroll to position [0, 228]
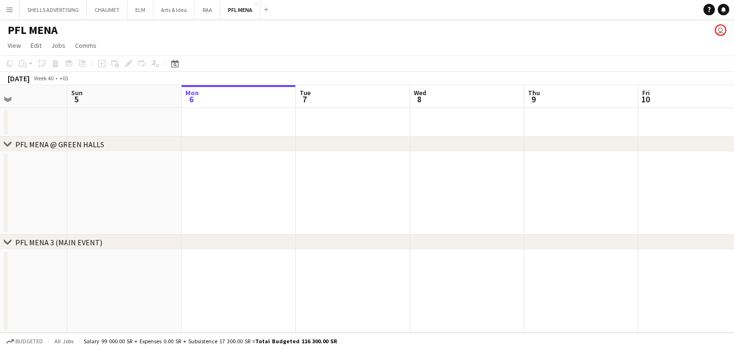
click at [400, 186] on app-calendar-viewport "Thu 2 Fri 3 Sat 4 Sun 5 Mon 6 Tue 7 Wed 8 Thu 9 Fri 10 Sat 11 Sun 12 Mon 13" at bounding box center [367, 209] width 734 height 248
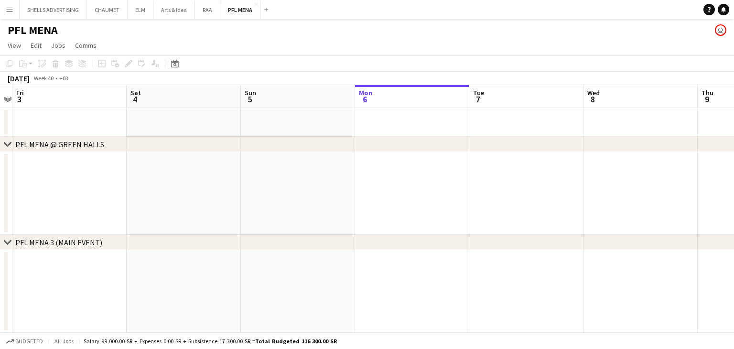
drag, startPoint x: 267, startPoint y: 201, endPoint x: 447, endPoint y: 202, distance: 179.7
click at [441, 202] on app-calendar-viewport "Wed 1 Thu 2 Fri 3 Sat 4 Sun 5 Mon 6 Tue 7 Wed 8 Thu 9 Fri 10 Sat 11 Sun 12" at bounding box center [367, 209] width 734 height 248
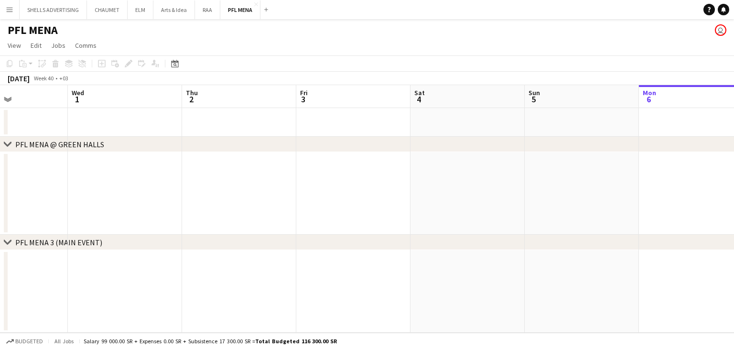
drag, startPoint x: 284, startPoint y: 215, endPoint x: 472, endPoint y: 207, distance: 188.0
click at [440, 208] on app-calendar-viewport "Mon 29 Tue 30 Wed 1 Thu 2 Fri 3 Sat 4 Sun 5 Mon 6 Tue 7 Wed 8 Thu 9 Fri 10" at bounding box center [367, 209] width 734 height 248
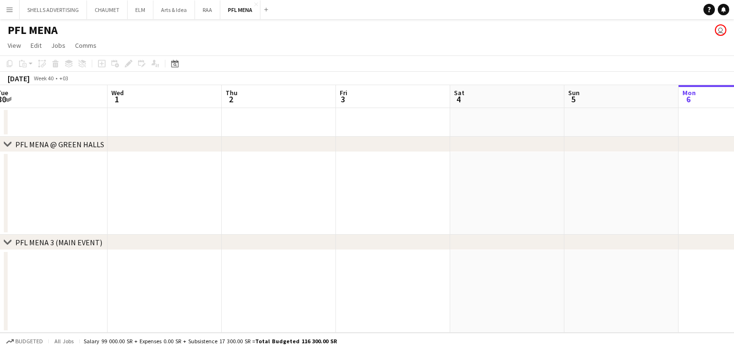
drag, startPoint x: 314, startPoint y: 220, endPoint x: 522, endPoint y: 217, distance: 207.9
click at [499, 217] on app-calendar-viewport "Sun 28 Mon 29 Tue 30 Wed 1 Thu 2 Fri 3 Sat 4 Sun 5 Mon 6 Tue 7 Wed 8 Thu 9" at bounding box center [367, 209] width 734 height 248
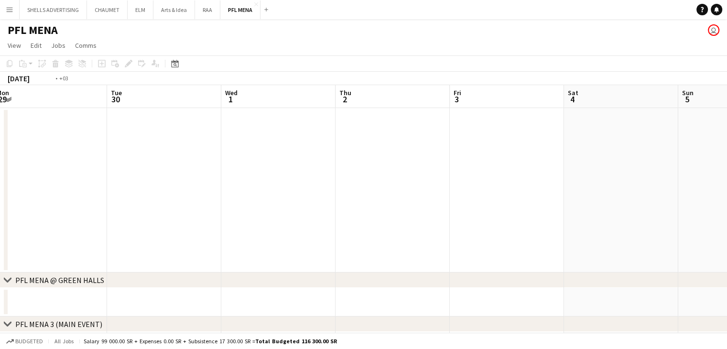
click at [455, 222] on app-calendar-viewport "Sat 27 22/22 1 Job Sun 28 Mon 29 Tue 30 Wed 1 Thu 2 Fri 3 Sat 4 Sun 5 Mon 6 Tue…" at bounding box center [363, 222] width 727 height 275
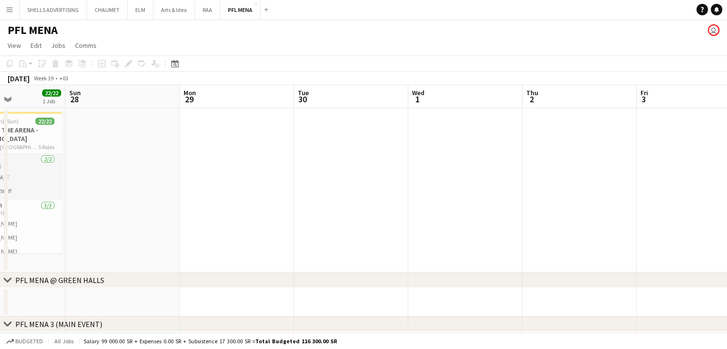
drag, startPoint x: 278, startPoint y: 233, endPoint x: 359, endPoint y: 236, distance: 81.3
click at [438, 232] on app-calendar-viewport "Thu 25 Fri 26 2/2 1 Job Sat 27 22/22 1 Job Sun 28 Mon 29 Tue 30 Wed 1 Thu 2 Fri…" at bounding box center [363, 222] width 727 height 275
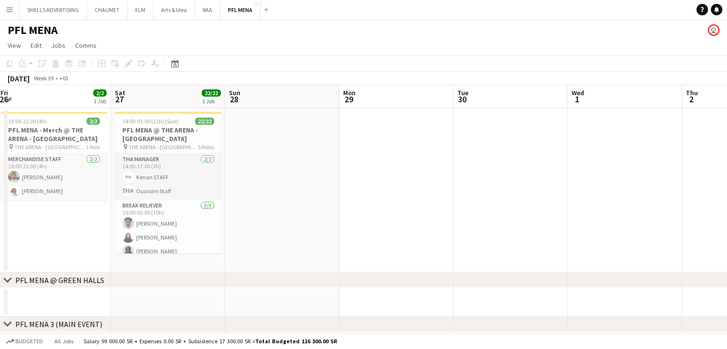
scroll to position [0, 193]
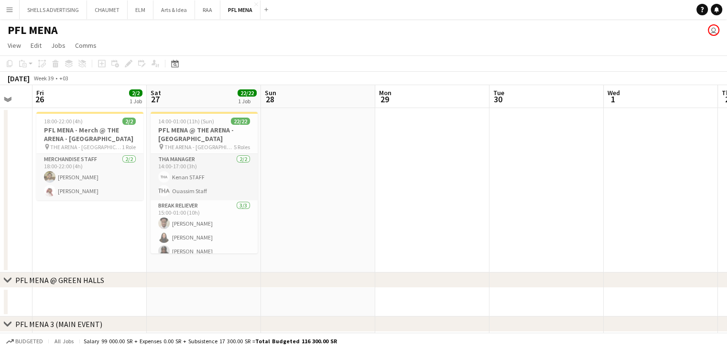
drag, startPoint x: 277, startPoint y: 237, endPoint x: 428, endPoint y: 230, distance: 151.2
click at [429, 230] on app-calendar-viewport "Wed 24 4/4 1 Job Thu 25 Fri 26 2/2 1 Job Sat 27 22/22 1 Job Sun 28 Mon 29 Tue 3…" at bounding box center [363, 222] width 727 height 275
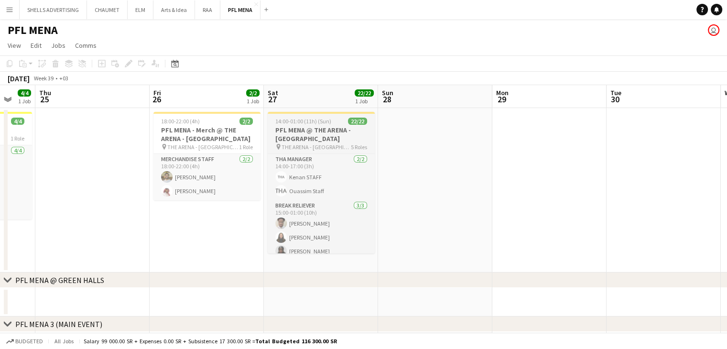
click at [313, 135] on h3 "PFL MENA @ THE ARENA - RIYADH" at bounding box center [321, 134] width 107 height 17
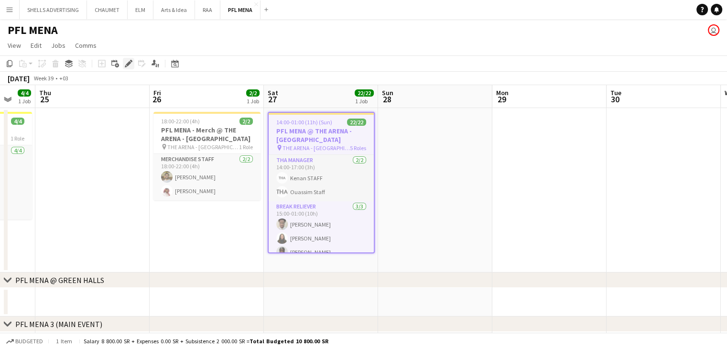
click at [128, 66] on icon "Edit" at bounding box center [129, 64] width 8 height 8
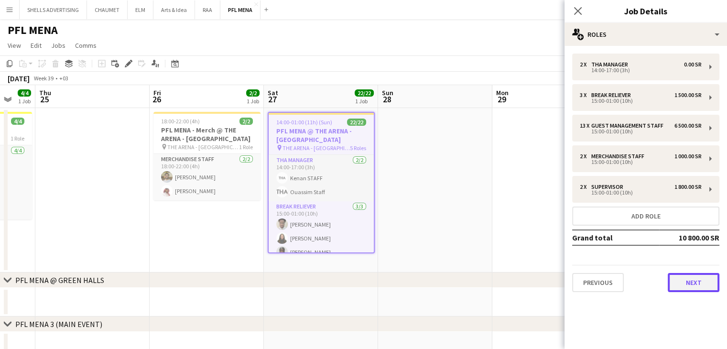
click at [702, 280] on button "Next" at bounding box center [694, 282] width 52 height 19
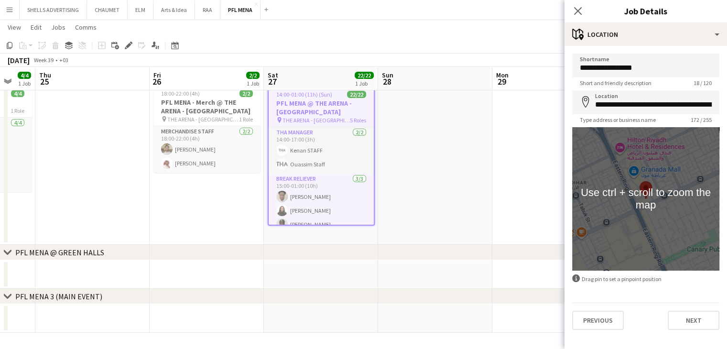
scroll to position [27, 0]
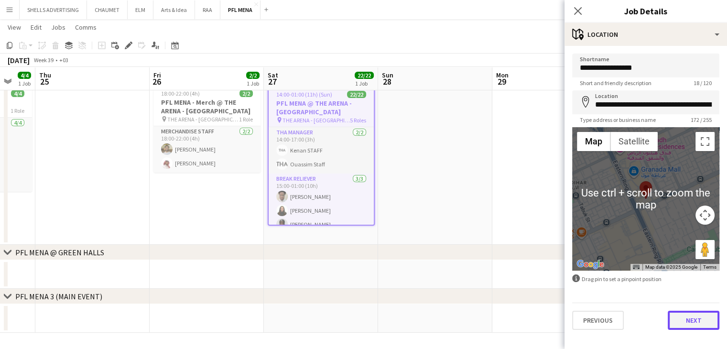
click at [694, 318] on button "Next" at bounding box center [694, 320] width 52 height 19
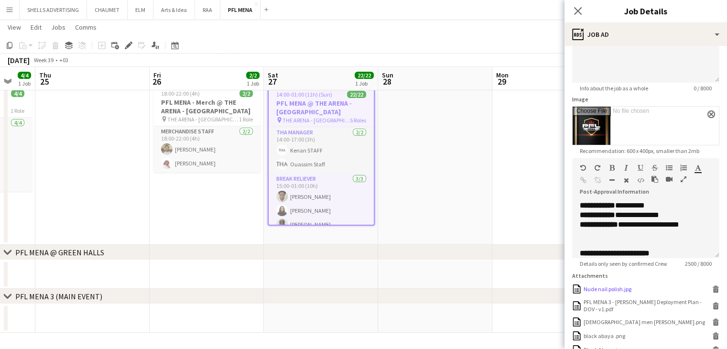
scroll to position [214, 0]
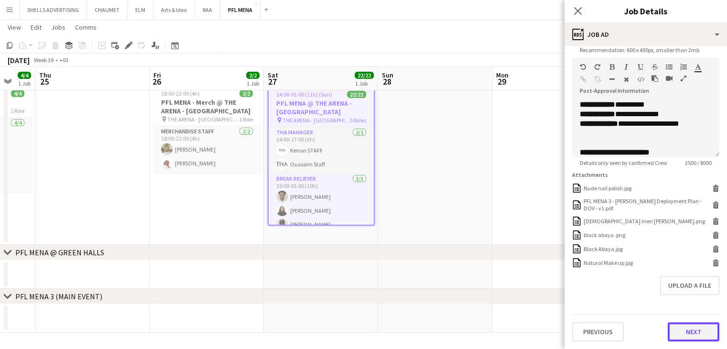
click at [698, 330] on button "Next" at bounding box center [694, 331] width 52 height 19
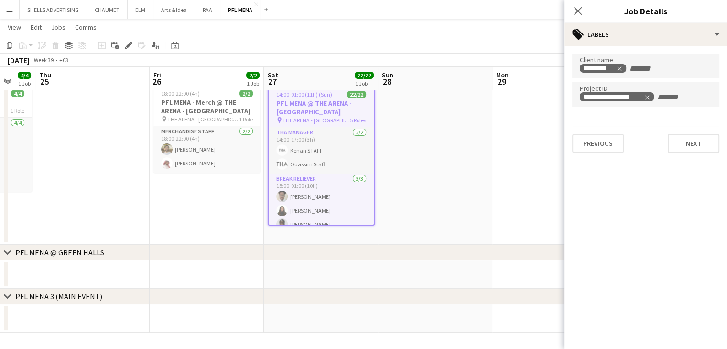
scroll to position [0, 0]
click at [581, 12] on icon "Close pop-in" at bounding box center [577, 10] width 9 height 9
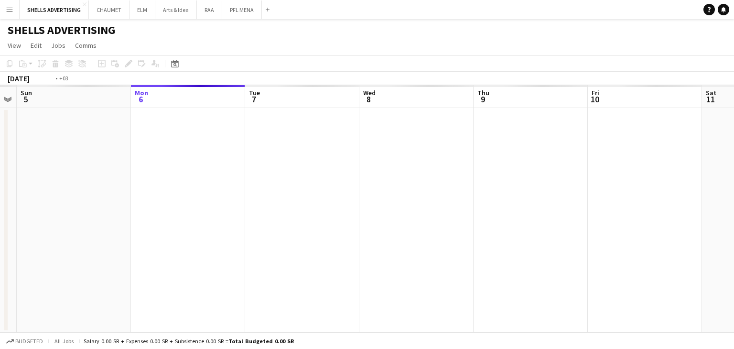
drag, startPoint x: 376, startPoint y: 146, endPoint x: 470, endPoint y: 228, distance: 125.0
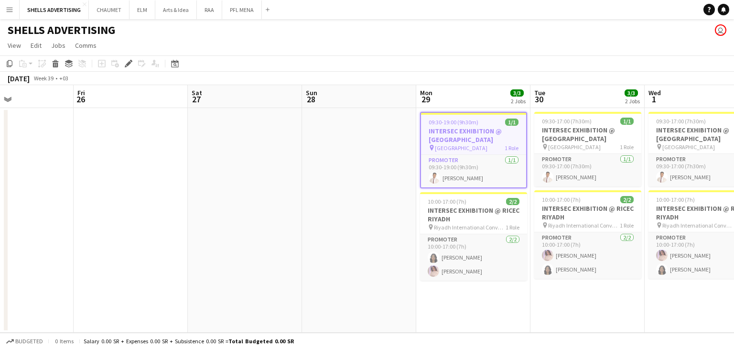
scroll to position [0, 420]
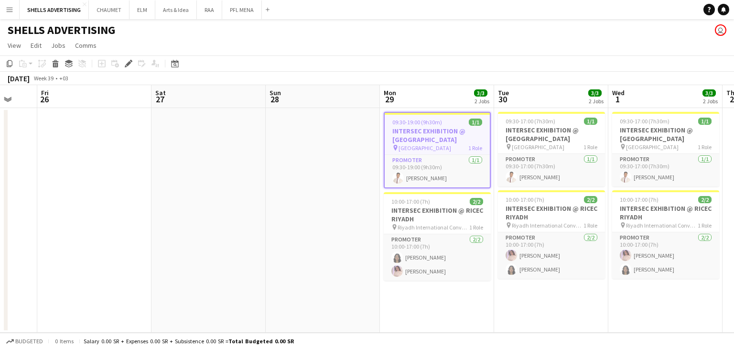
drag, startPoint x: 412, startPoint y: 230, endPoint x: 373, endPoint y: 217, distance: 41.6
click at [373, 217] on app-calendar-viewport "Mon 22 Tue 23 Wed 24 Thu 25 Fri 26 Sat 27 Sun 28 Mon 29 3/3 2 Jobs Tue 30 3/3 2…" at bounding box center [367, 209] width 734 height 248
click at [132, 64] on icon "Edit" at bounding box center [129, 64] width 8 height 8
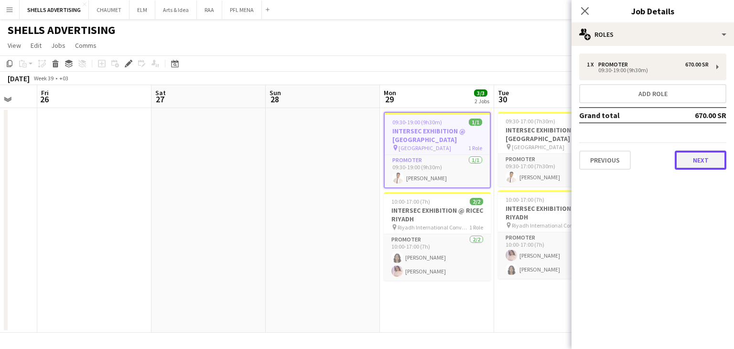
click at [713, 156] on button "Next" at bounding box center [701, 160] width 52 height 19
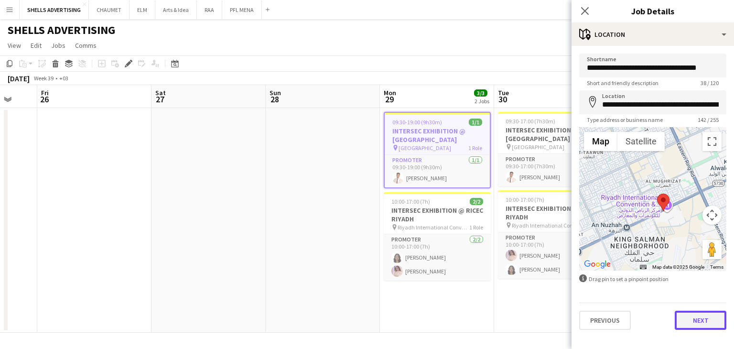
click at [706, 317] on button "Next" at bounding box center [701, 320] width 52 height 19
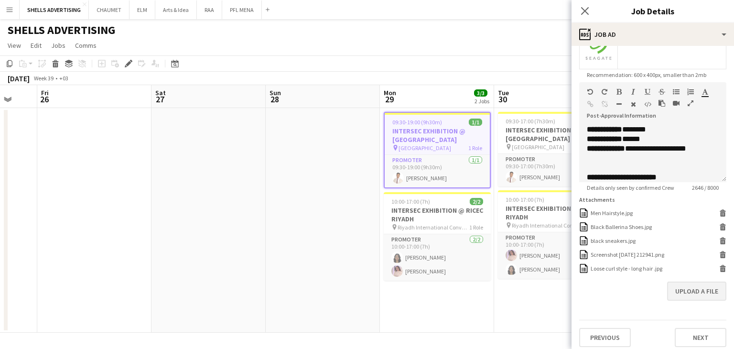
scroll to position [195, 0]
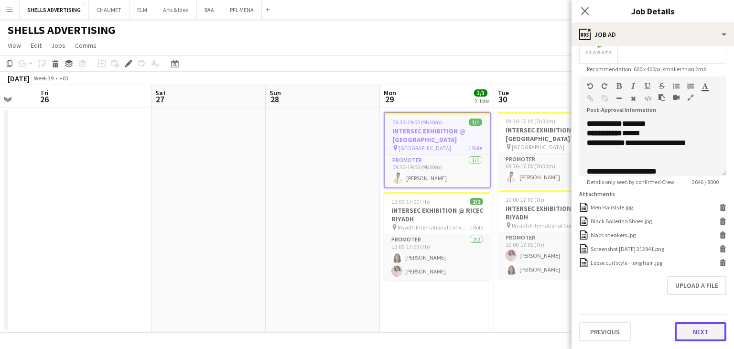
click at [690, 333] on button "Next" at bounding box center [701, 331] width 52 height 19
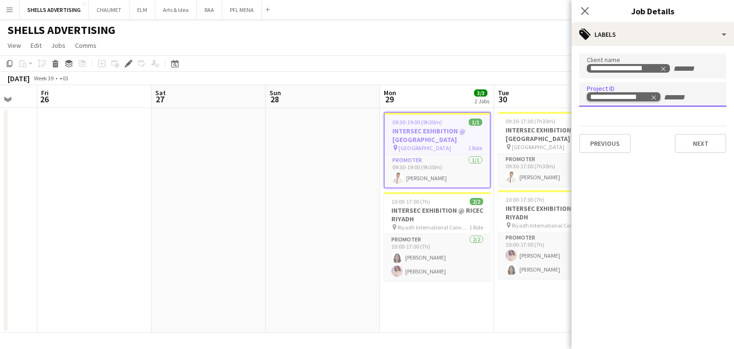
click at [590, 101] on div "**********" at bounding box center [619, 97] width 59 height 8
drag, startPoint x: 594, startPoint y: 107, endPoint x: 320, endPoint y: 161, distance: 279.6
click at [320, 158] on app-date-cell at bounding box center [323, 220] width 114 height 225
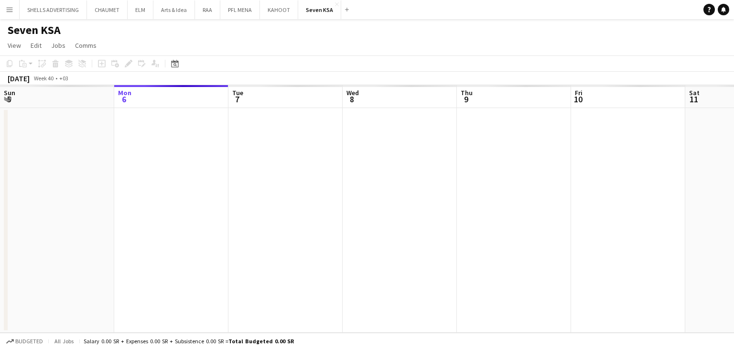
scroll to position [0, 329]
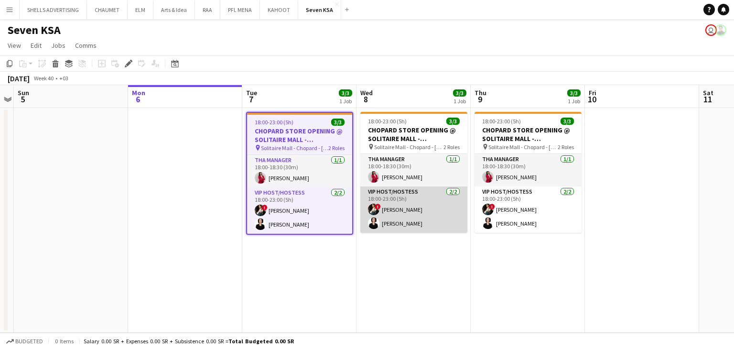
click at [413, 213] on app-card-role "VIP Host/Hostess [DATE] 18:00-23:00 (5h) ! Viktoriia Buznitska [PERSON_NAME]" at bounding box center [413, 209] width 107 height 46
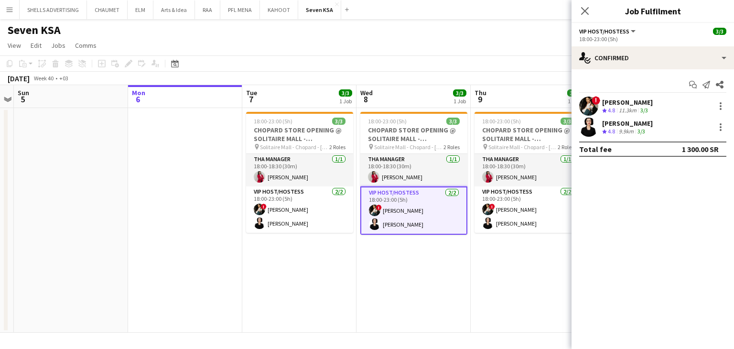
click at [612, 100] on div "[PERSON_NAME]" at bounding box center [627, 102] width 51 height 9
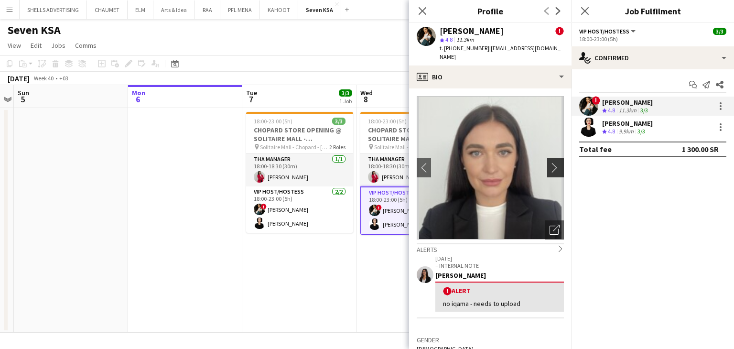
click at [550, 163] on app-icon "chevron-right" at bounding box center [557, 168] width 15 height 10
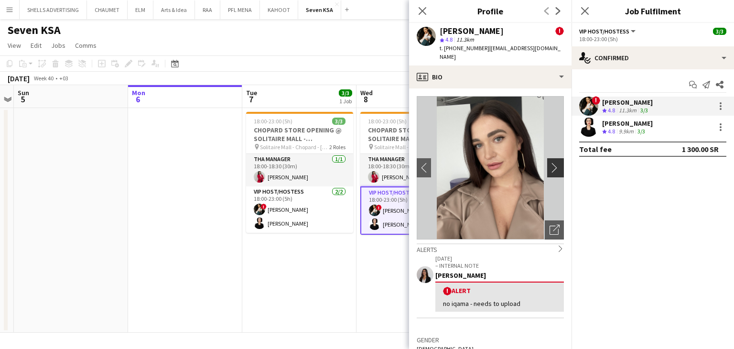
click at [550, 163] on app-icon "chevron-right" at bounding box center [557, 168] width 15 height 10
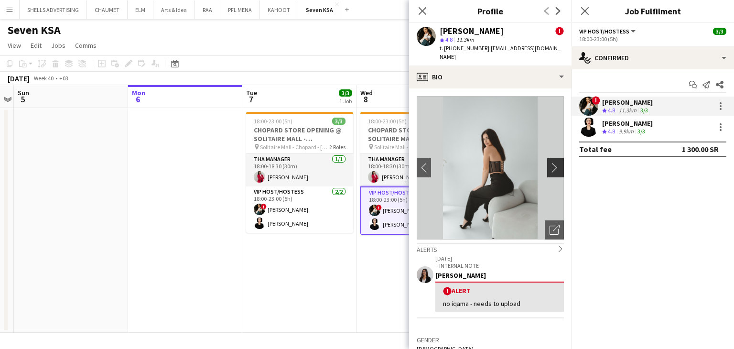
click at [550, 163] on app-icon "chevron-right" at bounding box center [557, 168] width 15 height 10
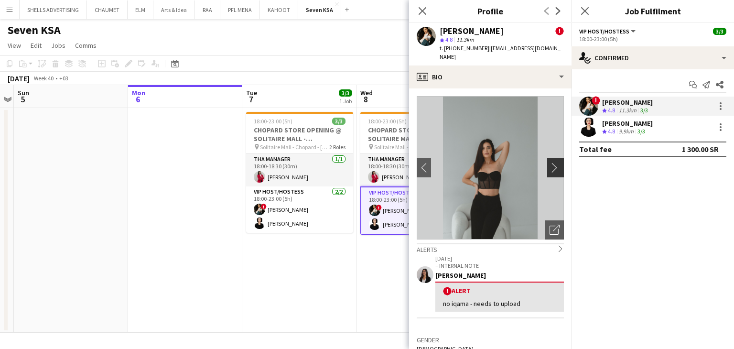
click at [550, 163] on app-icon "chevron-right" at bounding box center [557, 168] width 15 height 10
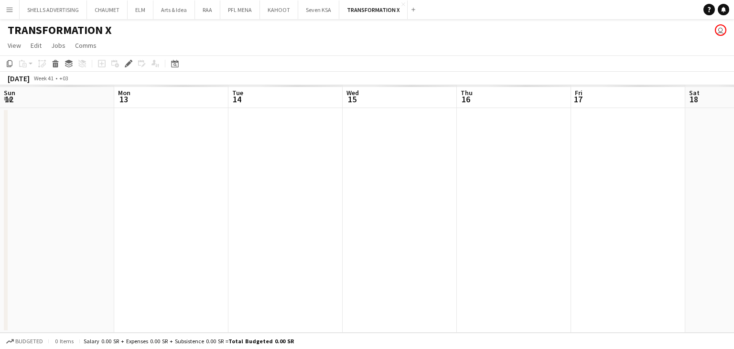
scroll to position [0, 329]
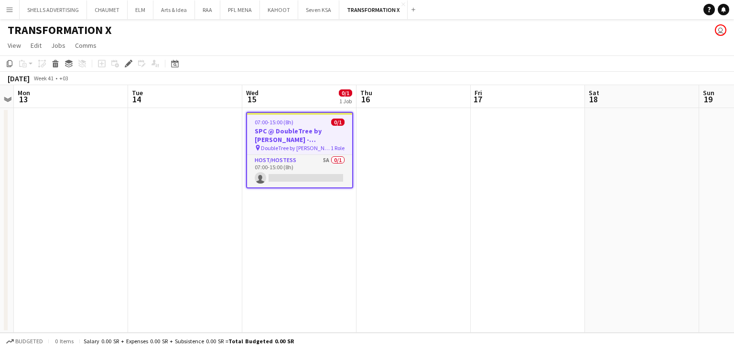
click at [291, 137] on h3 "SPC @ DoubleTree by [PERSON_NAME] - [GEOGRAPHIC_DATA]" at bounding box center [299, 135] width 105 height 17
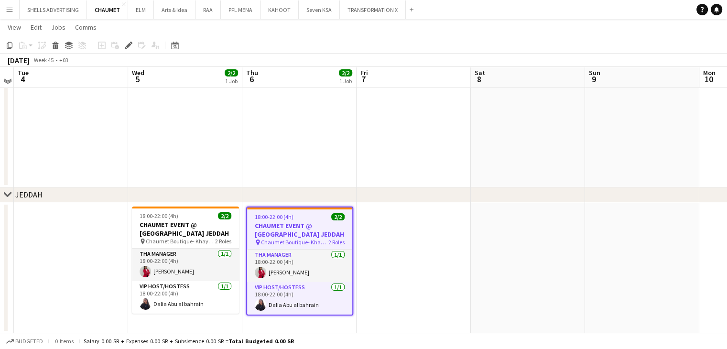
scroll to position [103, 0]
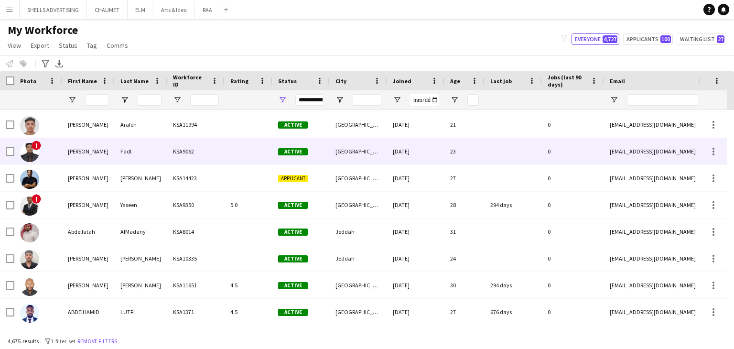
scroll to position [669, 0]
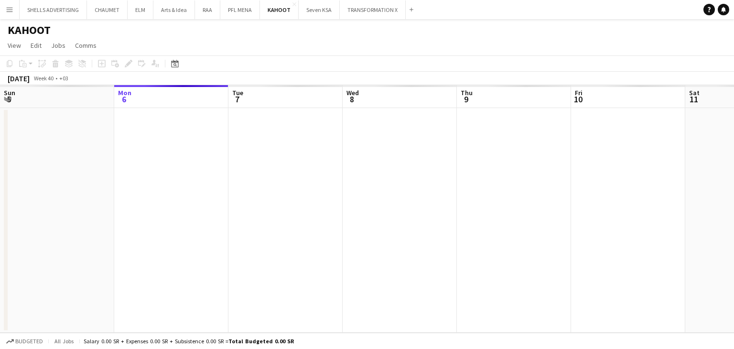
scroll to position [0, 329]
